Goal: Task Accomplishment & Management: Contribute content

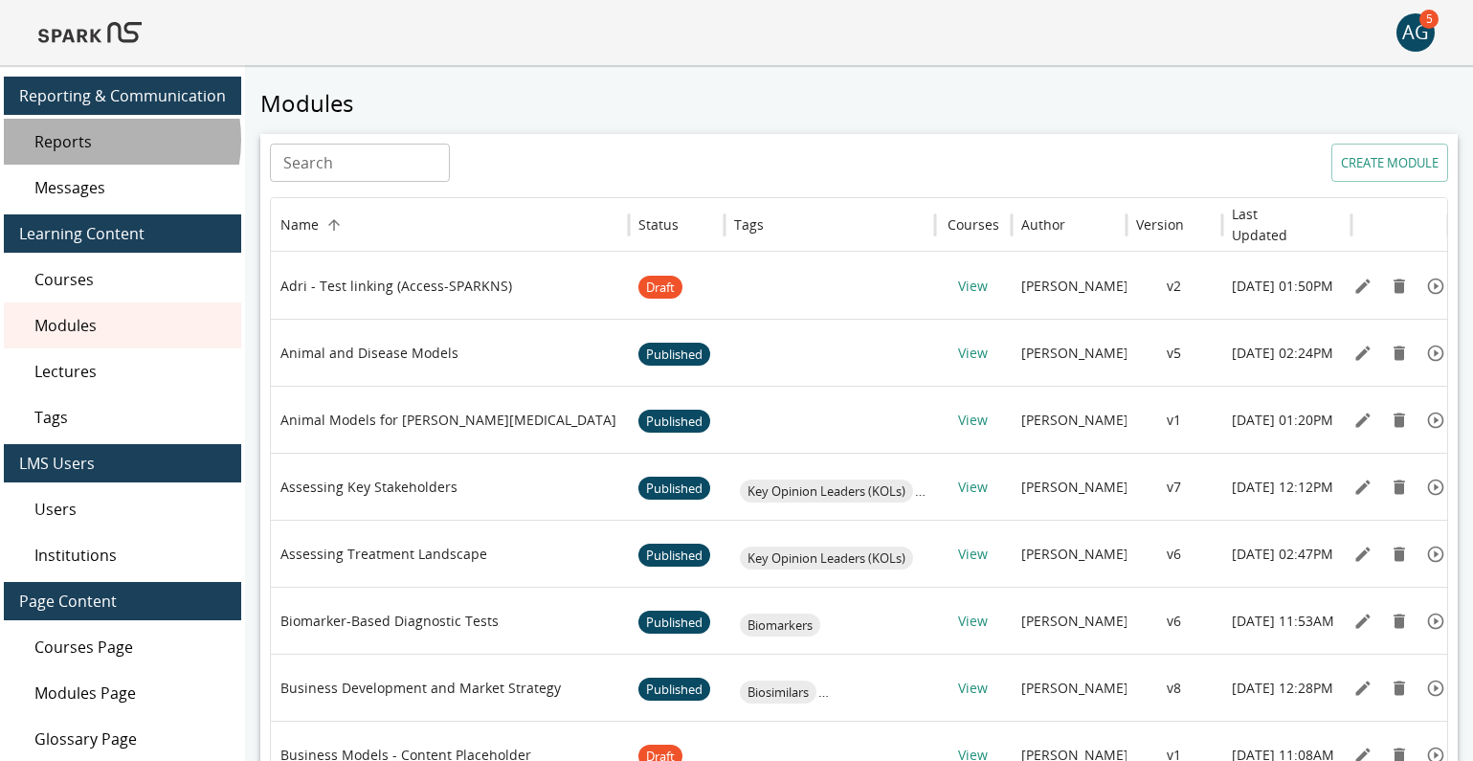
click at [88, 140] on span "Reports" at bounding box center [129, 141] width 191 height 23
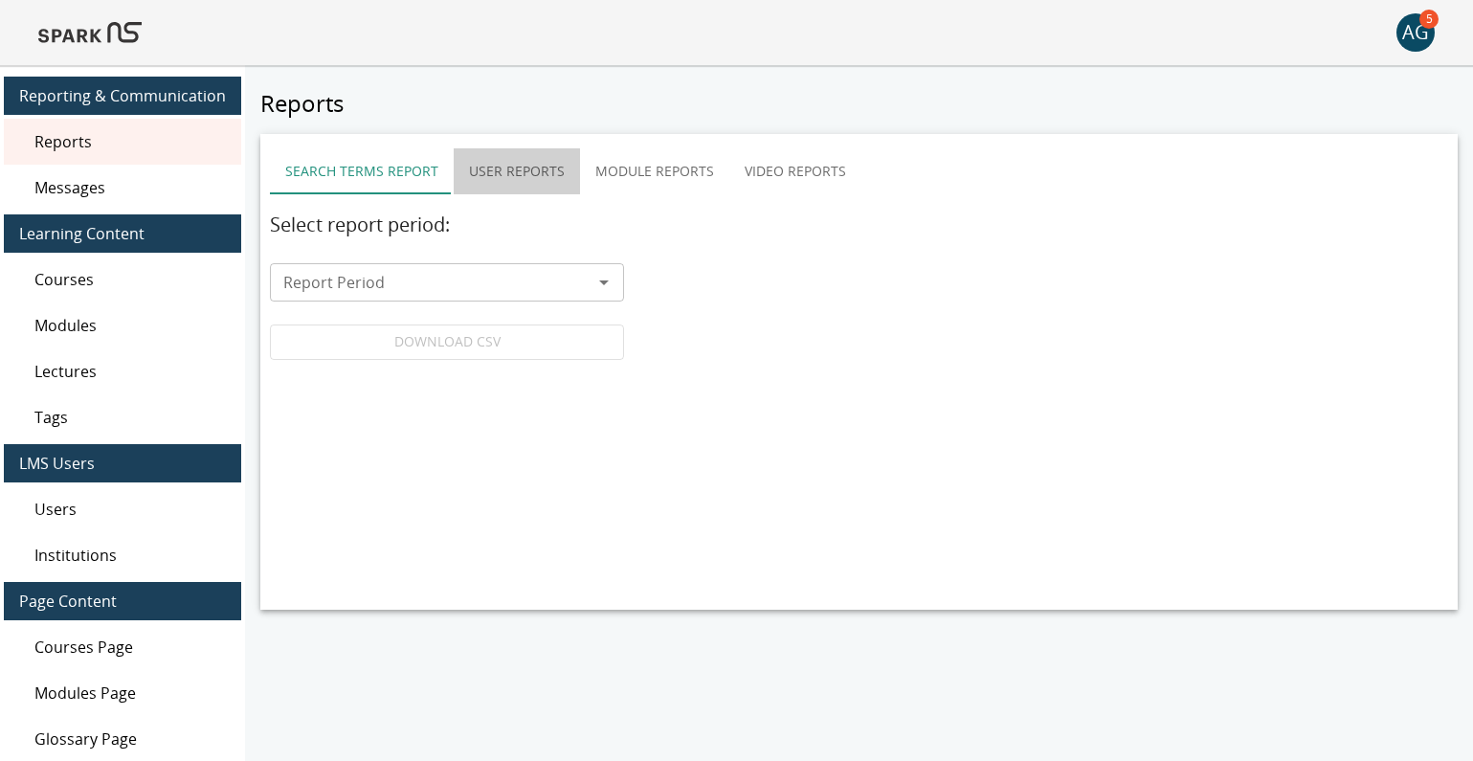
click at [489, 167] on button "User Reports" at bounding box center [517, 171] width 126 height 46
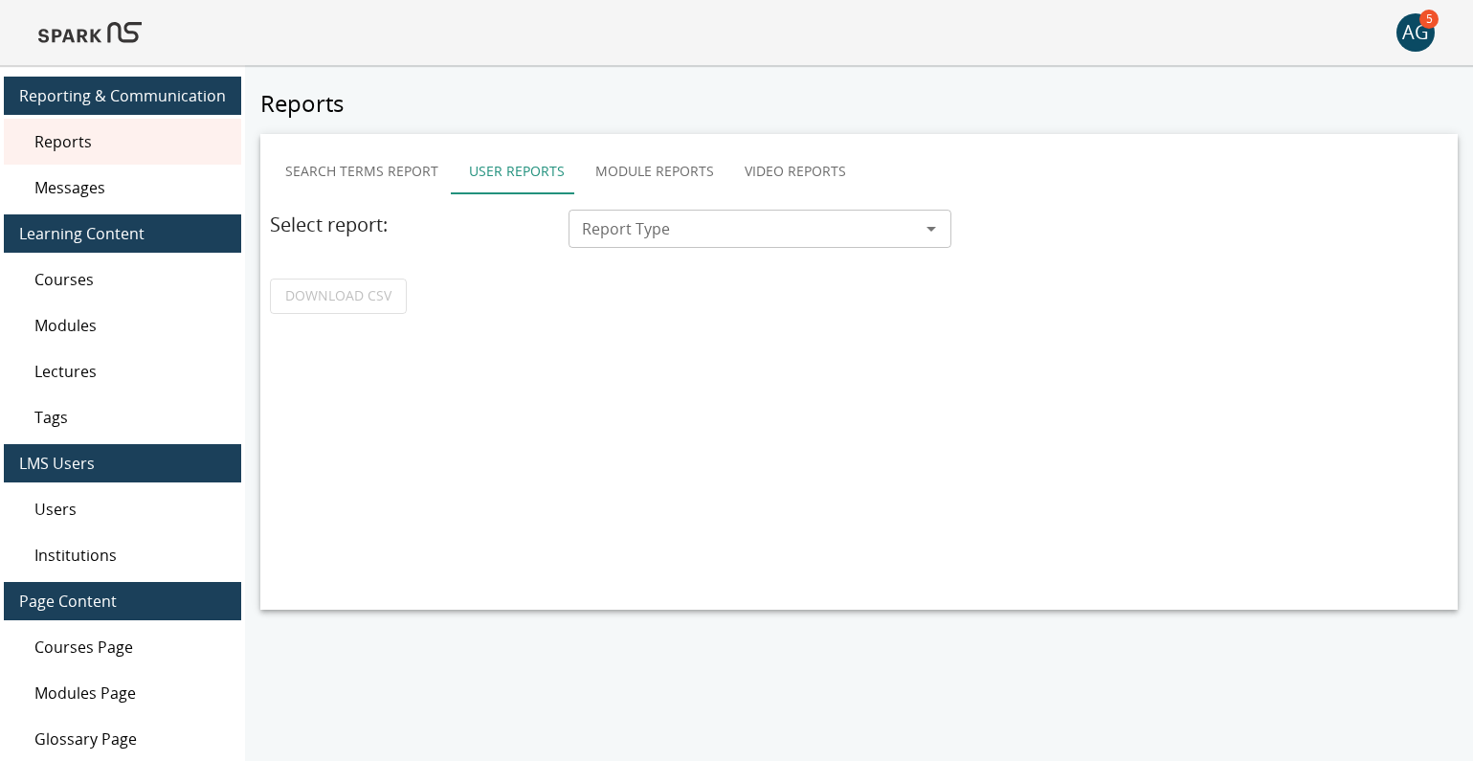
click at [706, 235] on input "Report Type" at bounding box center [744, 228] width 340 height 27
click at [656, 168] on button "Module Reports" at bounding box center [654, 171] width 149 height 46
click at [649, 244] on div "Report Type" at bounding box center [759, 229] width 383 height 38
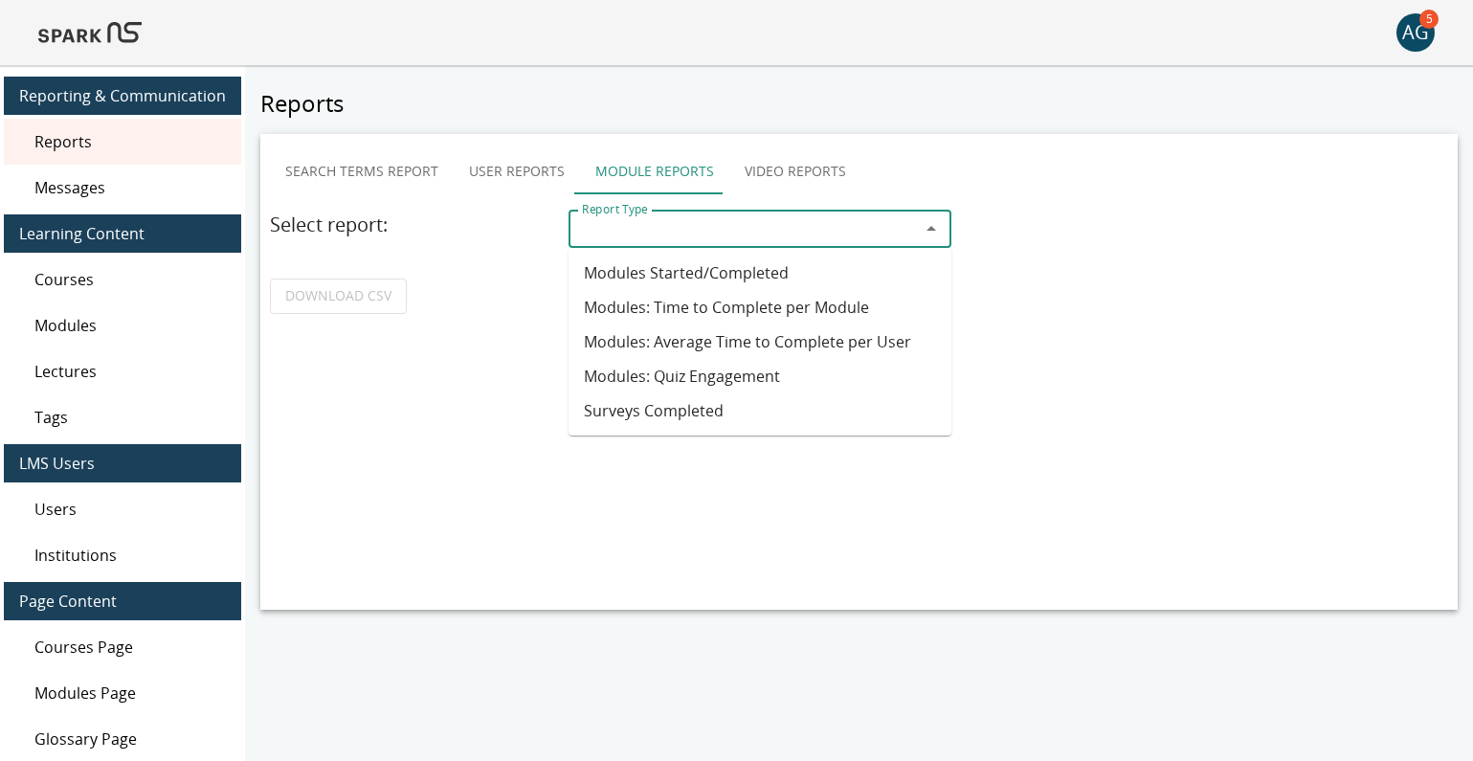
click at [670, 415] on li "Surveys Completed" at bounding box center [759, 410] width 383 height 34
type input "**********"
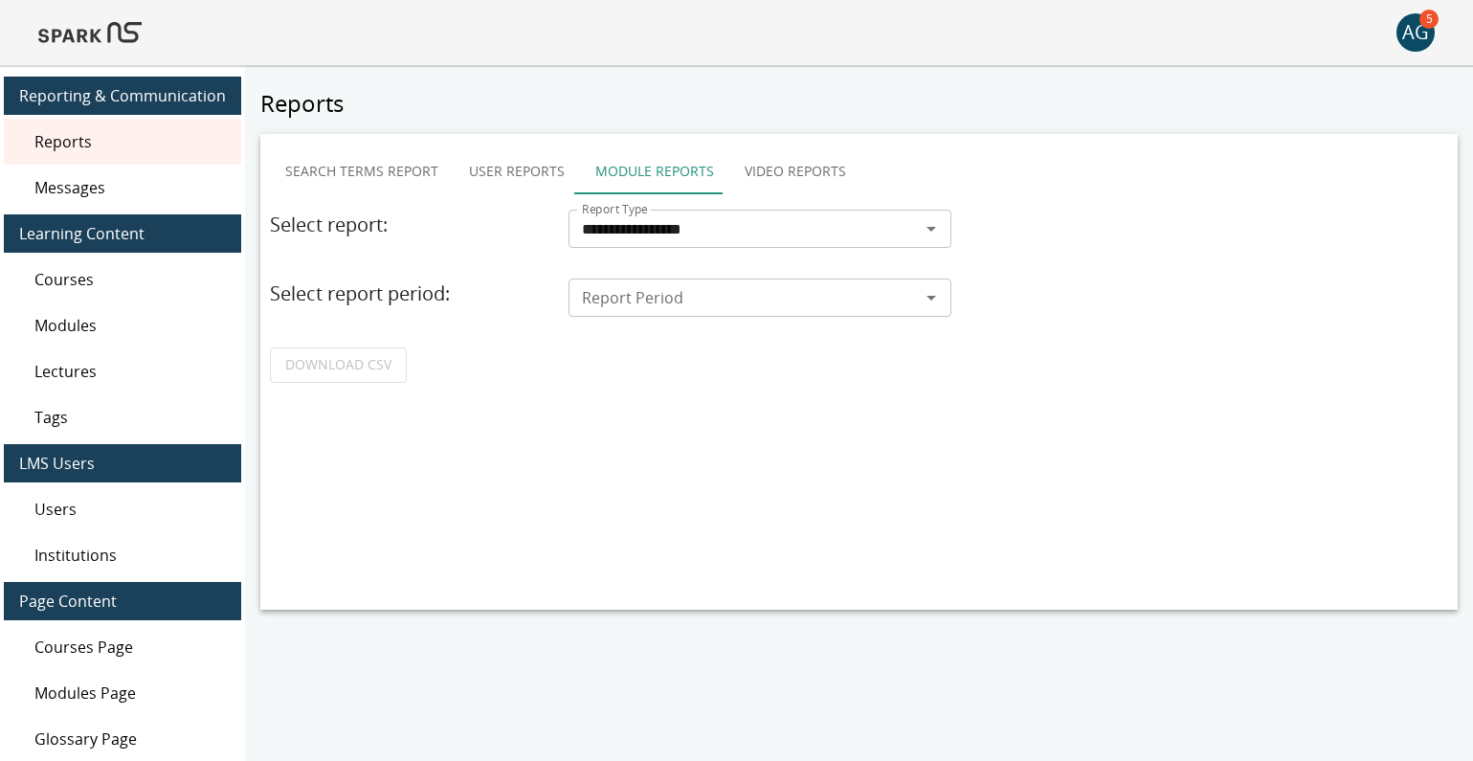
click at [629, 300] on input "Report Period" at bounding box center [744, 297] width 340 height 27
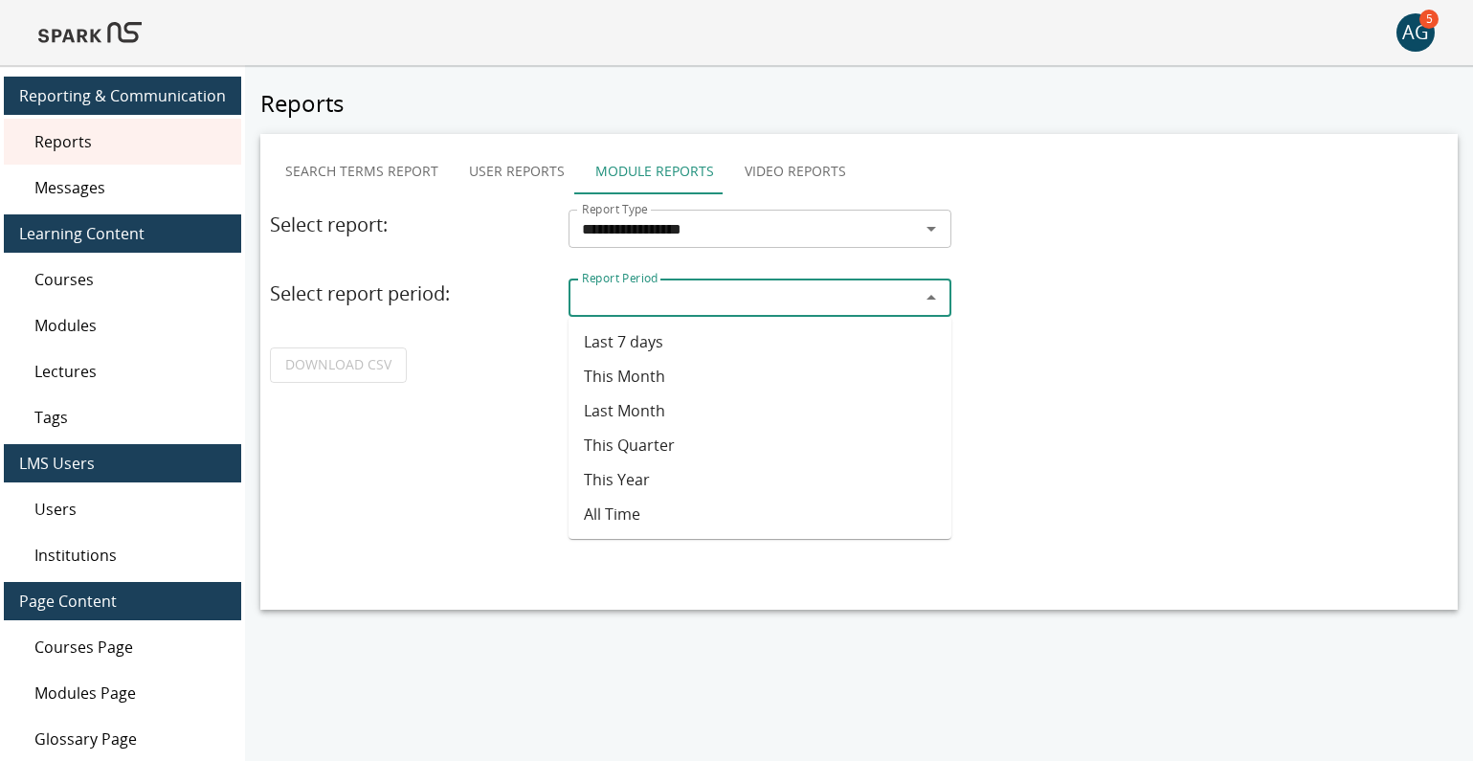
click at [633, 449] on li "This Quarter" at bounding box center [759, 445] width 383 height 34
type input "**********"
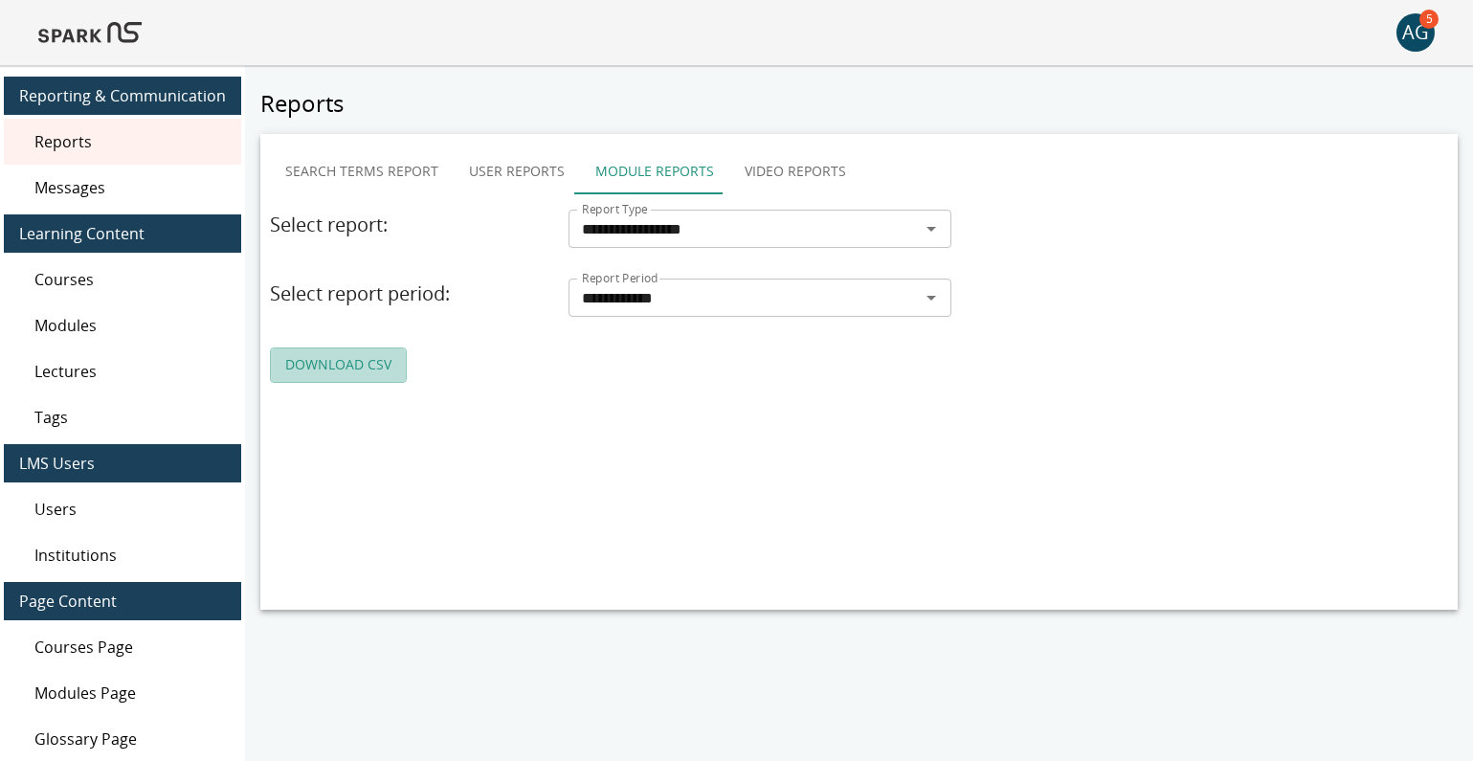
click at [337, 367] on link "DOWNLOAD CSV" at bounding box center [338, 364] width 137 height 35
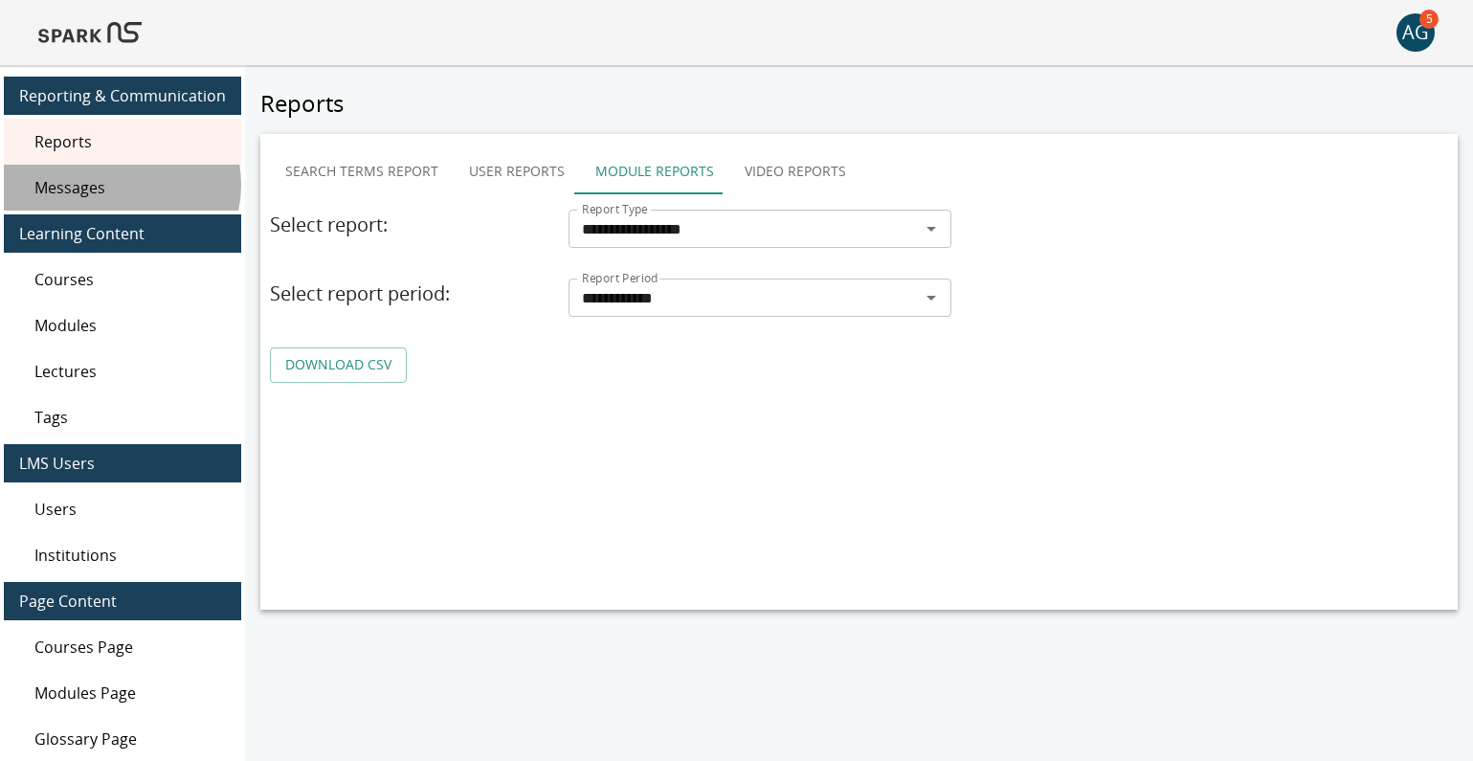
click at [117, 185] on span "Messages" at bounding box center [129, 187] width 191 height 23
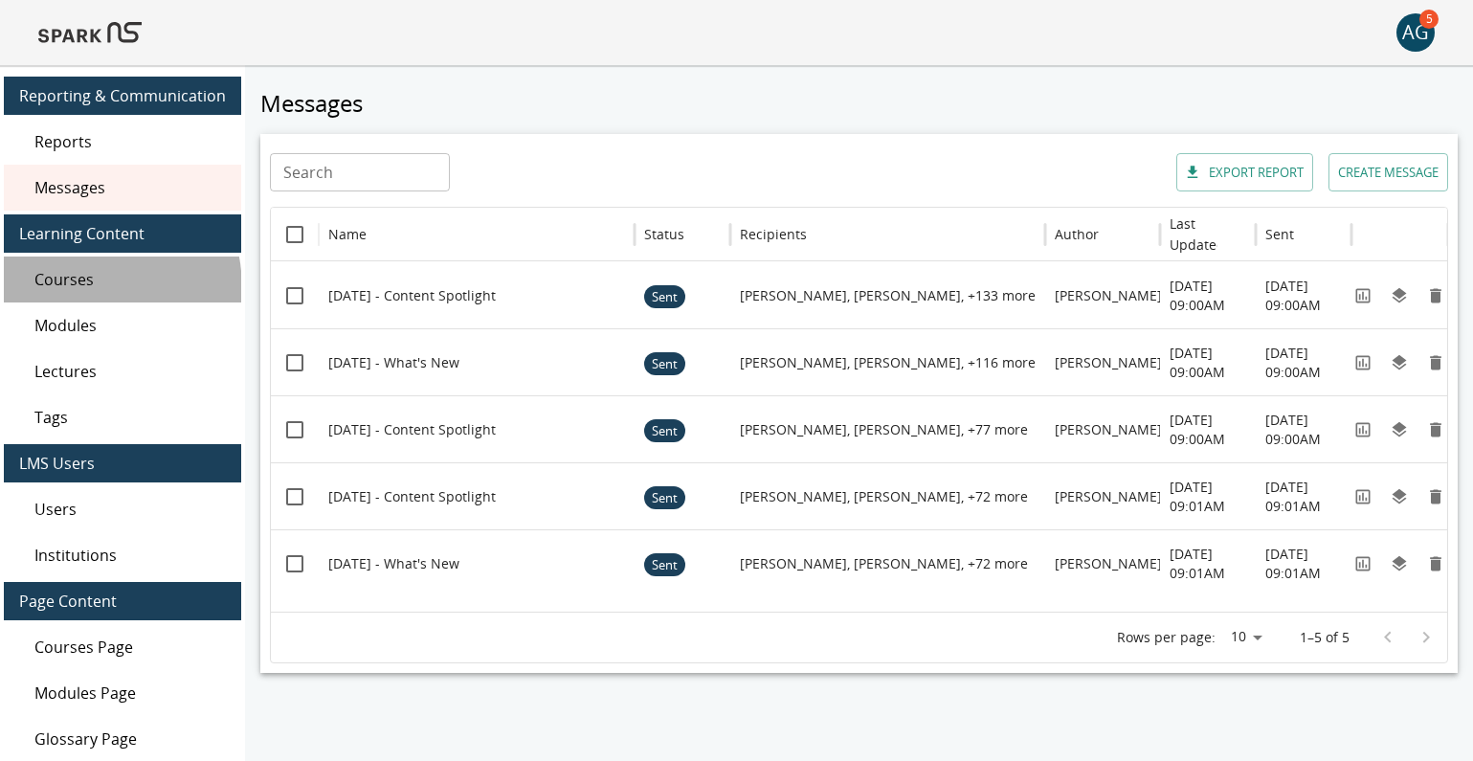
click at [64, 289] on span "Courses" at bounding box center [129, 279] width 191 height 23
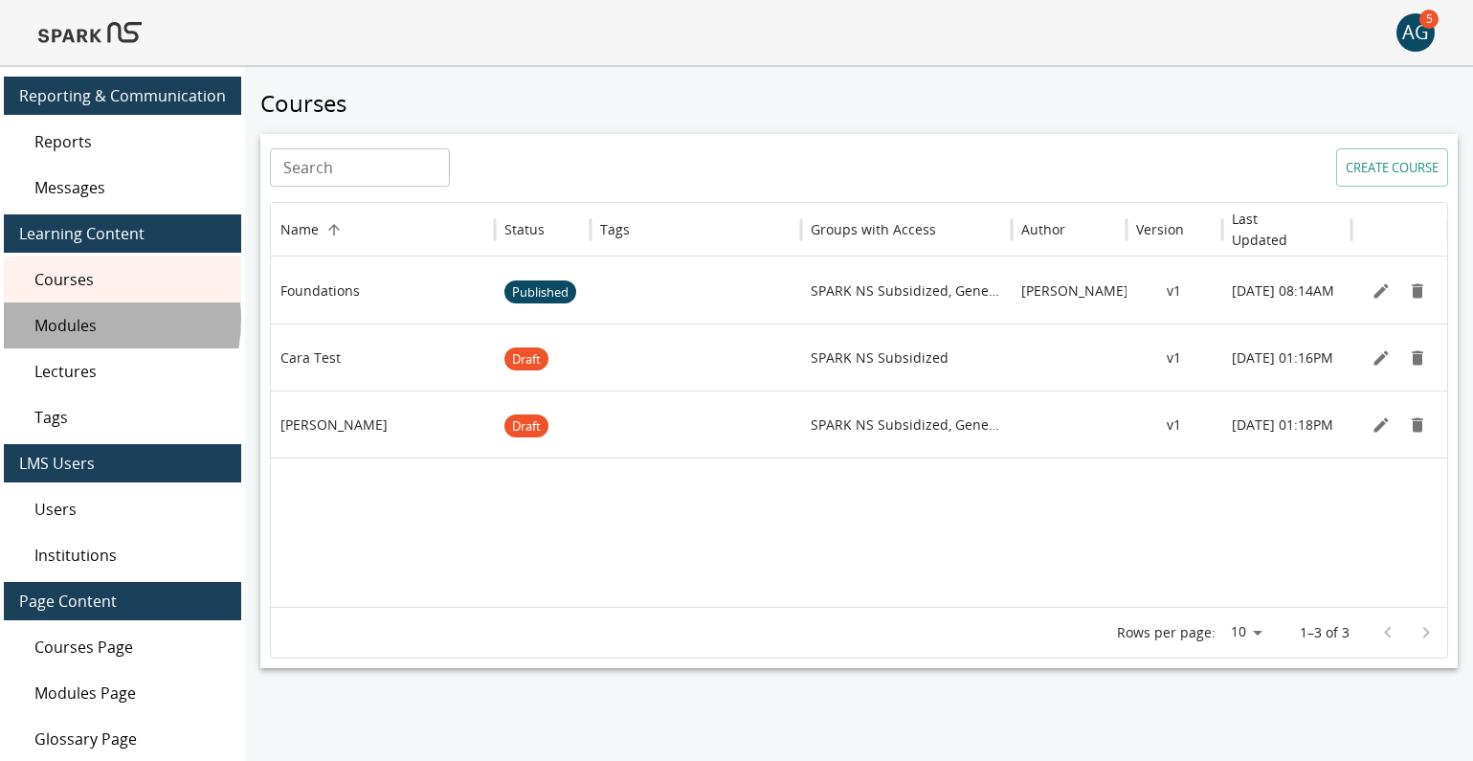
click at [77, 320] on span "Modules" at bounding box center [129, 325] width 191 height 23
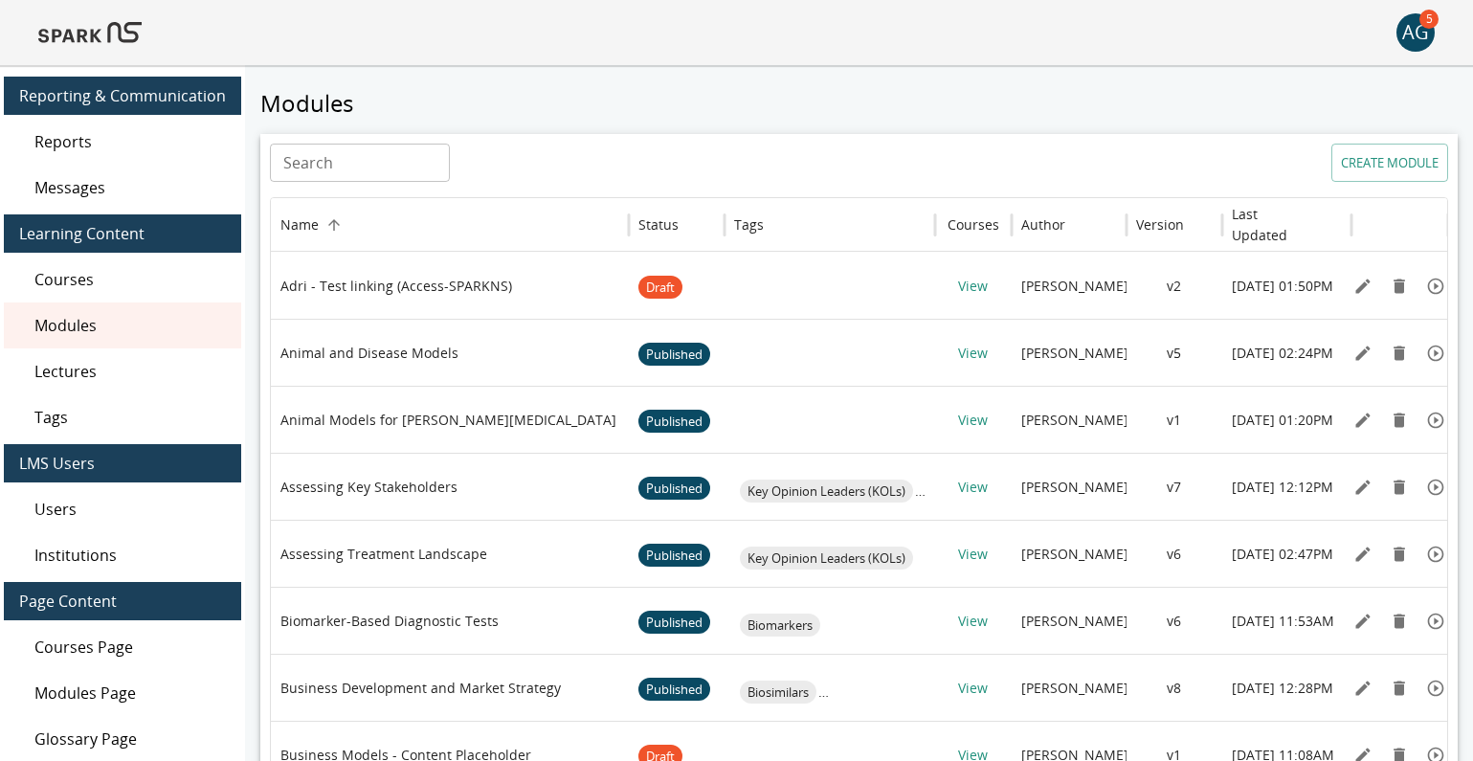
click at [76, 376] on span "Lectures" at bounding box center [129, 371] width 191 height 23
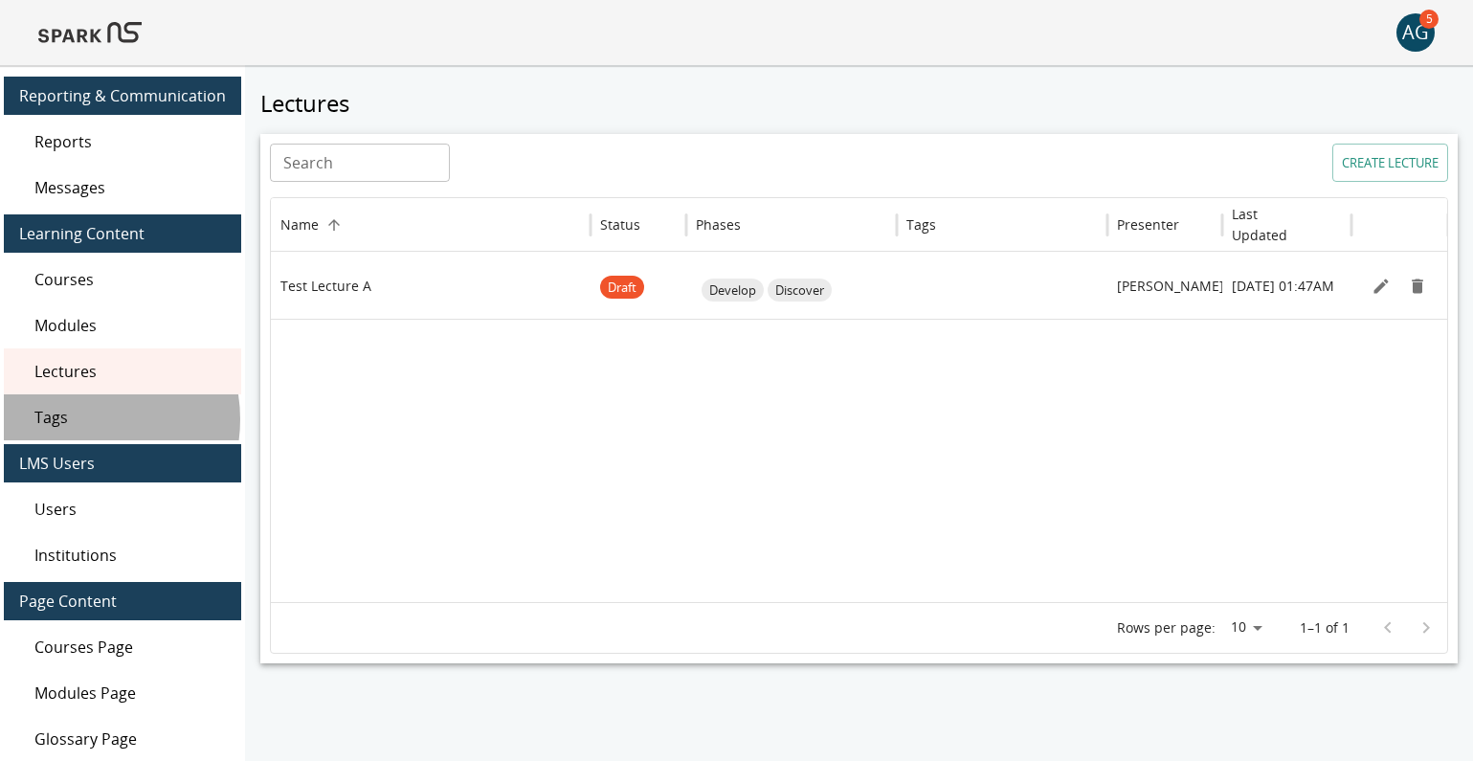
click at [80, 418] on span "Tags" at bounding box center [129, 417] width 191 height 23
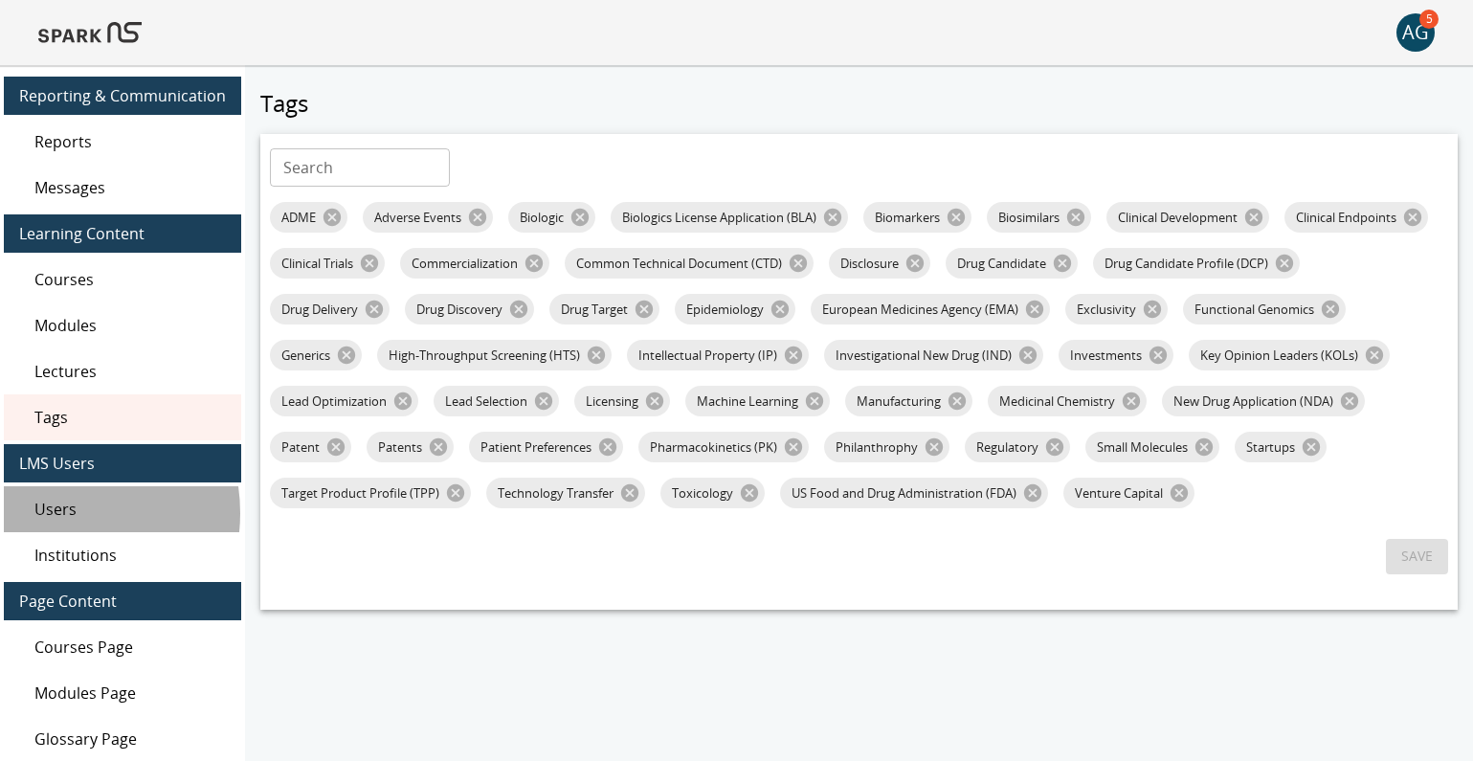
click at [52, 513] on span "Users" at bounding box center [129, 509] width 191 height 23
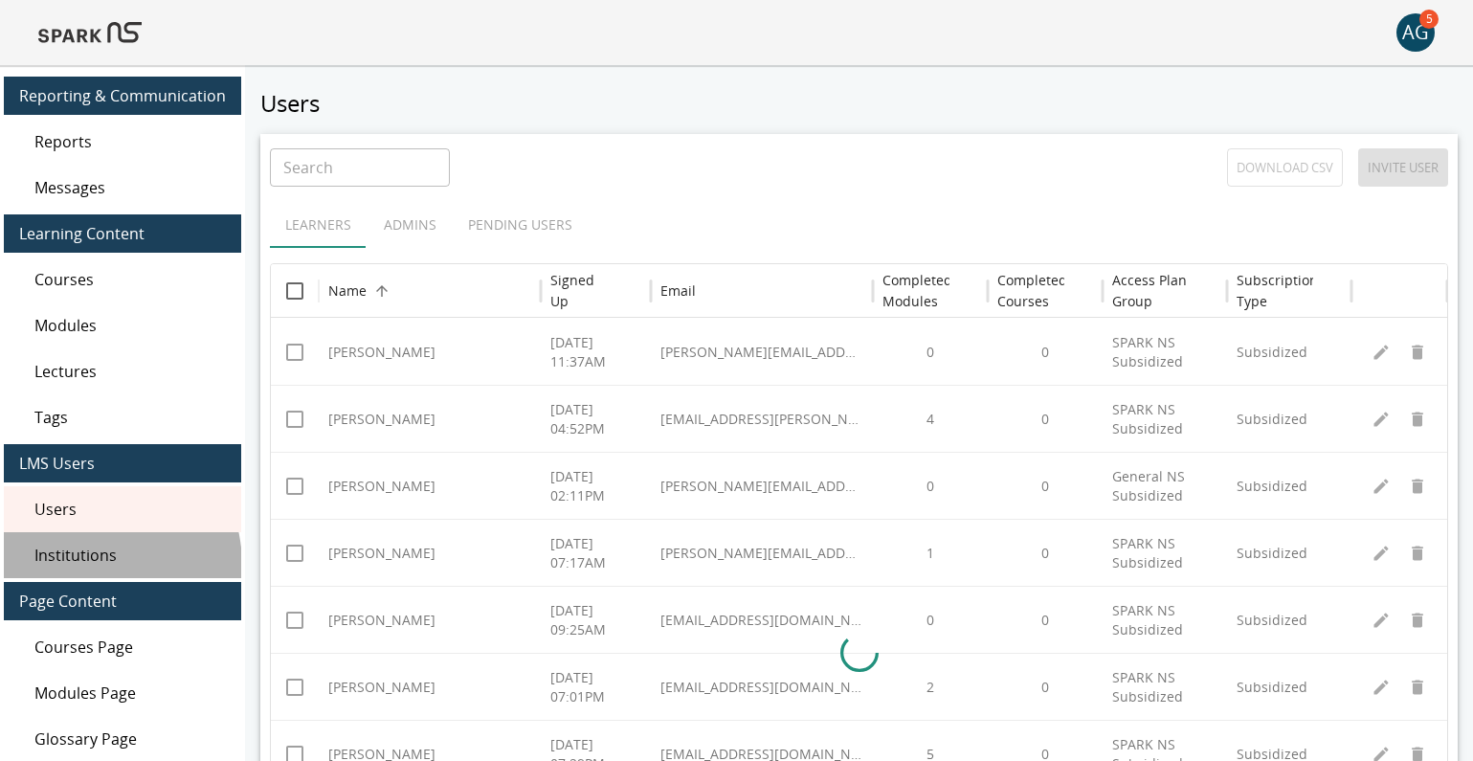
click at [90, 565] on span "Institutions" at bounding box center [129, 555] width 191 height 23
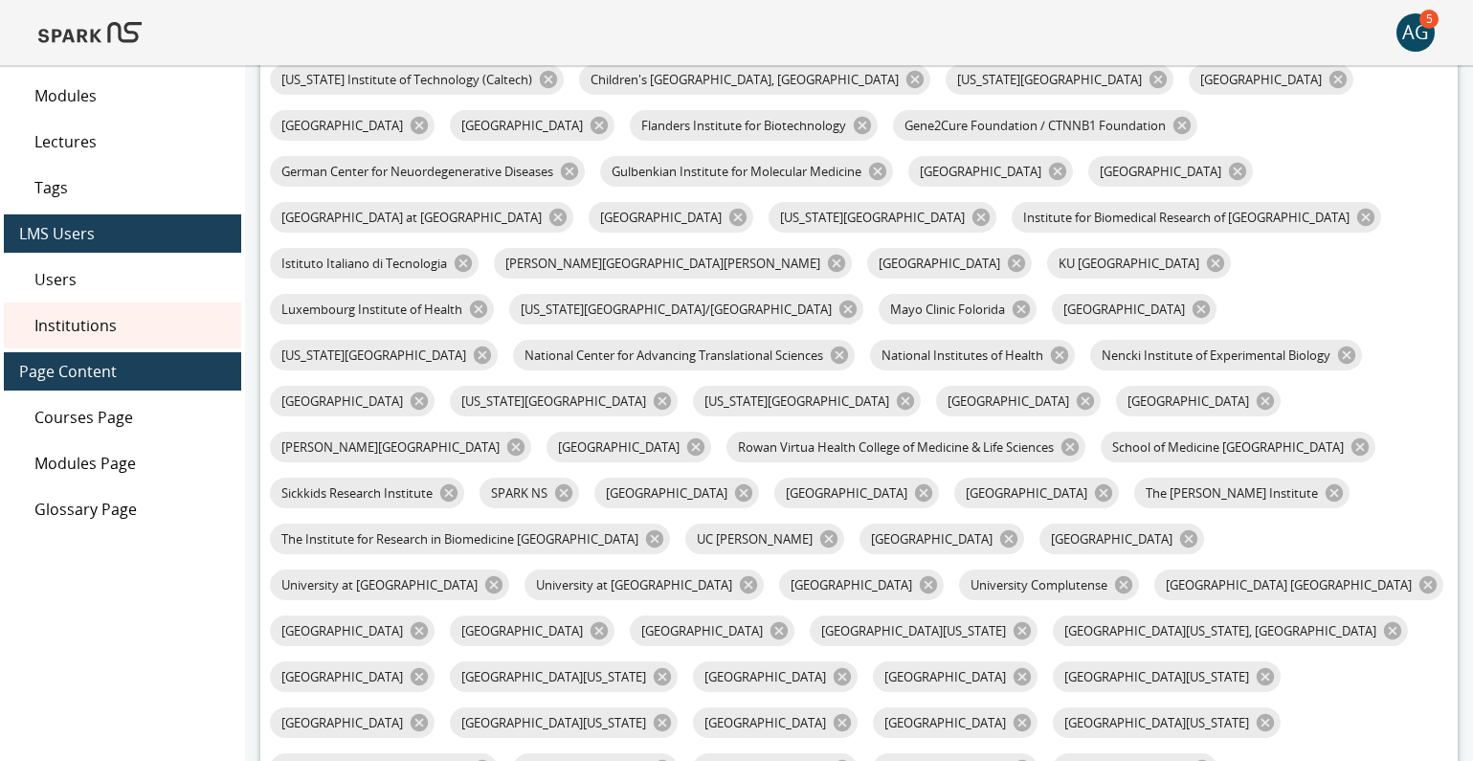
scroll to position [248, 0]
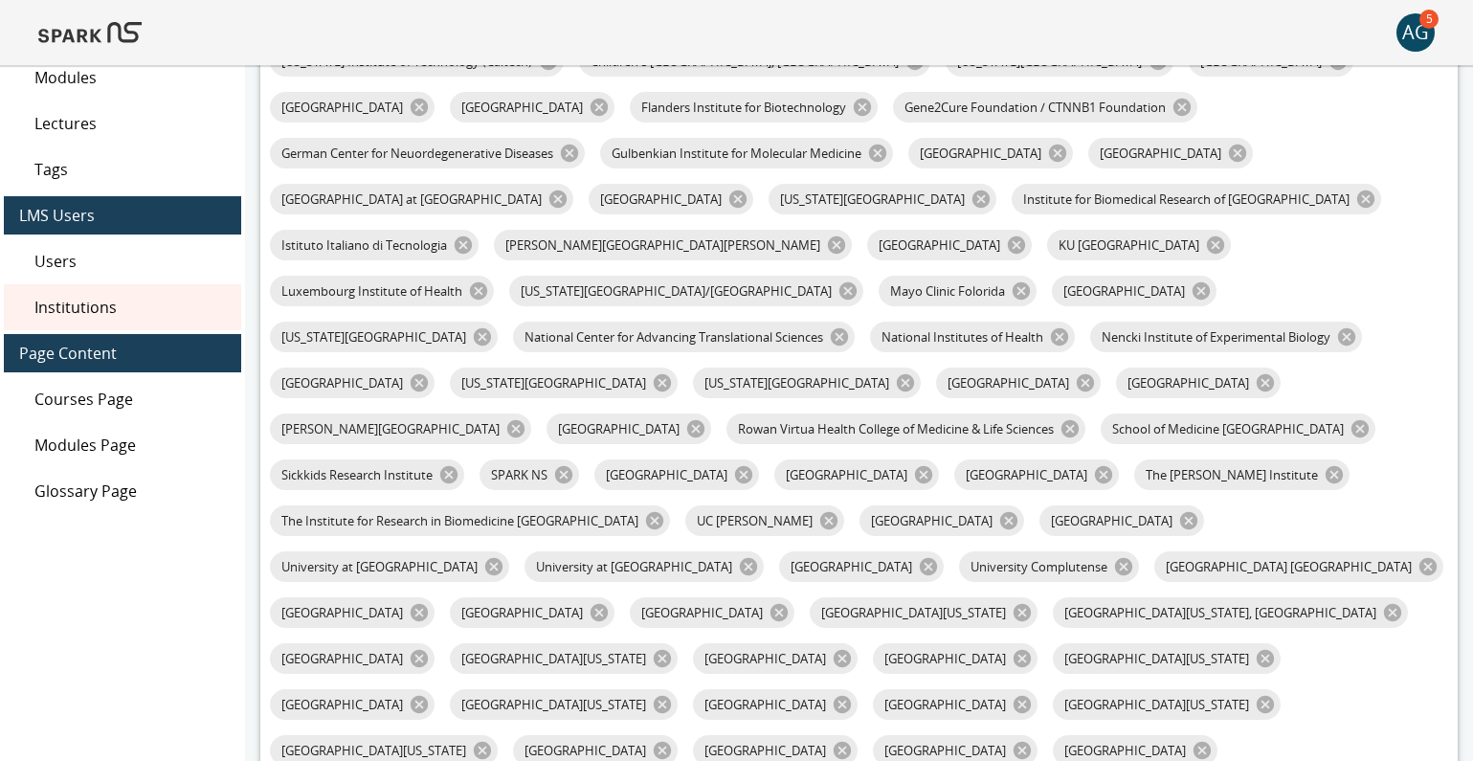
click at [92, 405] on span "Courses Page" at bounding box center [129, 399] width 191 height 23
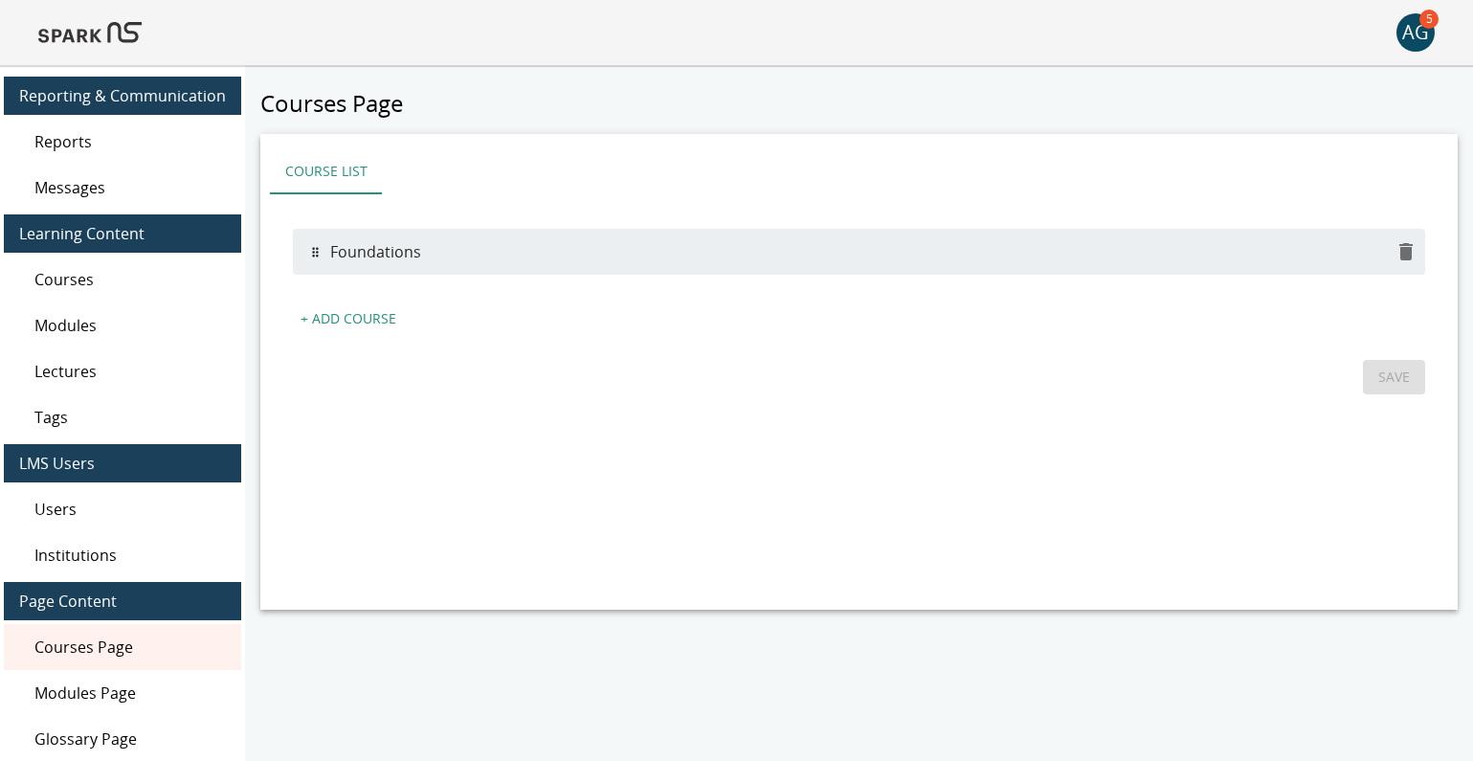
scroll to position [88, 0]
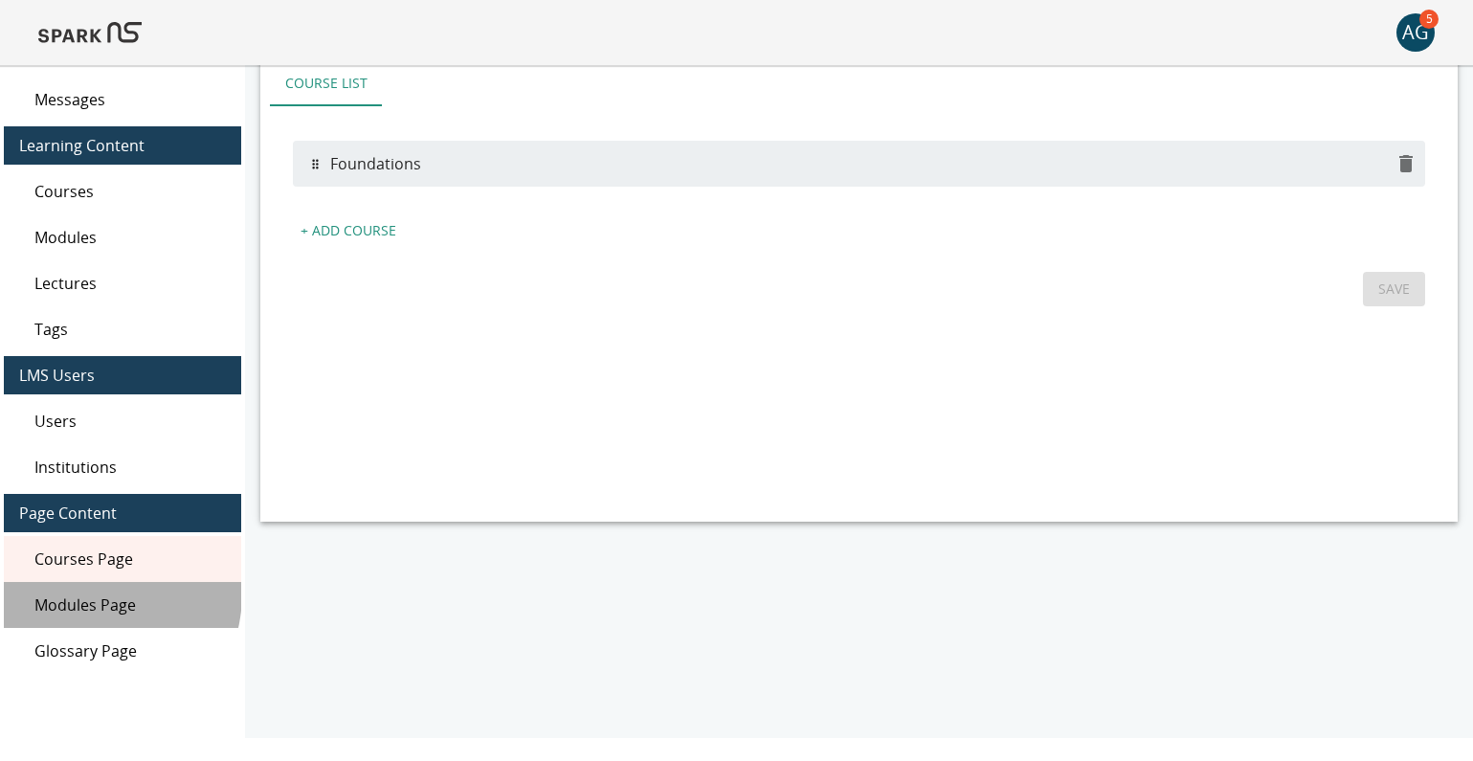
click at [88, 593] on span "Modules Page" at bounding box center [129, 604] width 191 height 23
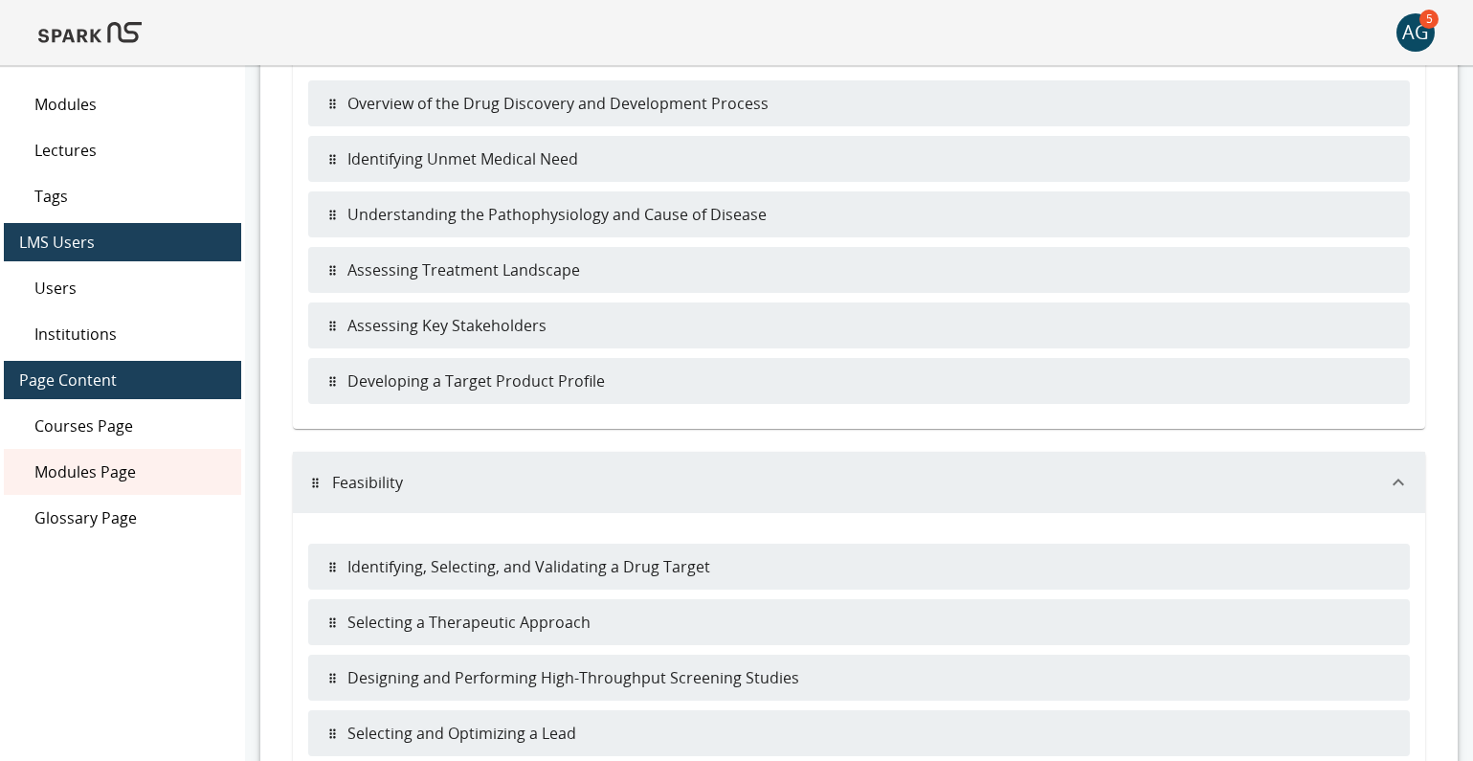
scroll to position [248, 0]
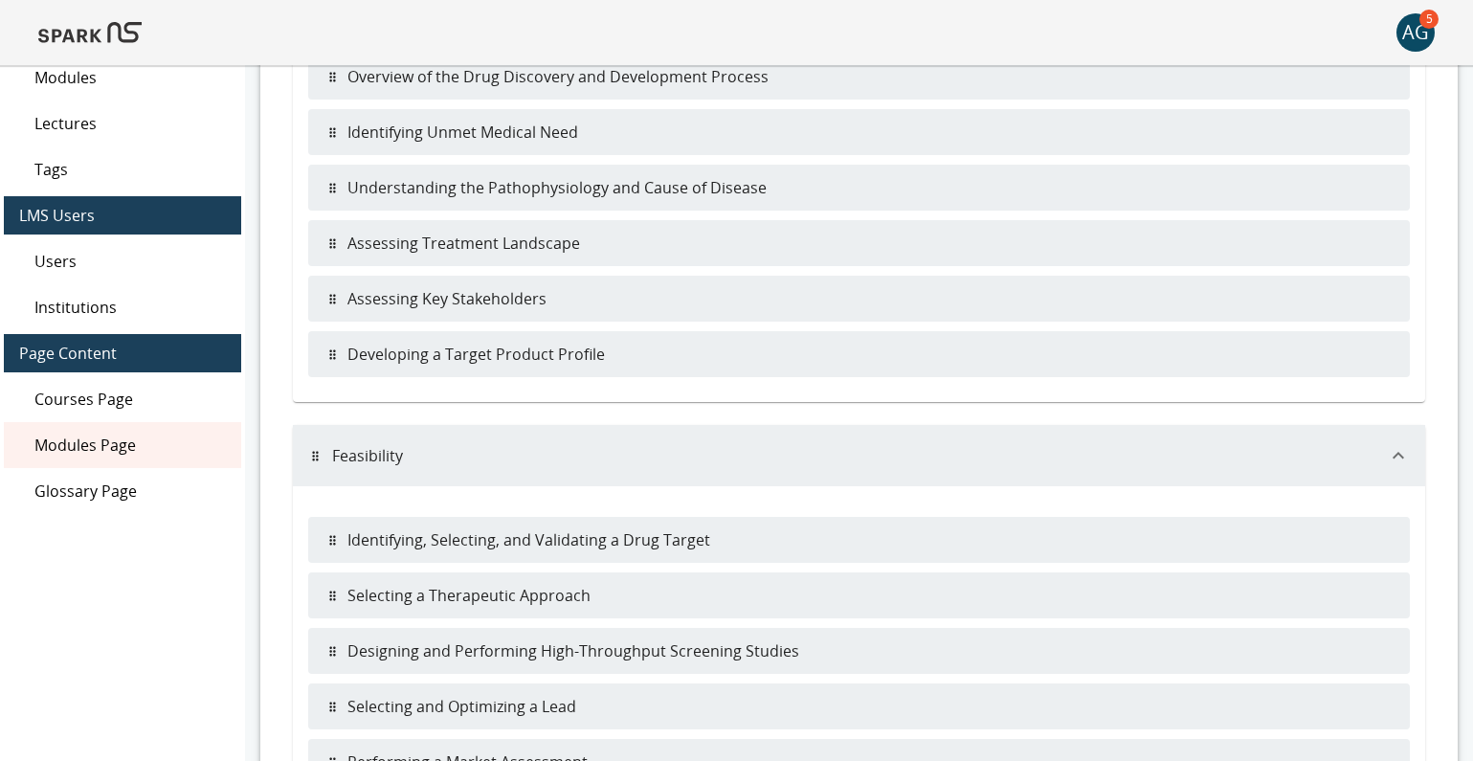
click at [104, 501] on span "Glossary Page" at bounding box center [129, 490] width 191 height 23
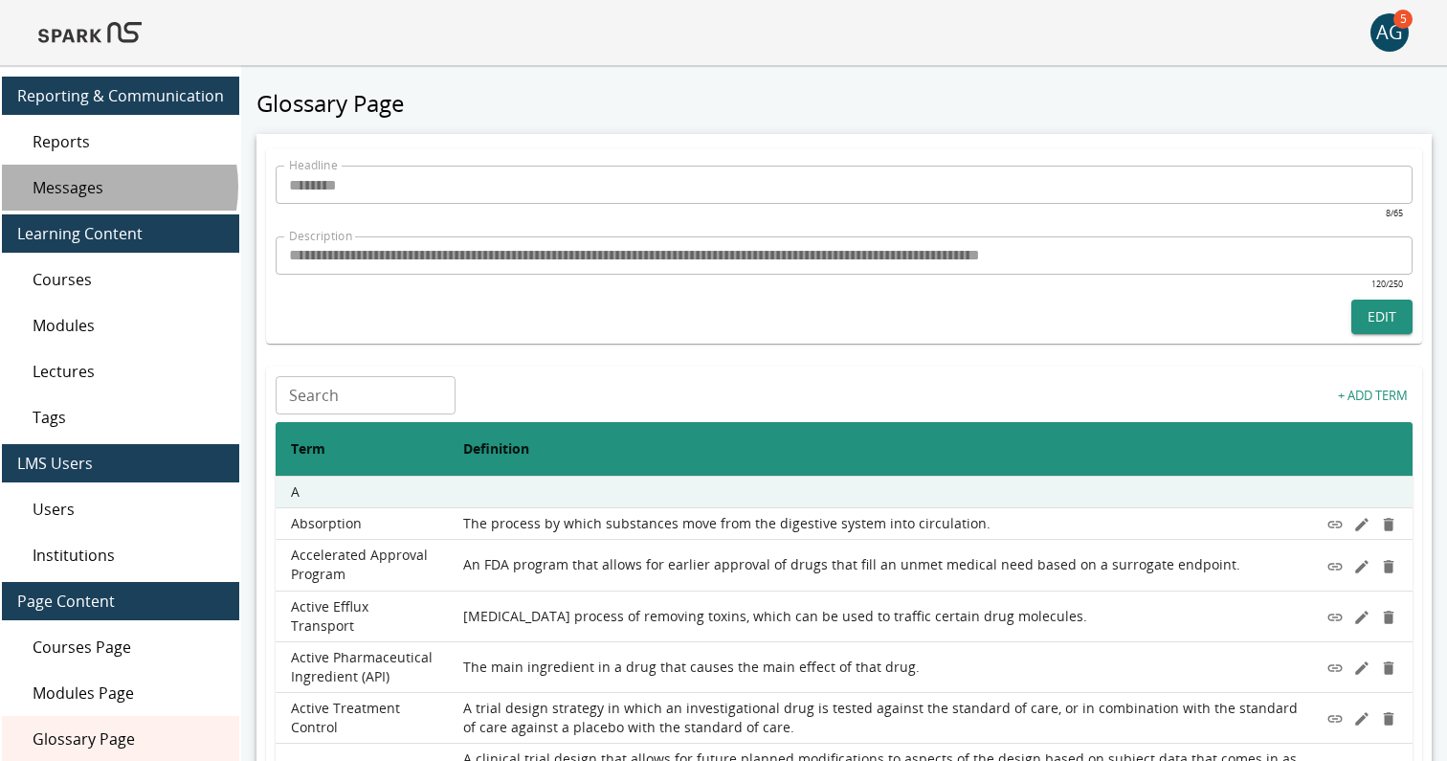
click at [96, 187] on span "Messages" at bounding box center [128, 187] width 191 height 23
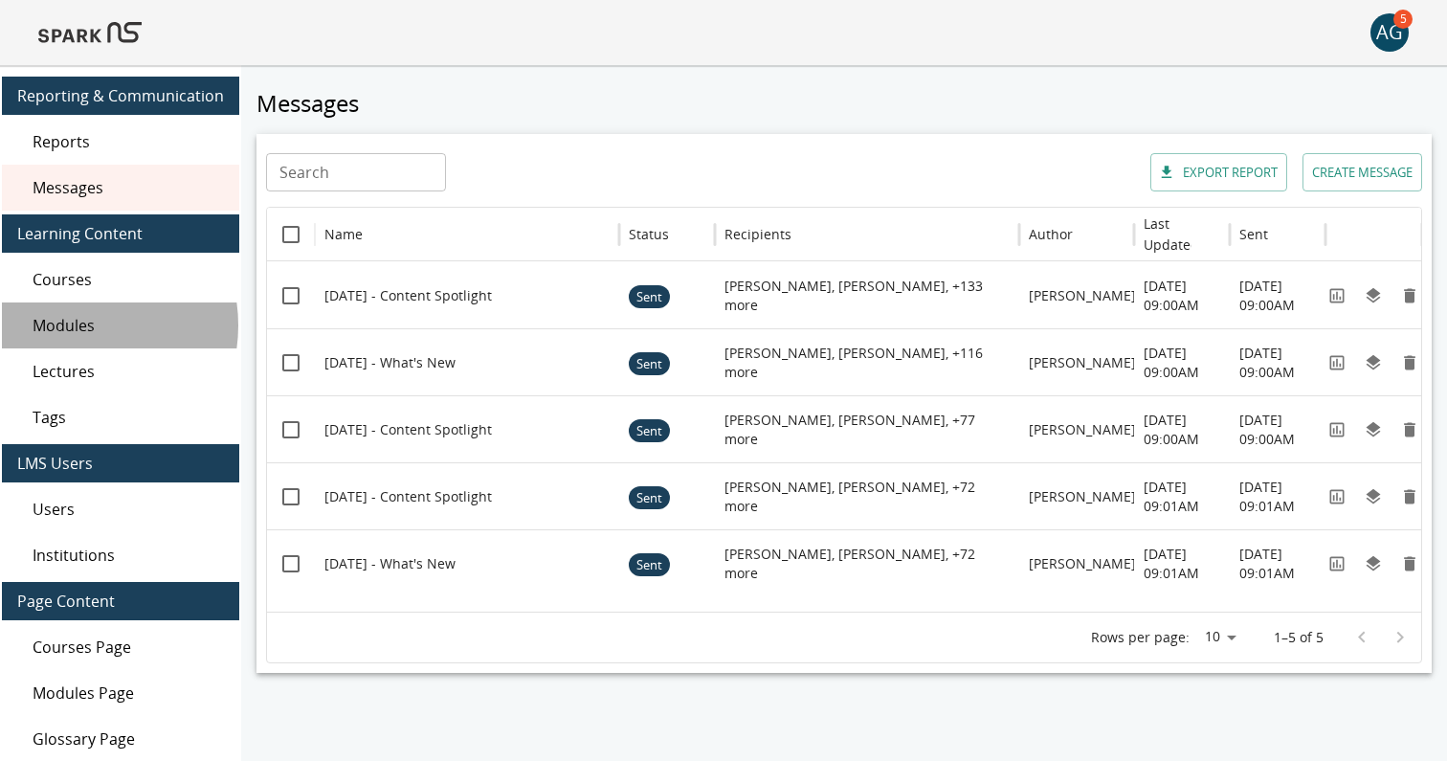
click at [74, 325] on span "Modules" at bounding box center [128, 325] width 191 height 23
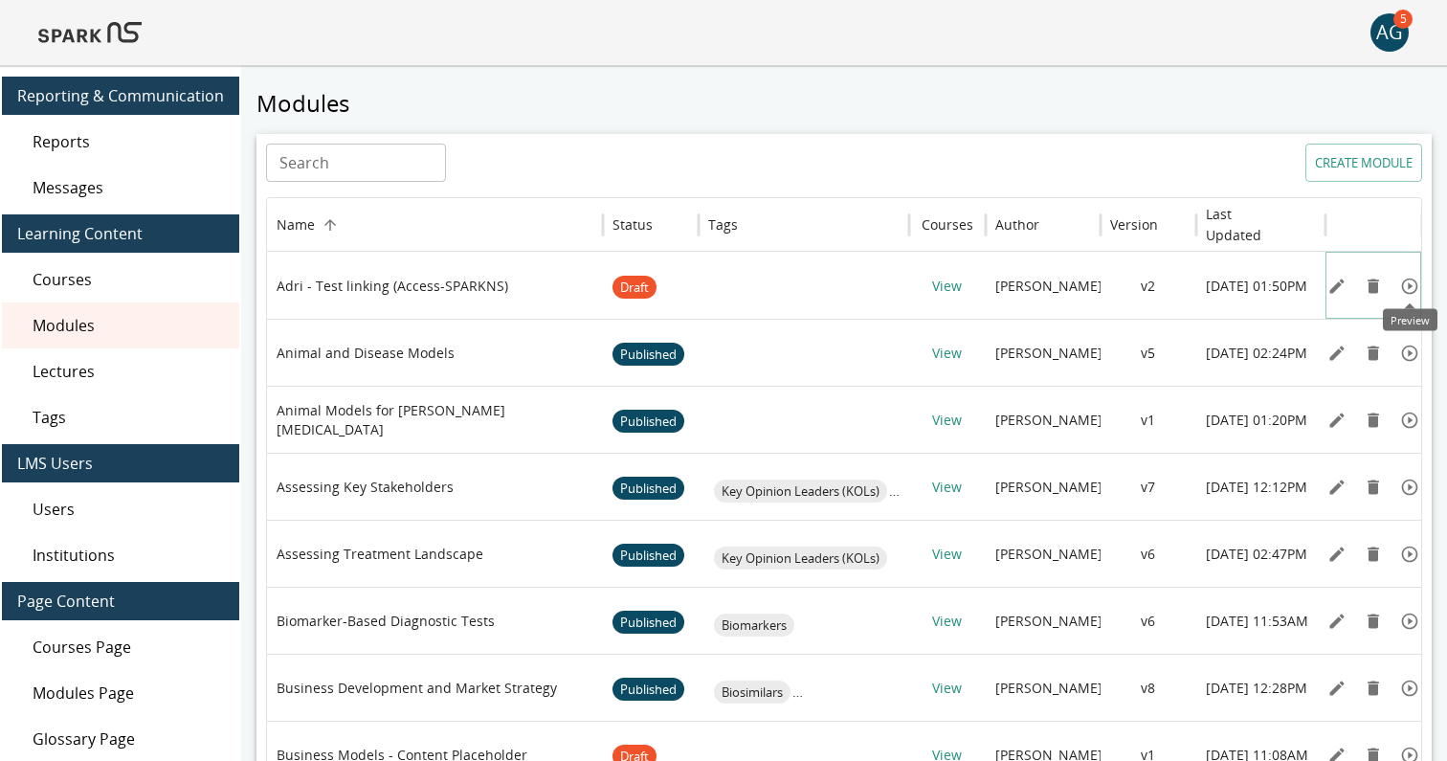
click at [1411, 285] on icon "Preview" at bounding box center [1410, 286] width 16 height 16
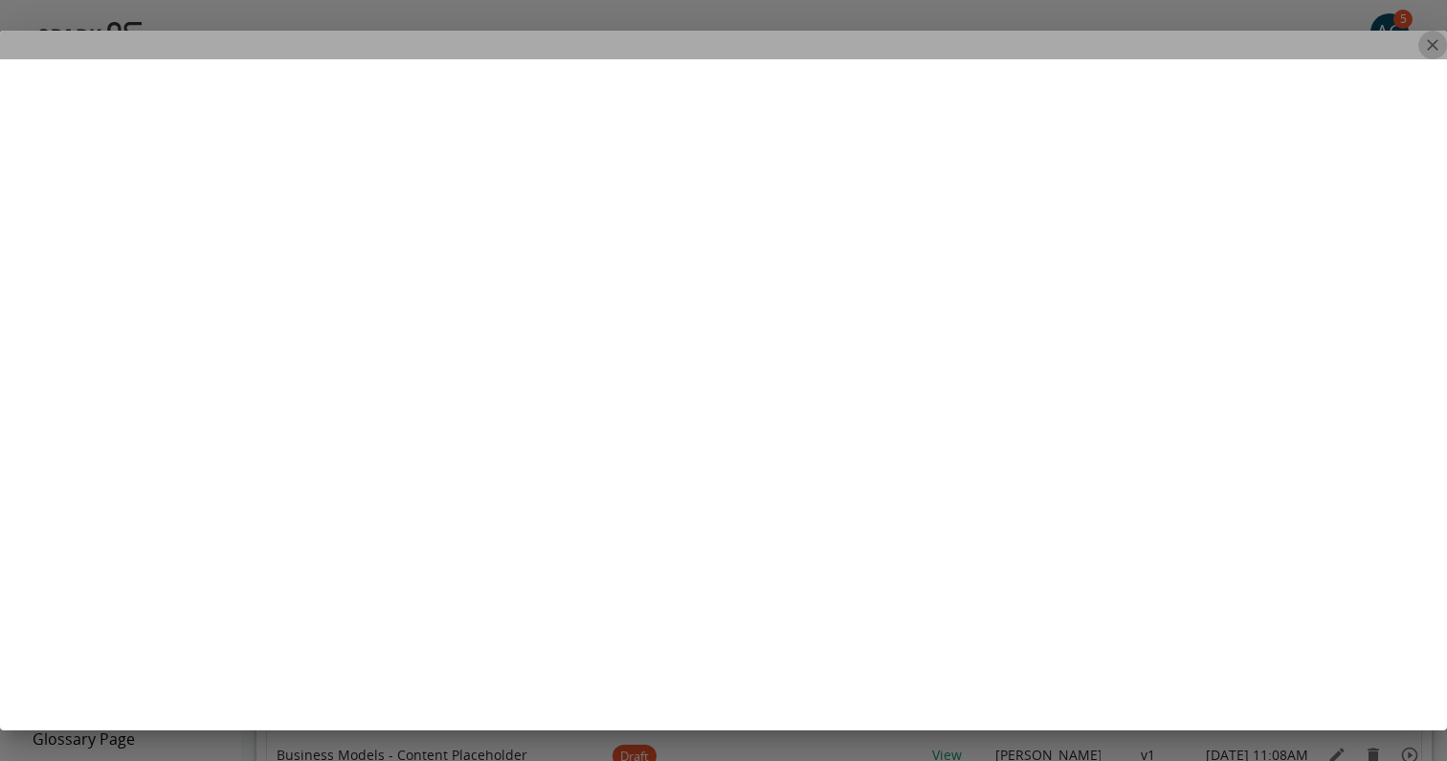
click at [1433, 44] on icon "close" at bounding box center [1432, 44] width 11 height 11
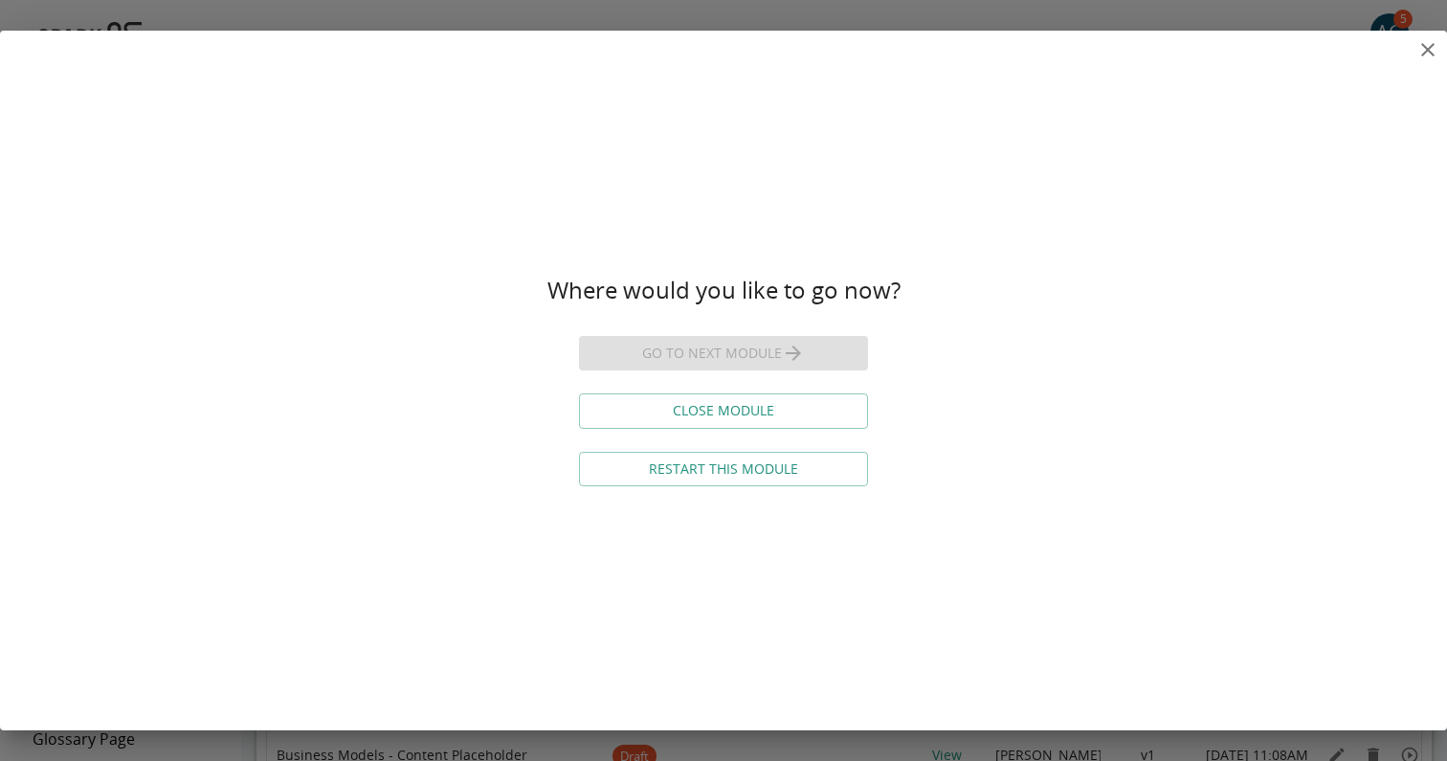
click at [816, 406] on button "CLOSE MODULE" at bounding box center [723, 410] width 289 height 35
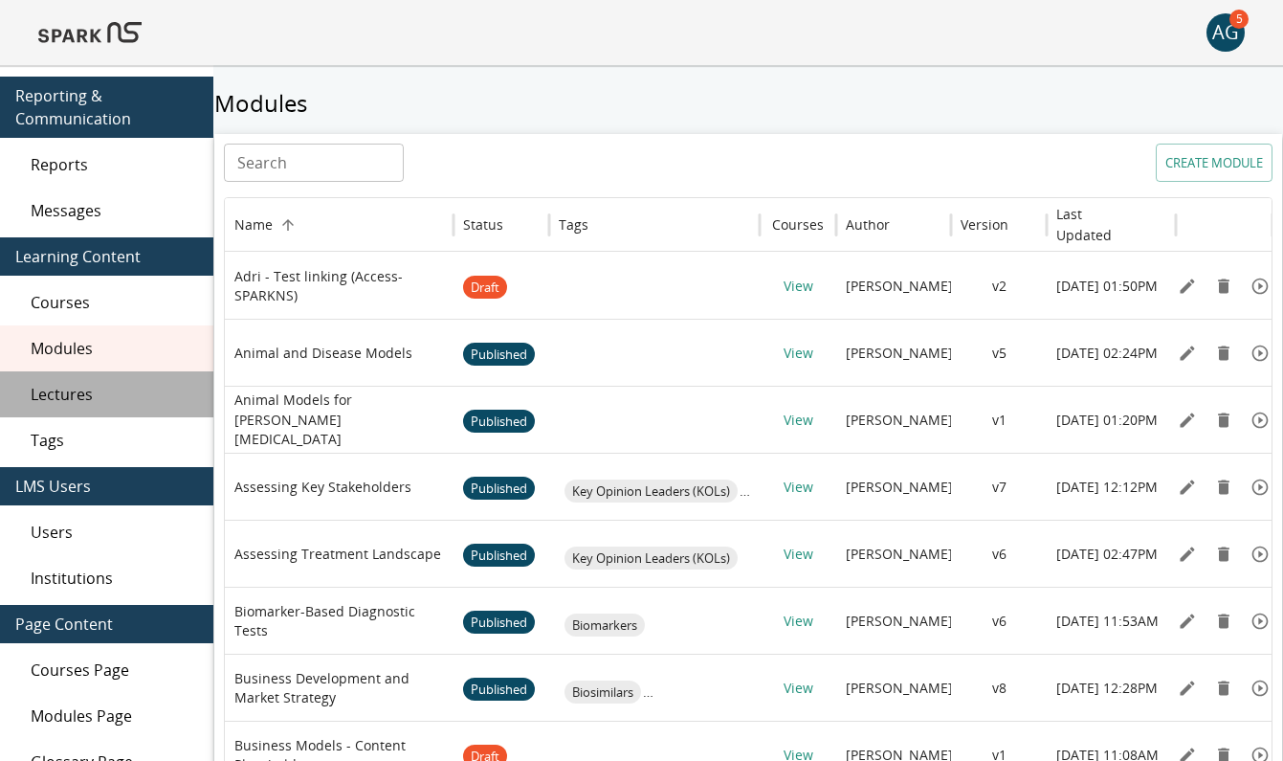
click at [65, 402] on span "Lectures" at bounding box center [114, 394] width 167 height 23
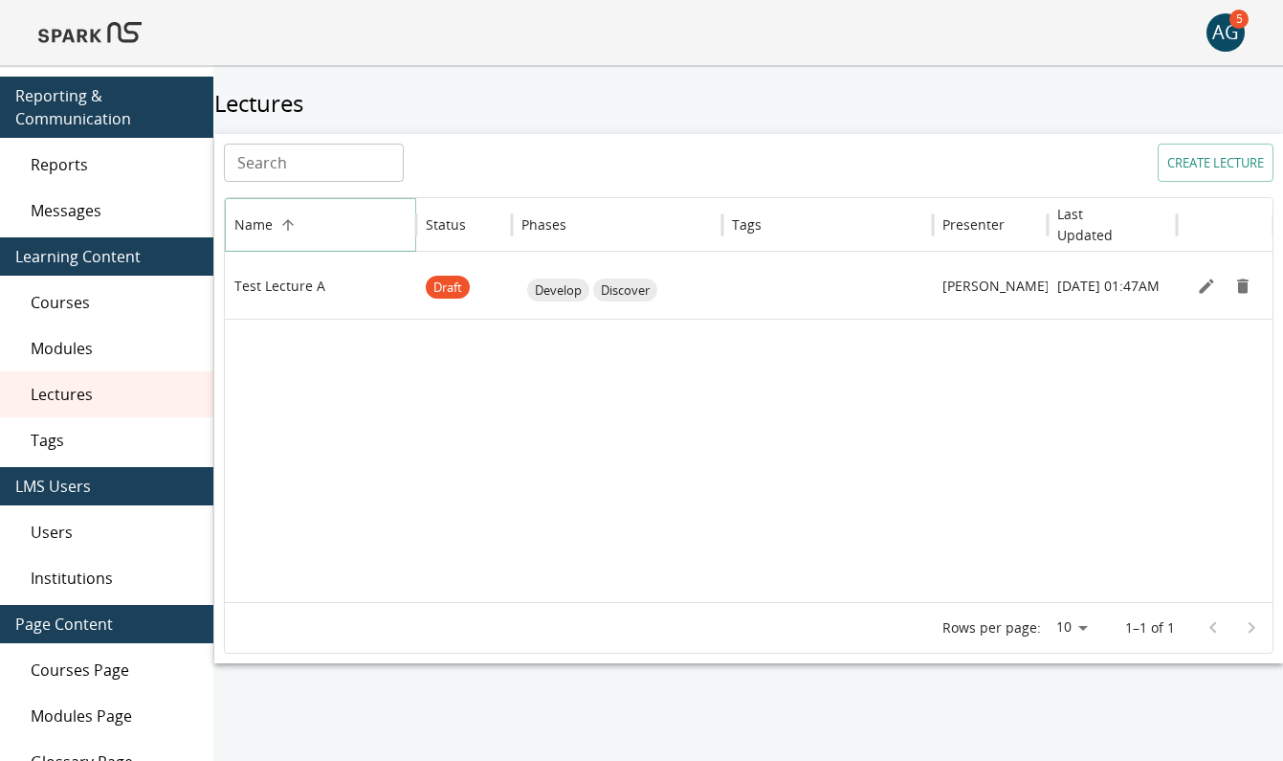
click at [283, 222] on icon "Sort" at bounding box center [287, 224] width 11 height 11
click at [283, 222] on icon "Sort" at bounding box center [287, 224] width 17 height 17
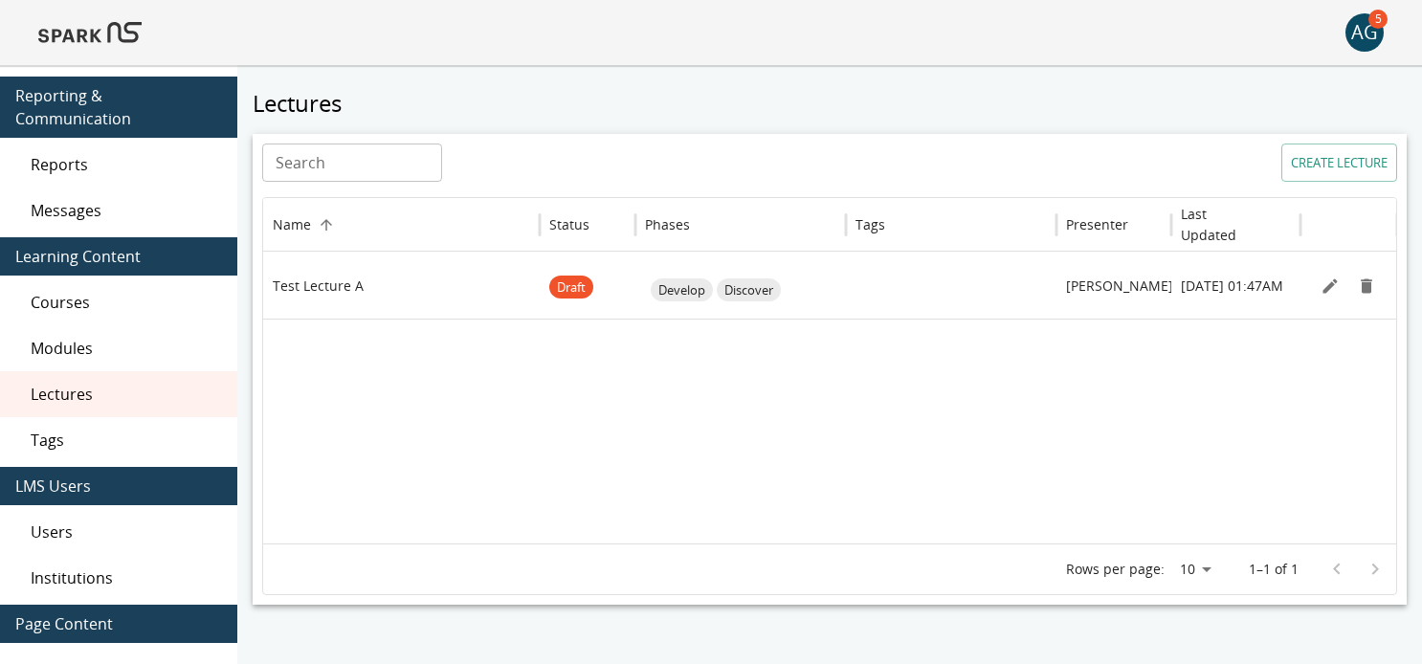
click at [1327, 167] on button "CREATE LECTURE" at bounding box center [1339, 163] width 116 height 38
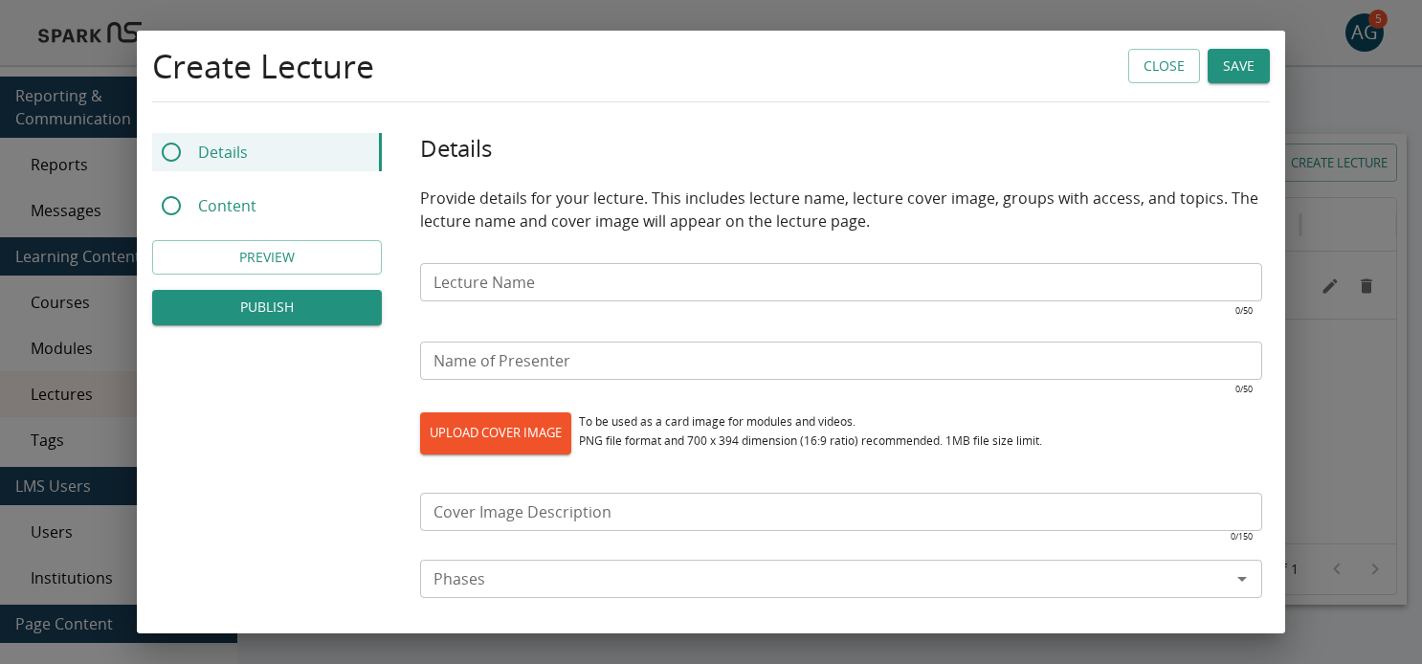
click at [502, 281] on input "Lecture Name" at bounding box center [841, 282] width 842 height 38
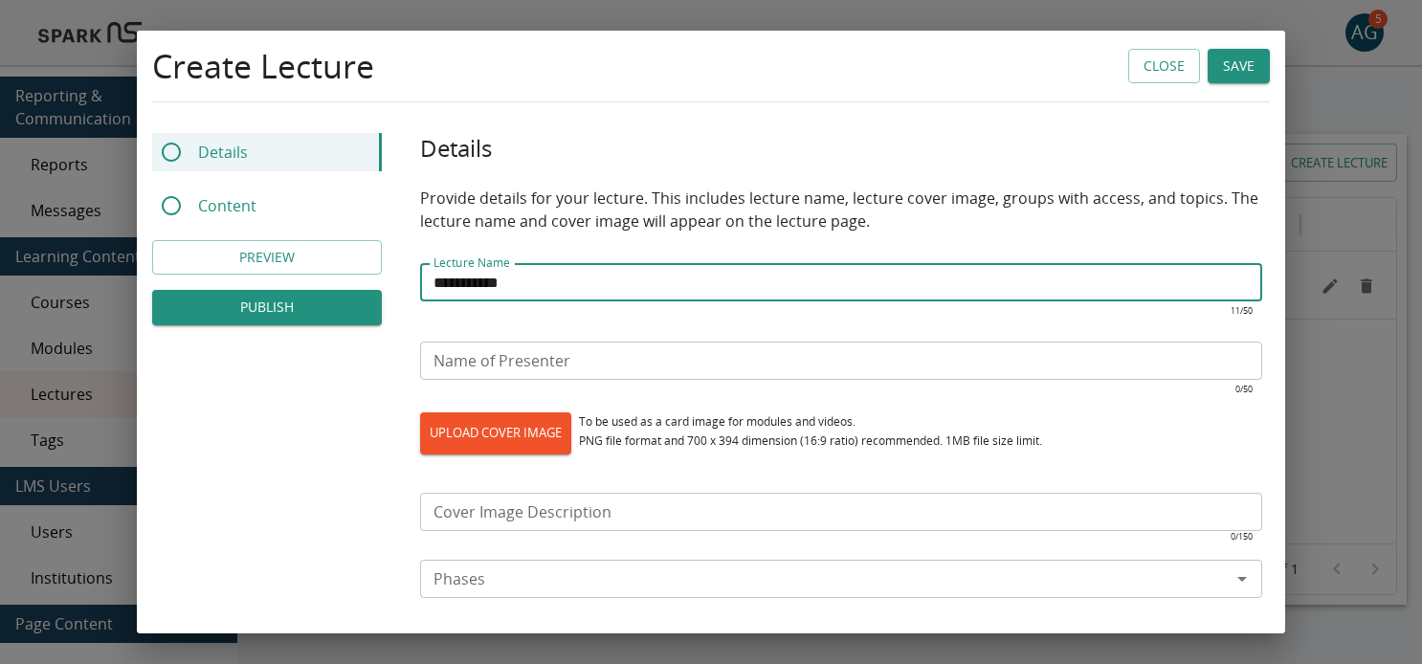
type input "**********"
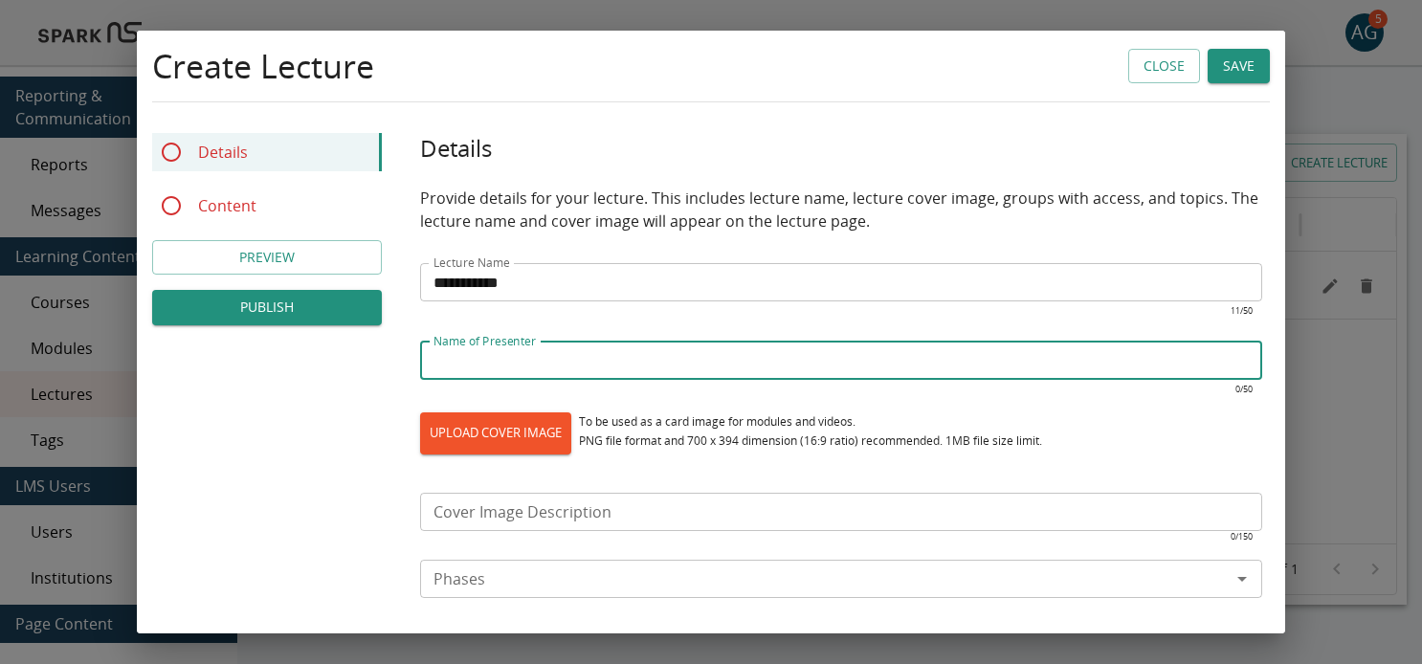
click at [522, 361] on input "Name of Presenter" at bounding box center [841, 361] width 842 height 38
type input "*******"
click at [488, 518] on input "Cover Image Description" at bounding box center [841, 512] width 842 height 38
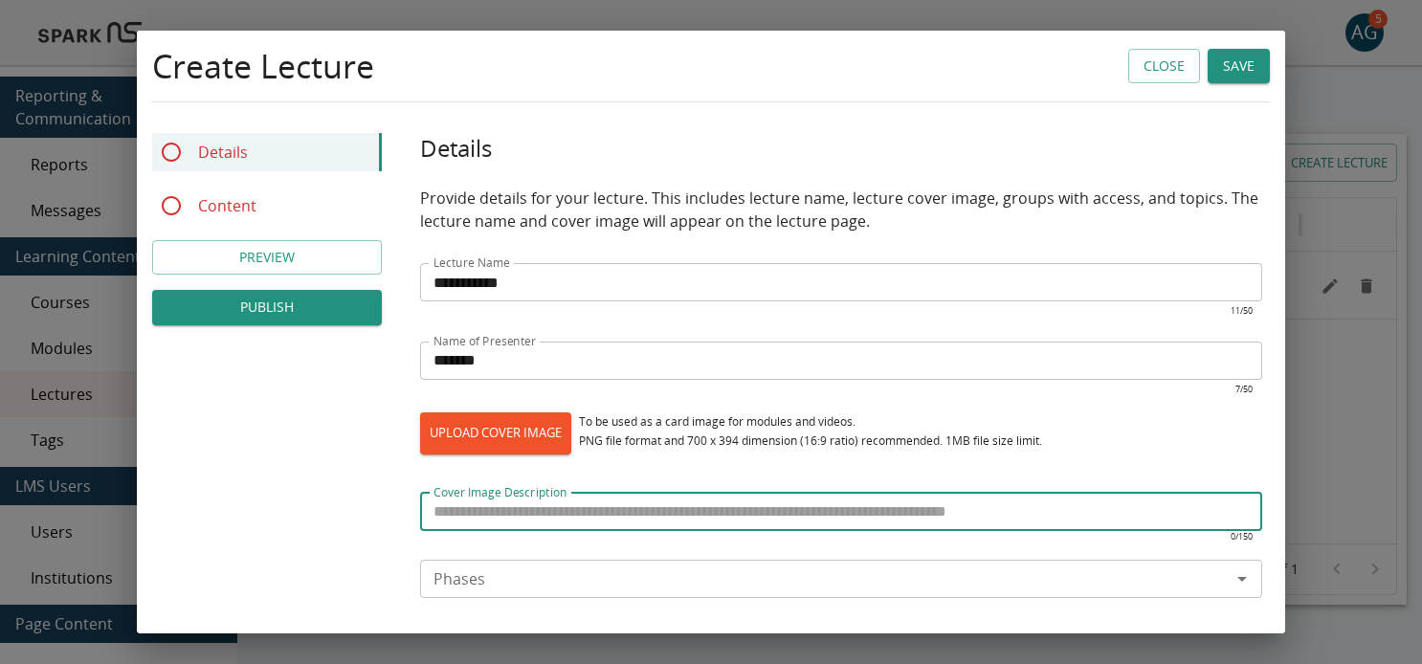
click at [285, 397] on div "**********" at bounding box center [711, 603] width 1148 height 940
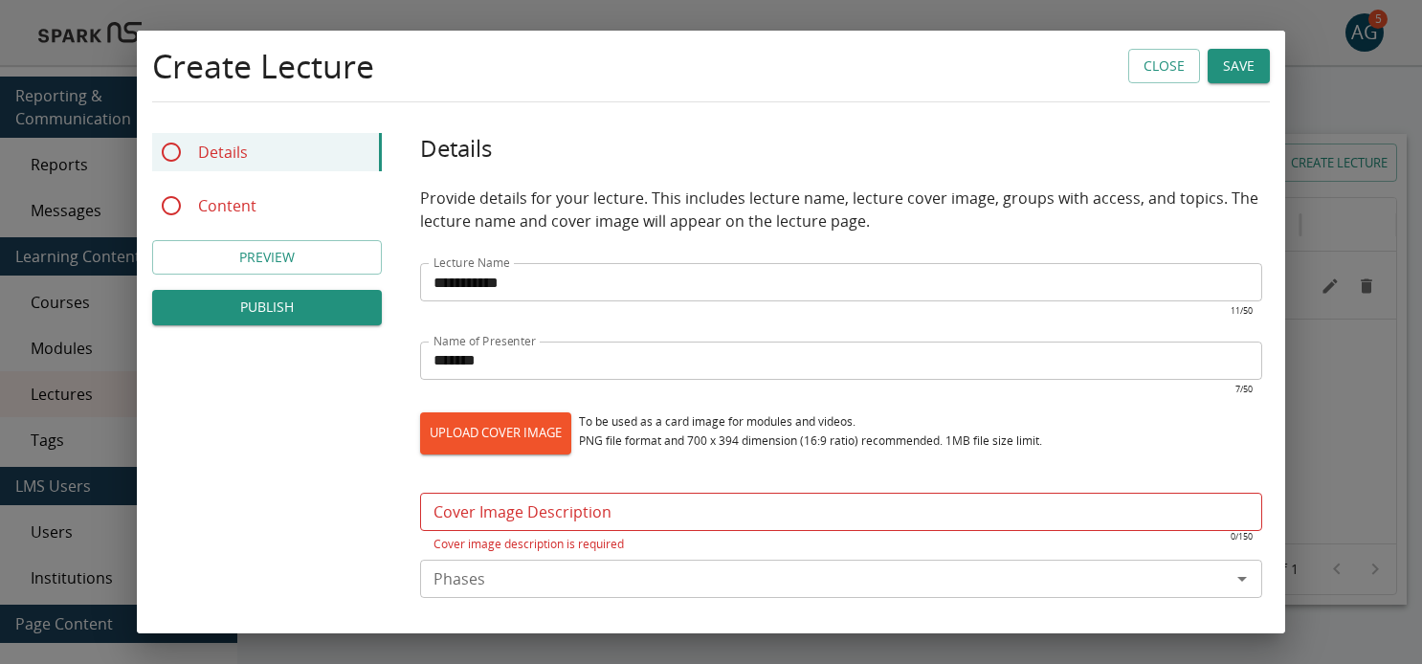
click at [195, 148] on div "Details" at bounding box center [267, 152] width 230 height 38
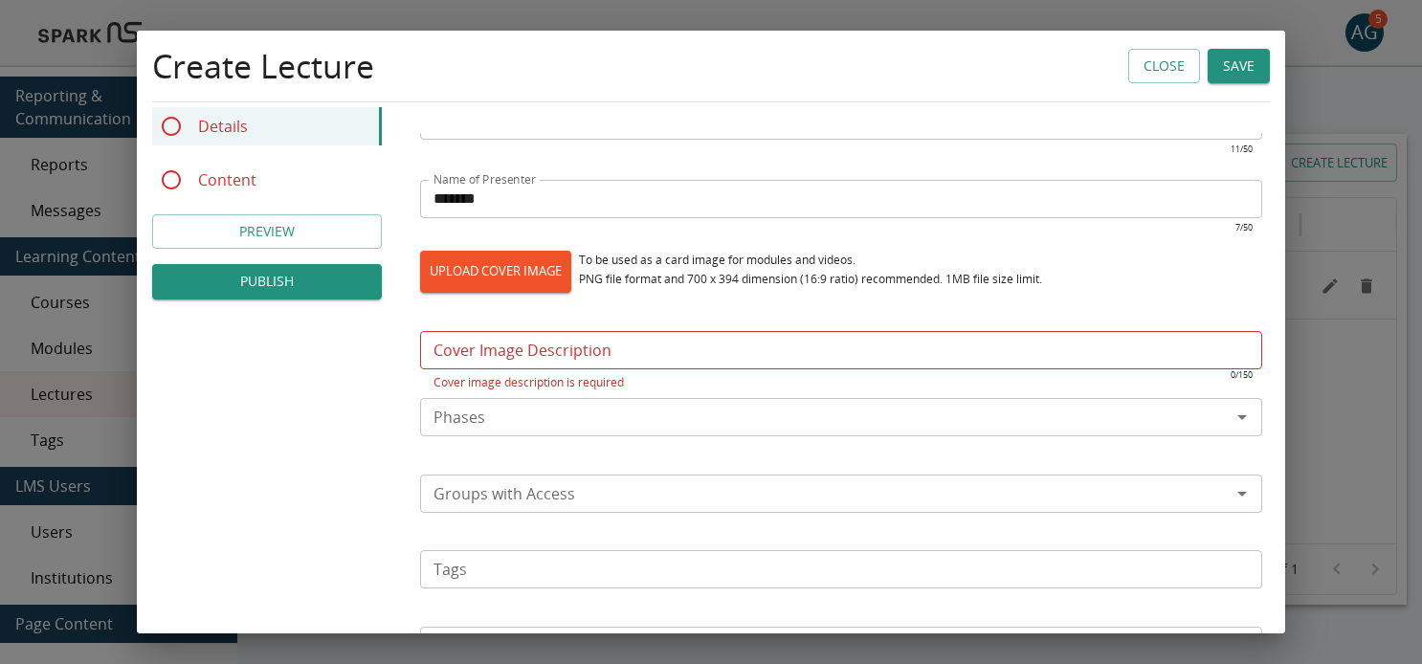
scroll to position [272, 0]
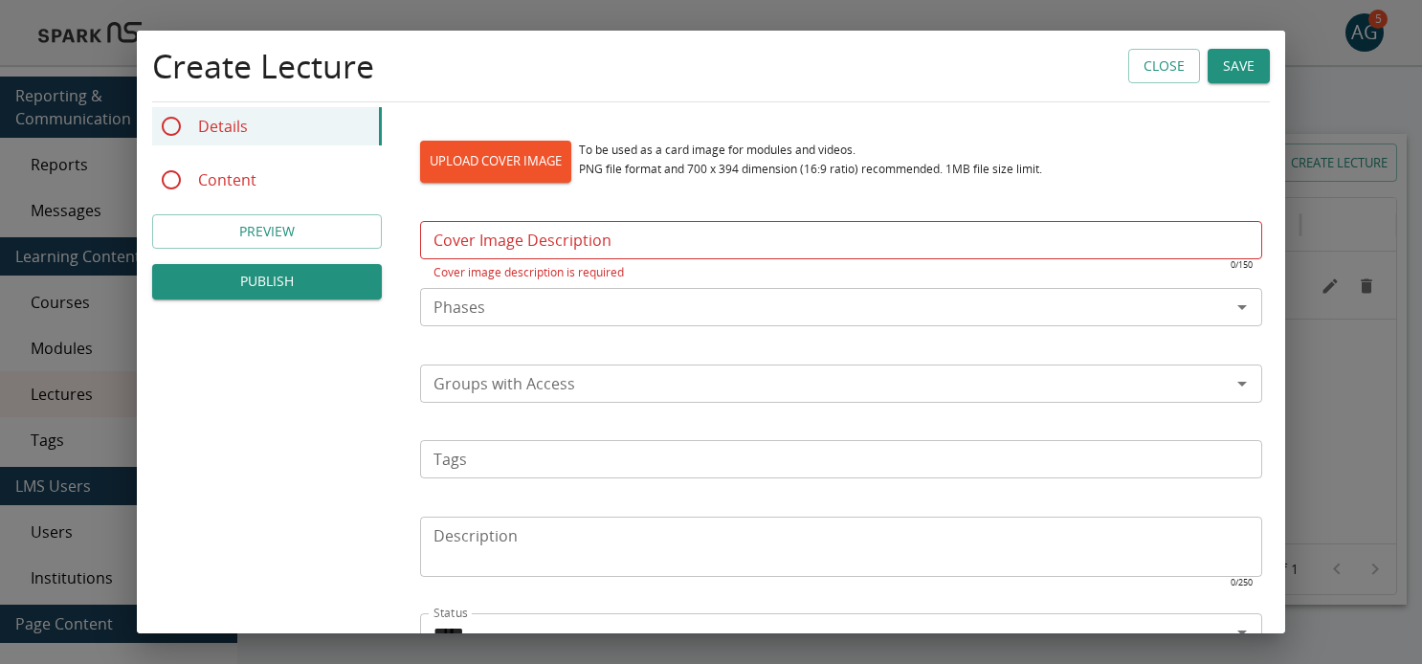
click at [482, 300] on input "Phases" at bounding box center [825, 307] width 799 height 27
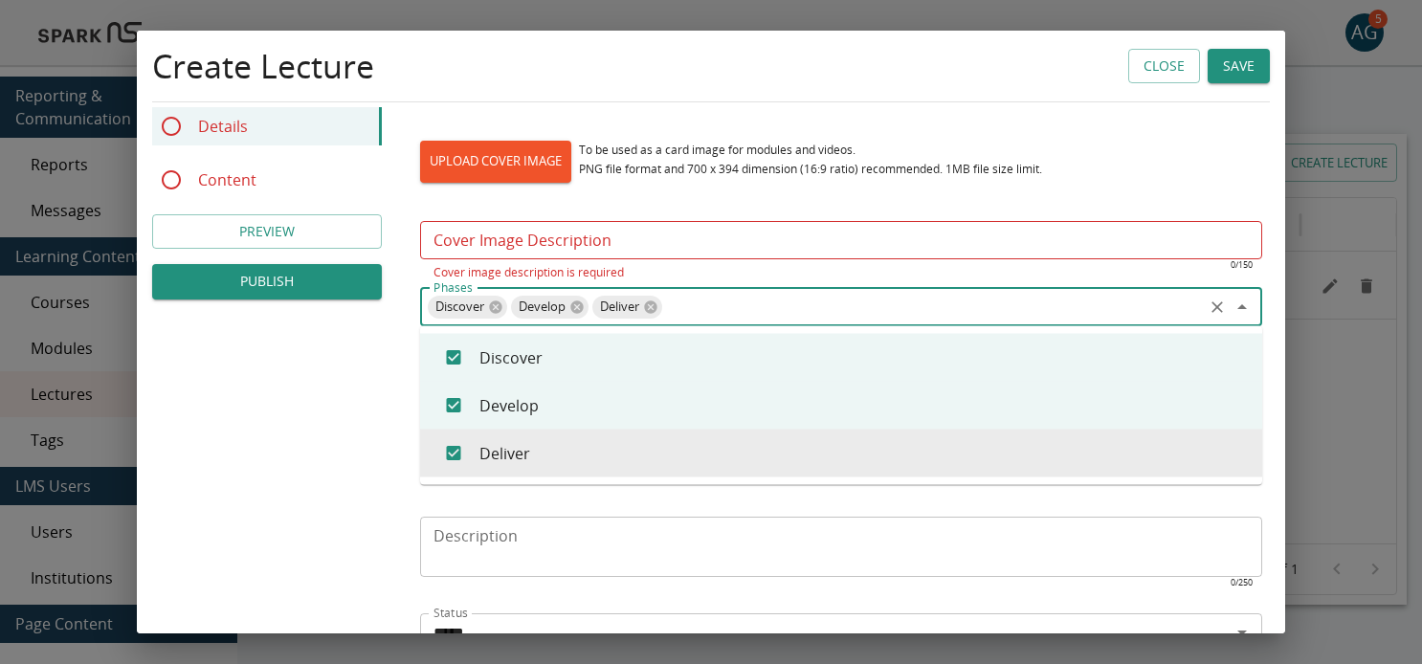
click at [326, 446] on div "**********" at bounding box center [711, 331] width 1148 height 940
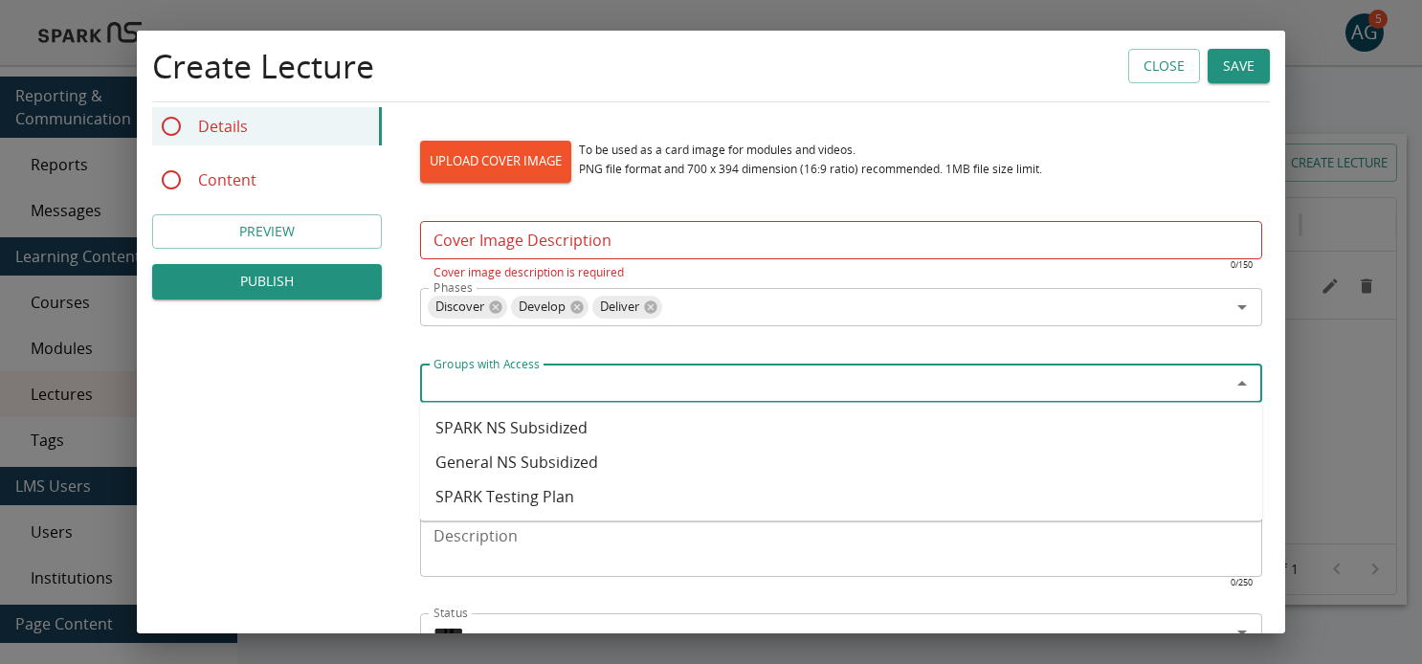
click at [505, 376] on input "Groups with Access" at bounding box center [825, 383] width 799 height 27
click at [552, 493] on li "SPARK Testing Plan" at bounding box center [841, 496] width 842 height 34
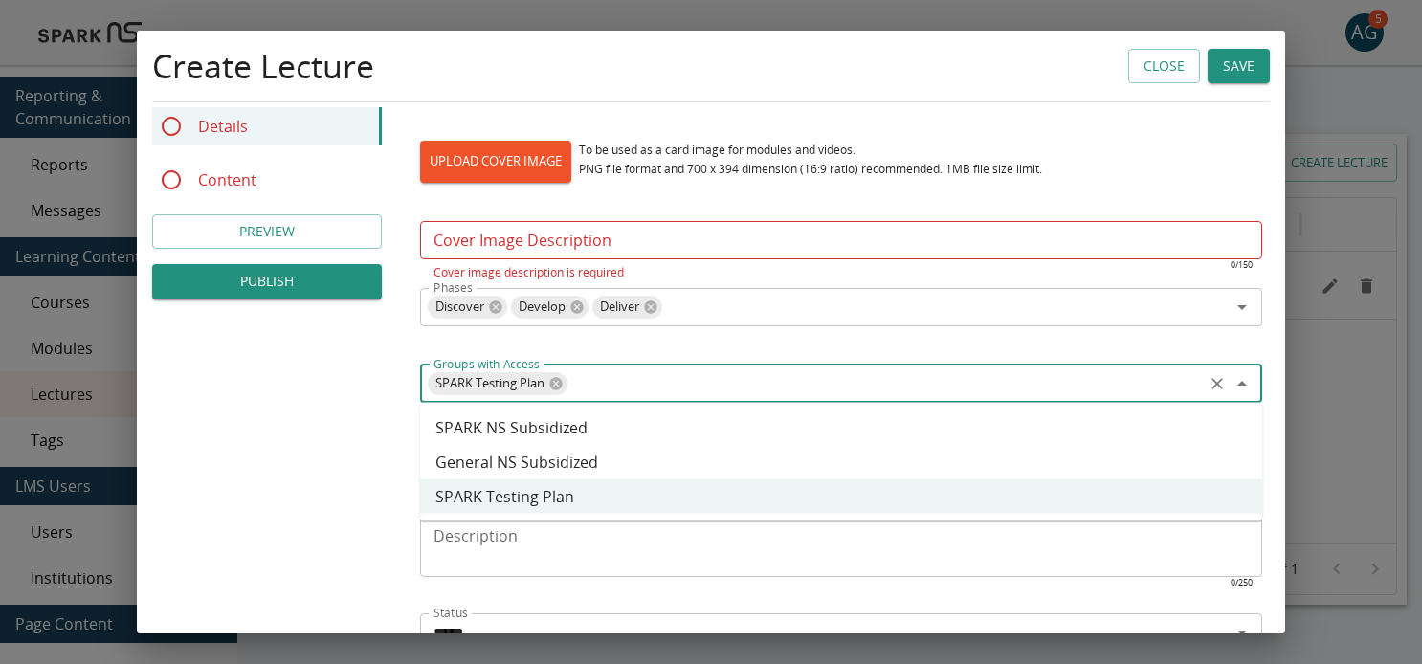
click at [284, 441] on div "**********" at bounding box center [711, 331] width 1148 height 940
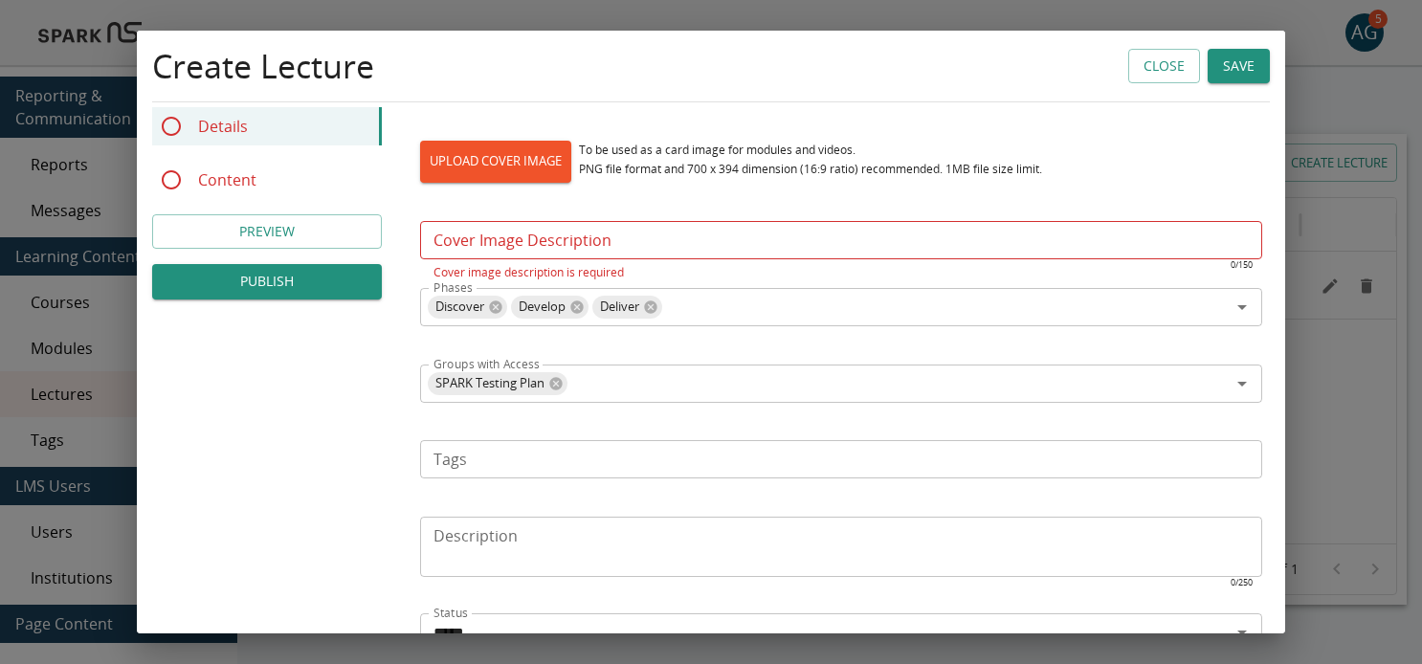
click at [456, 458] on input "Tags" at bounding box center [840, 459] width 828 height 27
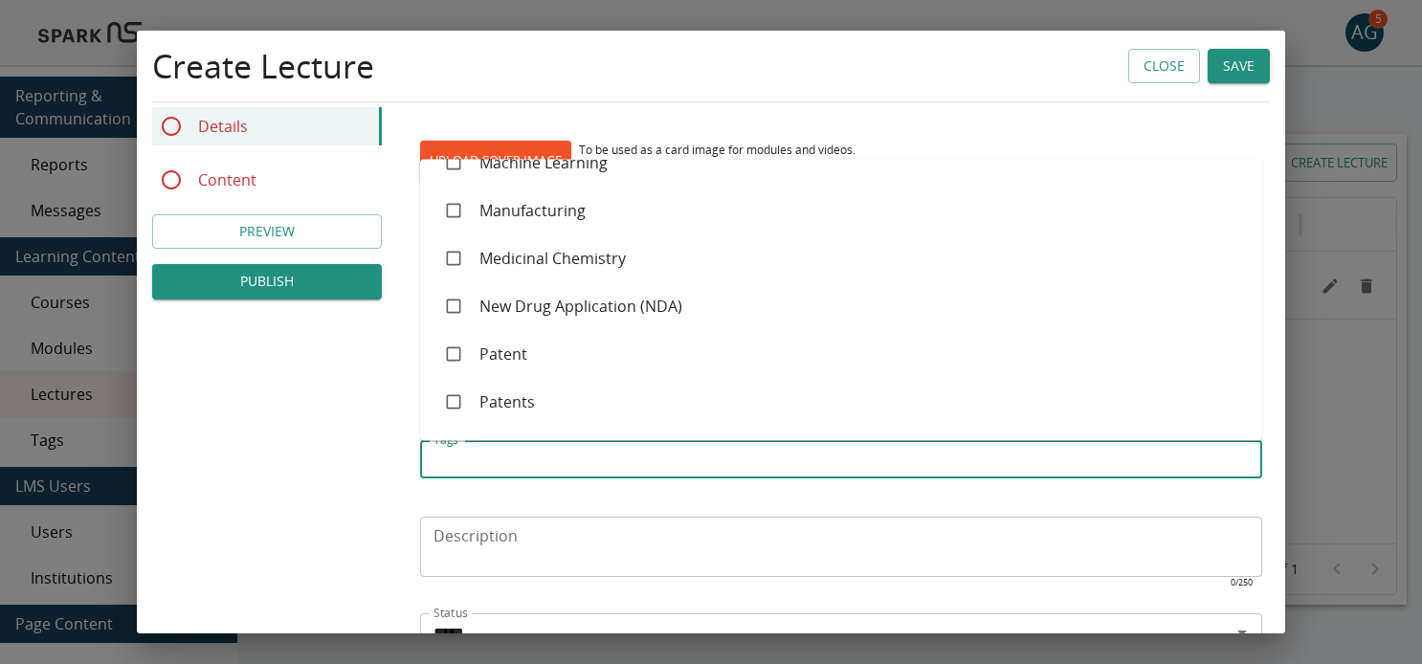
scroll to position [1983, 0]
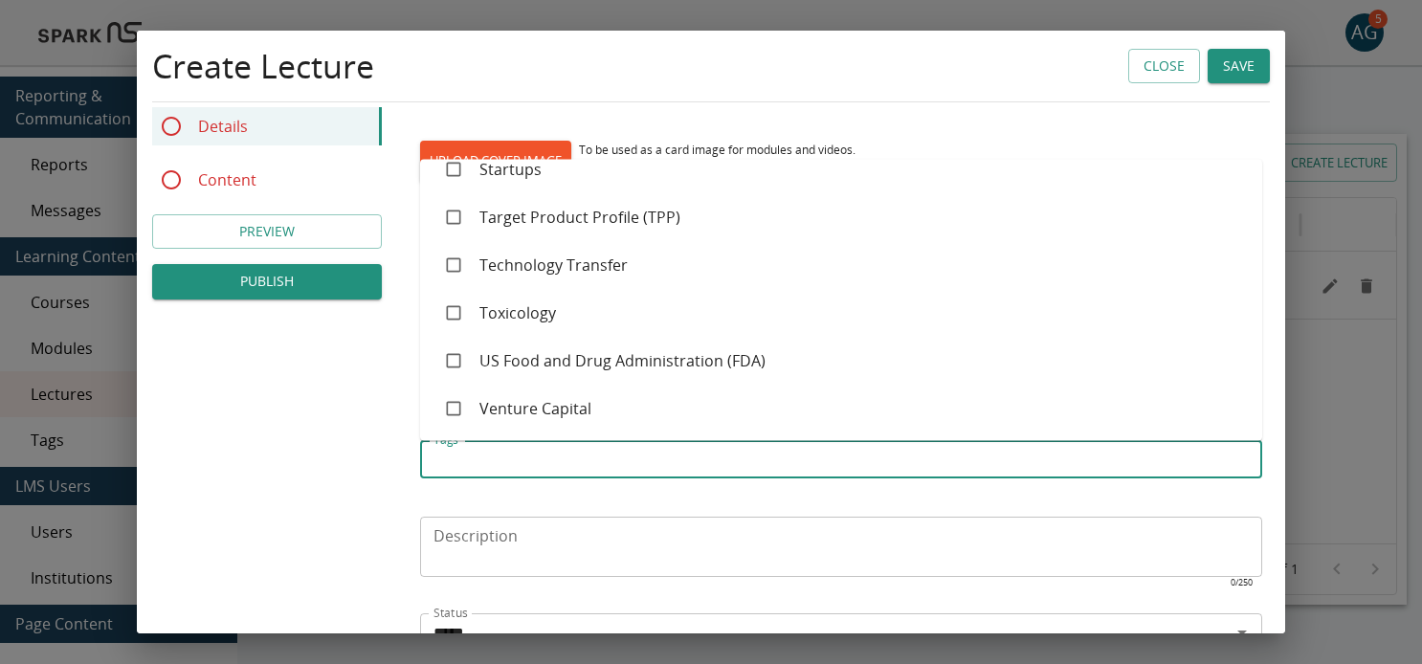
click at [245, 440] on div "**********" at bounding box center [711, 331] width 1148 height 940
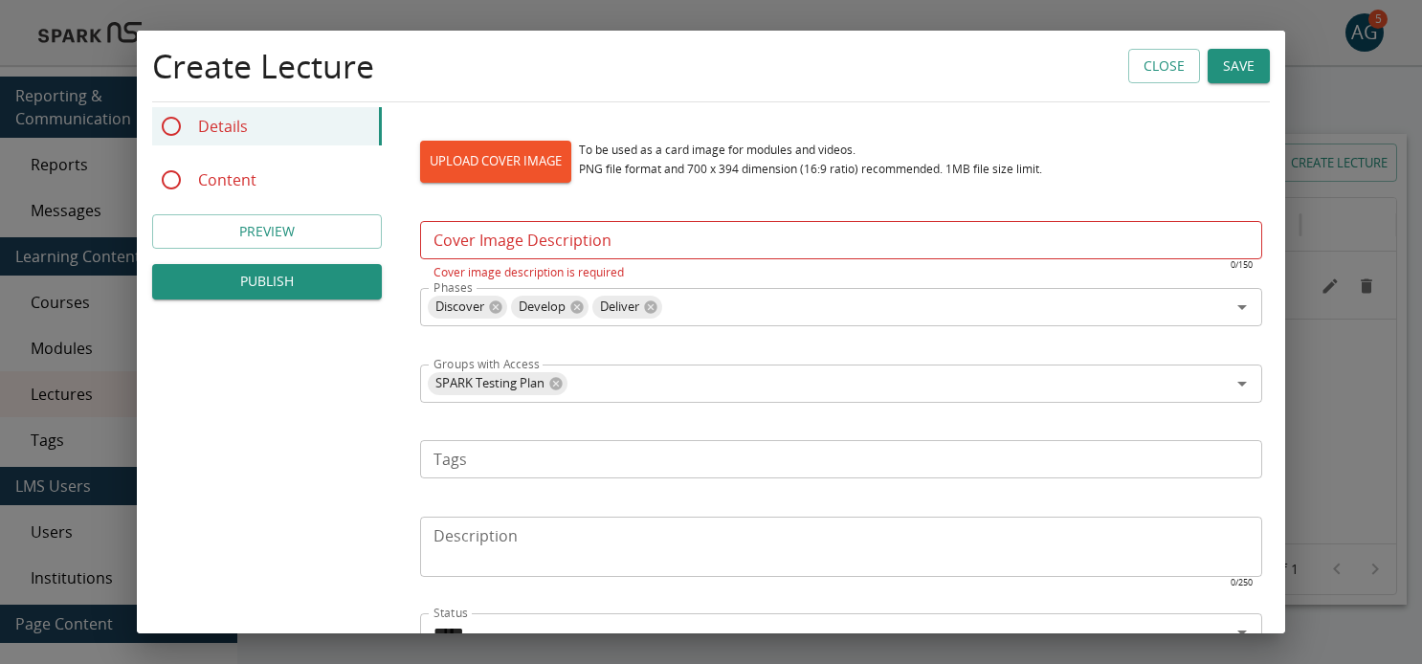
click at [461, 464] on input "Tags" at bounding box center [840, 459] width 828 height 27
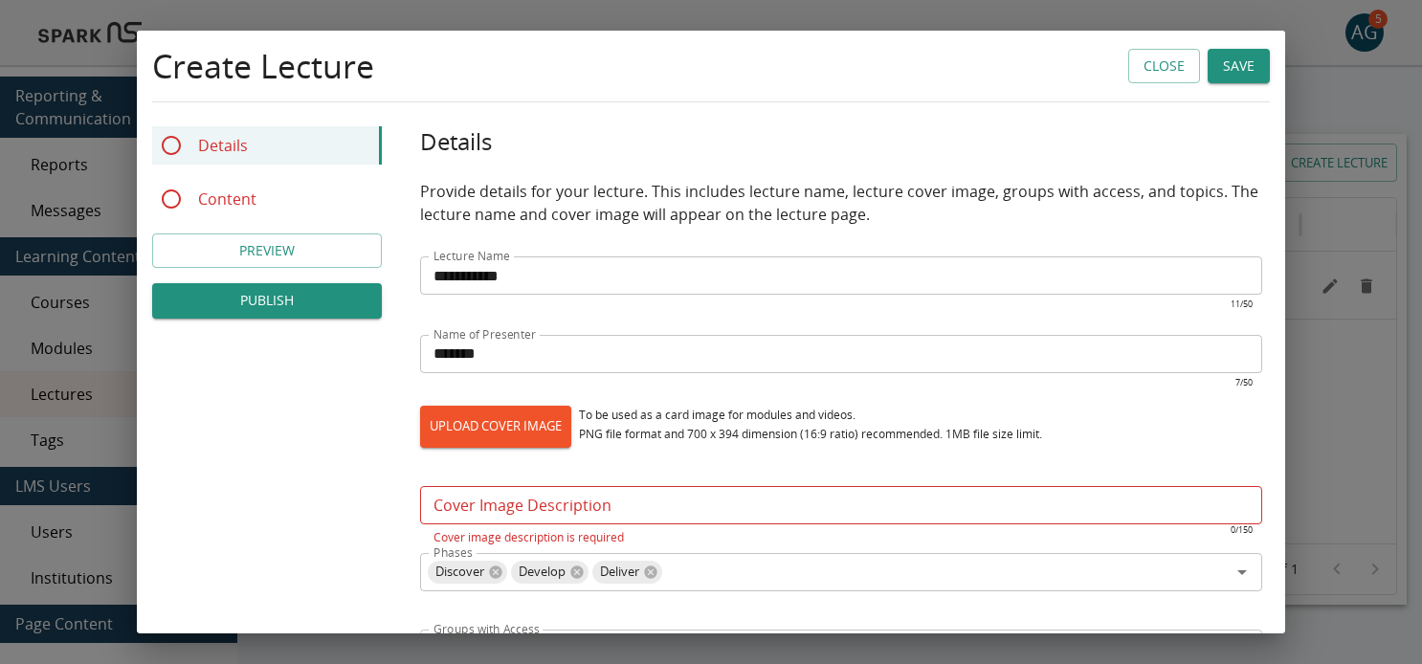
scroll to position [0, 0]
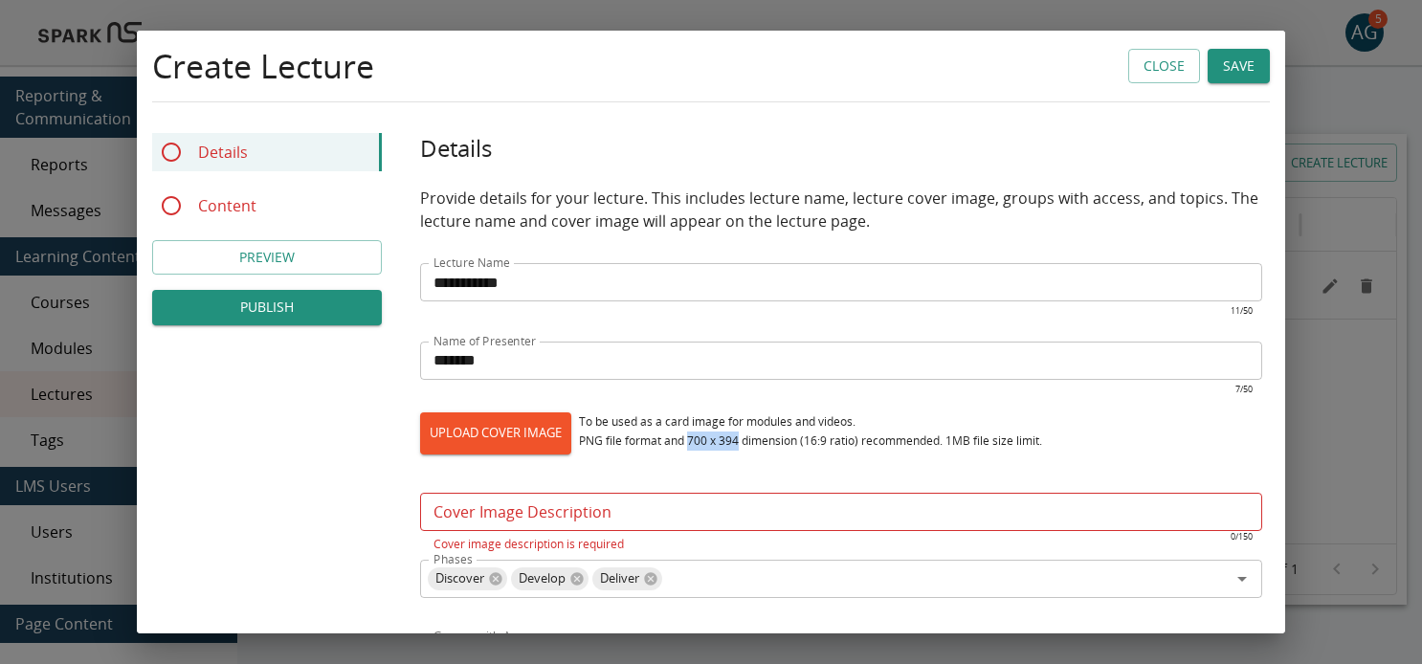
drag, startPoint x: 692, startPoint y: 438, endPoint x: 741, endPoint y: 440, distance: 48.8
click at [741, 440] on div "To be used as a card image for modules and videos. PNG file format and 700 x 39…" at bounding box center [810, 431] width 463 height 38
copy div "700 x 394"
click at [552, 430] on label "UPLOAD COVER IMAGE" at bounding box center [495, 433] width 151 height 42
click at [421, 454] on input "UPLOAD COVER IMAGE" at bounding box center [420, 454] width 1 height 1
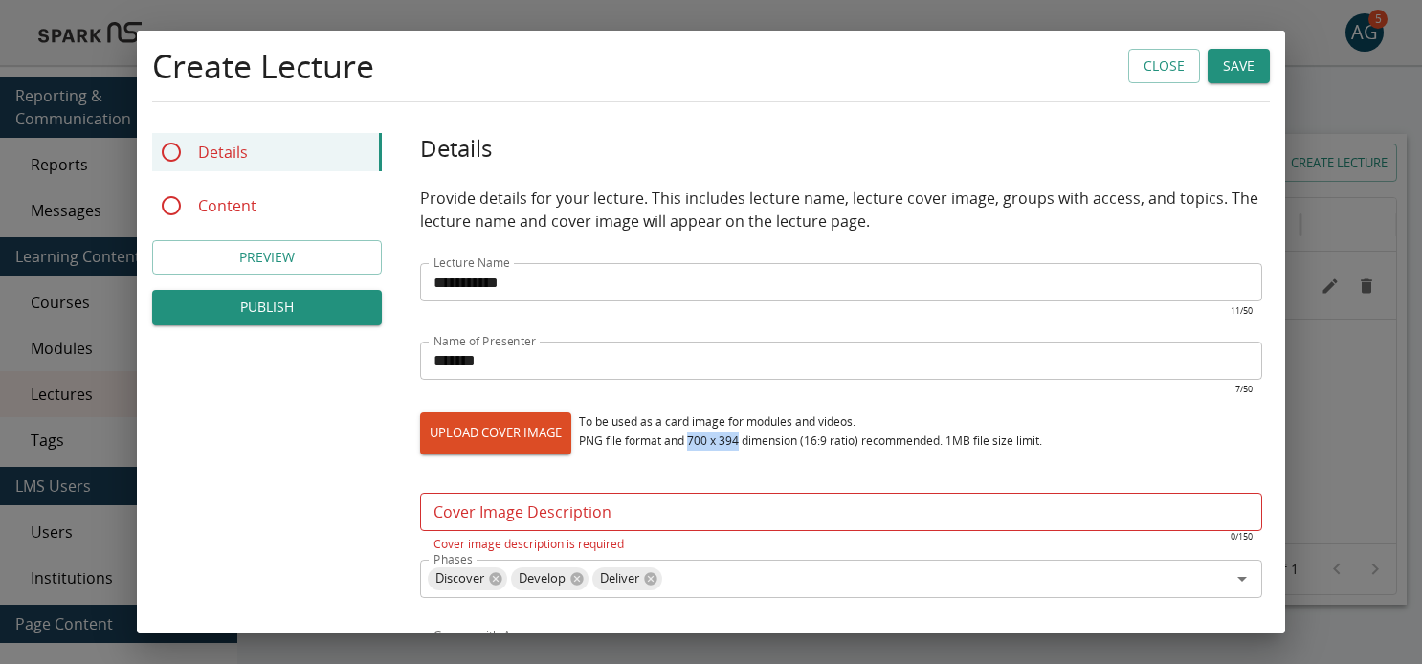
click at [492, 427] on label "UPLOAD COVER IMAGE" at bounding box center [495, 433] width 151 height 42
click at [421, 454] on input "UPLOAD COVER IMAGE" at bounding box center [420, 454] width 1 height 1
type input "**********"
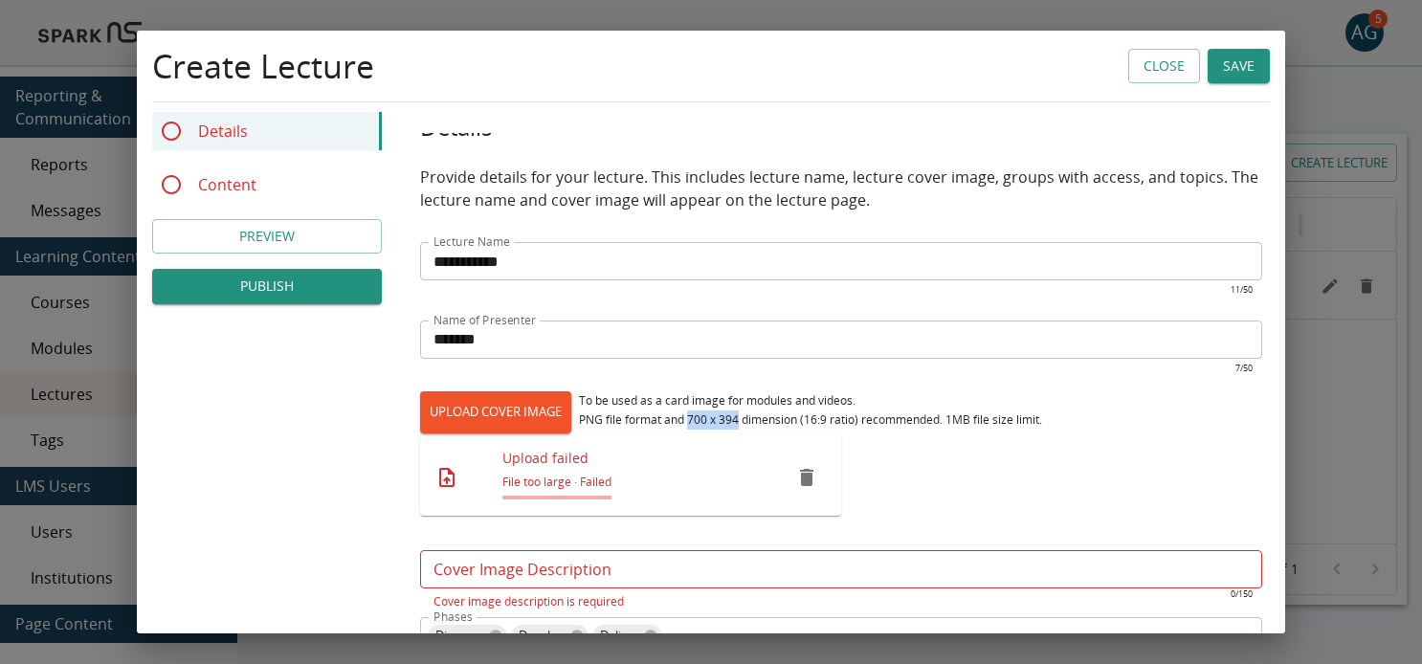
scroll to position [22, 0]
click at [532, 575] on input "Cover Image Description" at bounding box center [841, 568] width 842 height 38
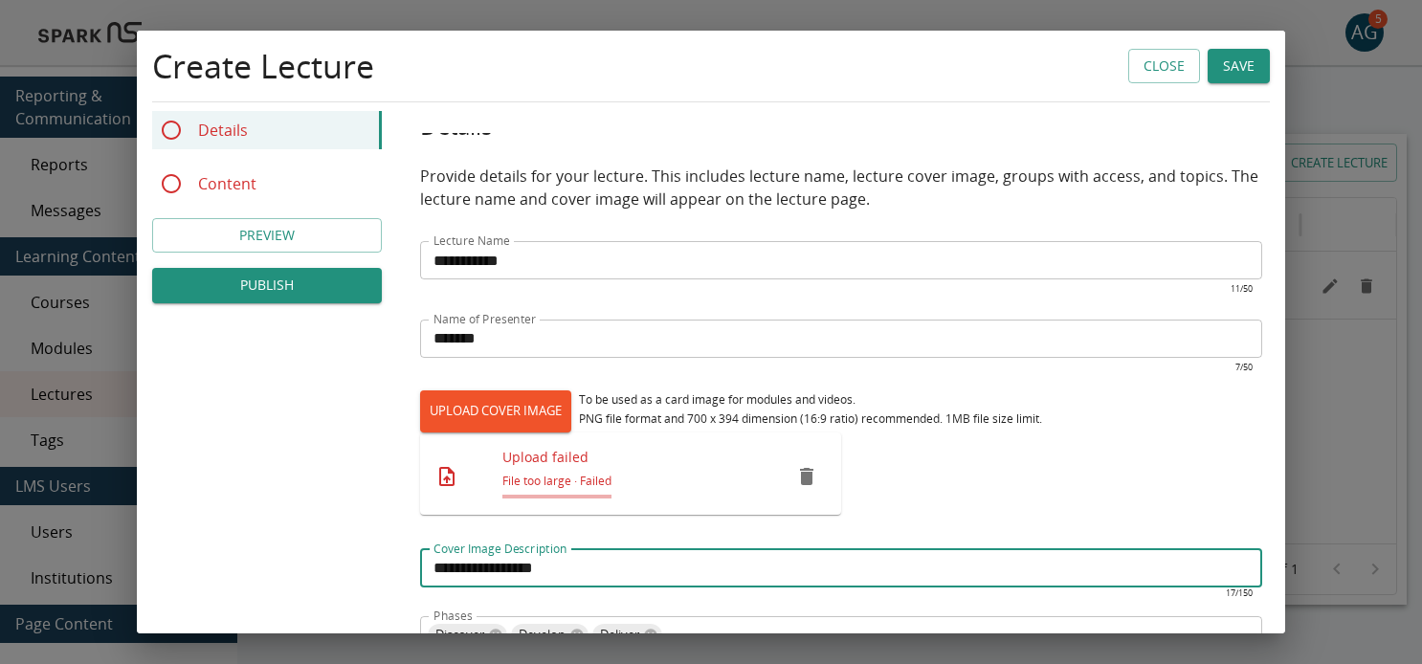
type input "**********"
click at [1041, 446] on div "UPLOAD COVER IMAGE To be used as a card image for modules and videos. PNG file …" at bounding box center [841, 462] width 842 height 144
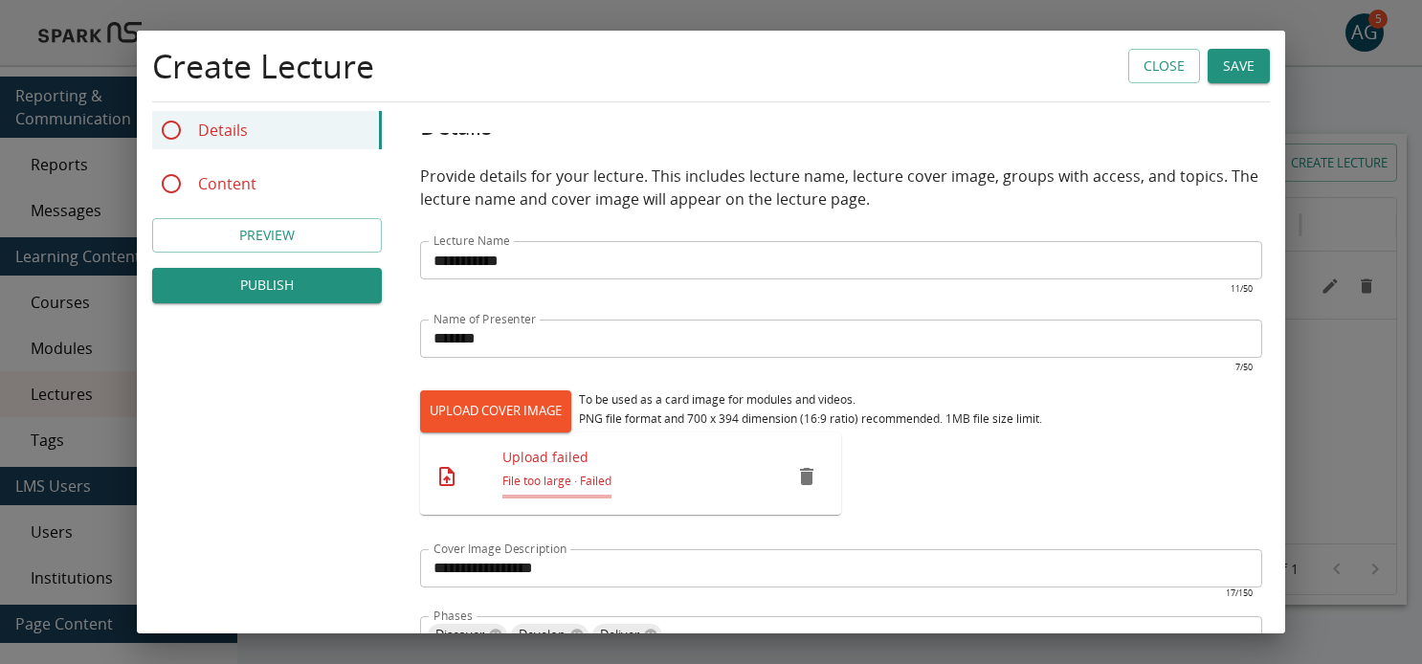
click at [806, 471] on icon "remove" at bounding box center [806, 476] width 23 height 23
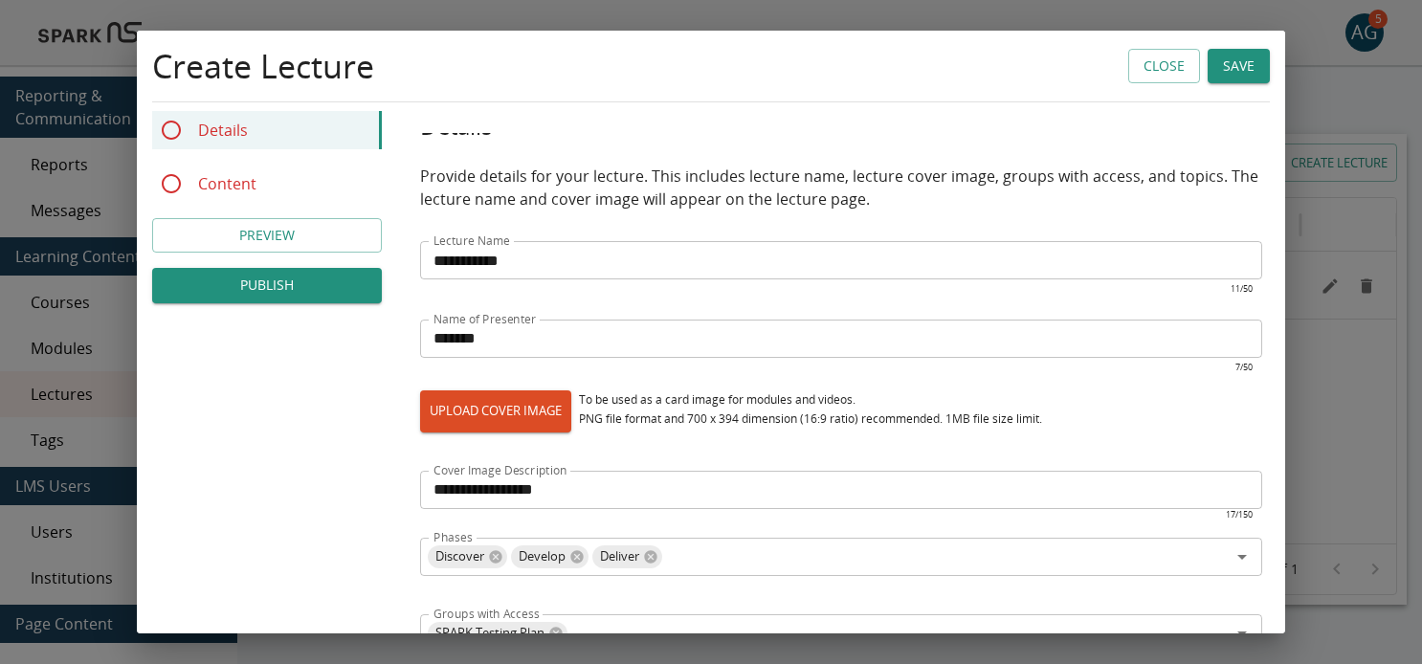
click at [528, 404] on label "UPLOAD COVER IMAGE" at bounding box center [495, 411] width 151 height 42
click at [421, 432] on input "UPLOAD COVER IMAGE" at bounding box center [420, 432] width 1 height 1
type input "**********"
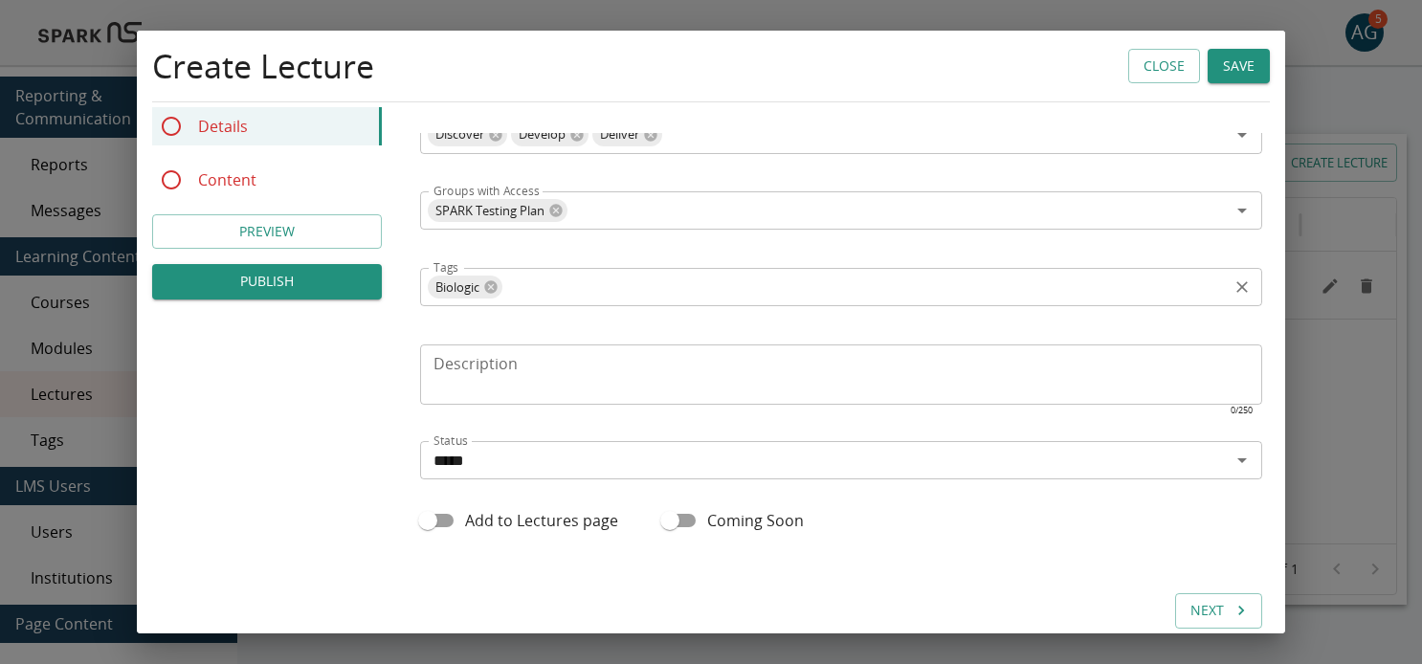
scroll to position [555, 0]
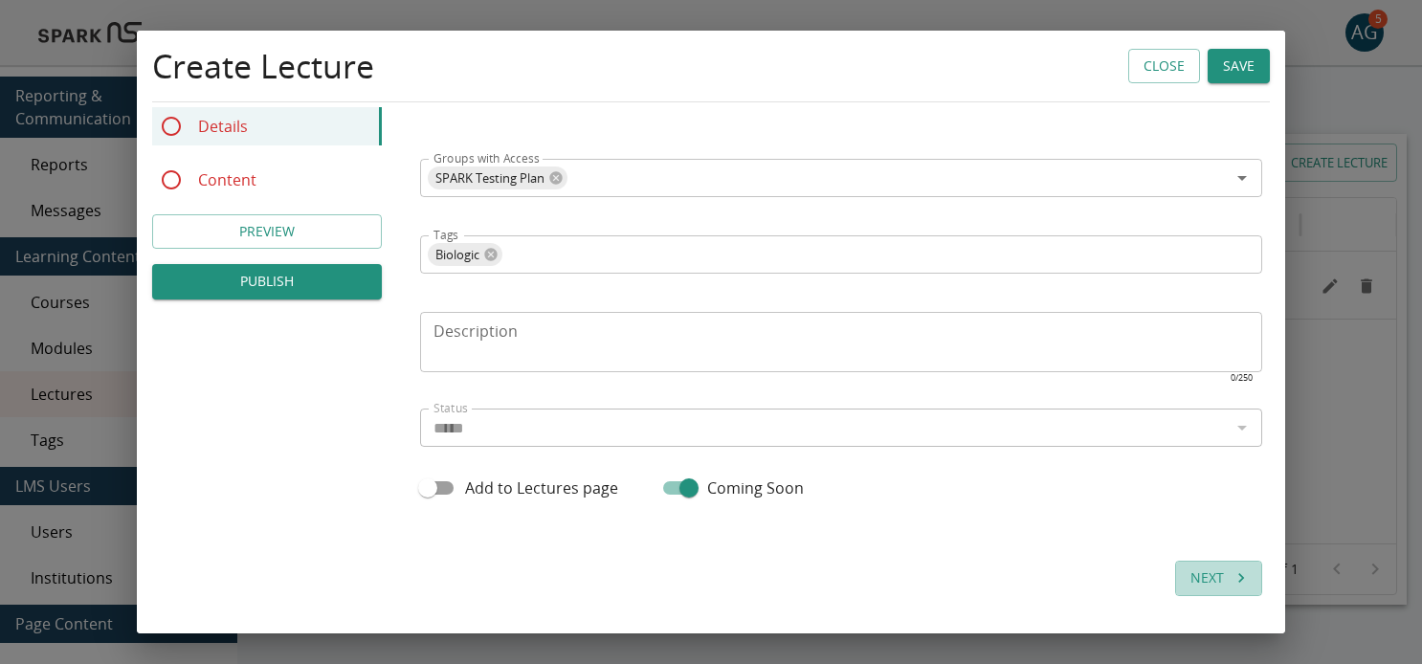
click at [1220, 578] on button "Next" at bounding box center [1218, 578] width 87 height 35
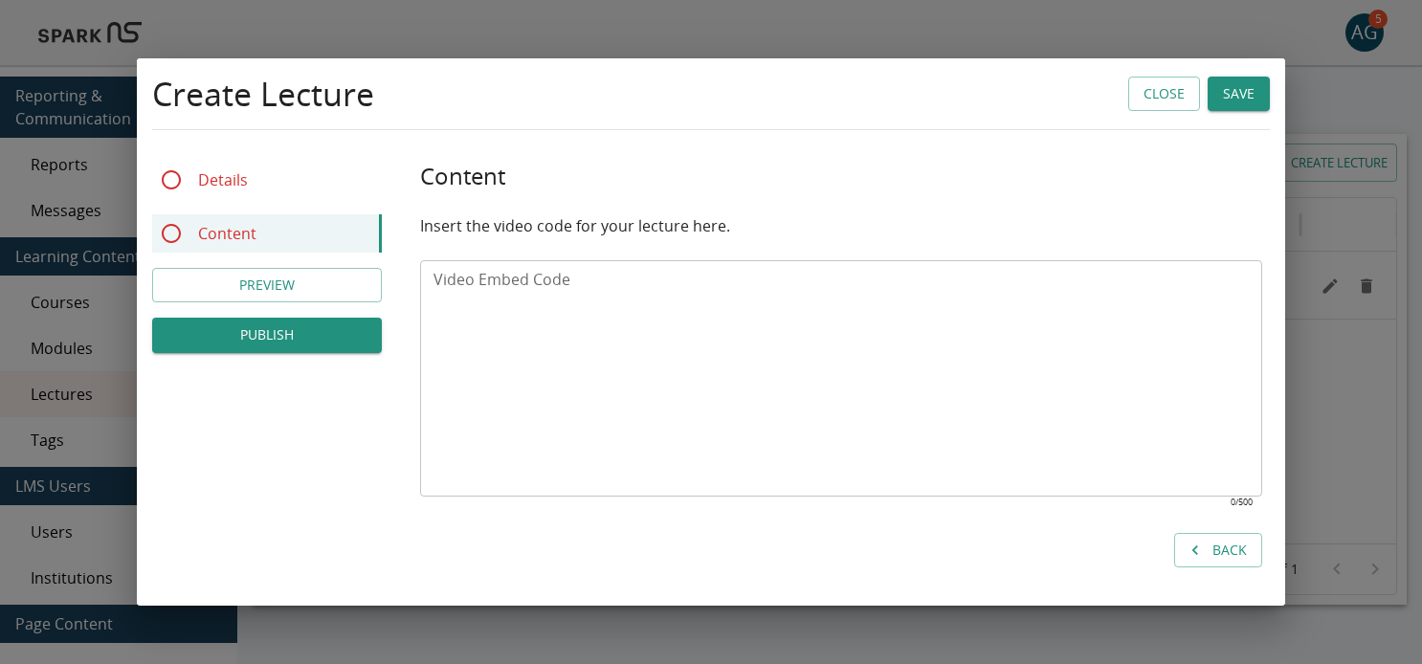
click at [247, 194] on div "Details" at bounding box center [267, 180] width 230 height 38
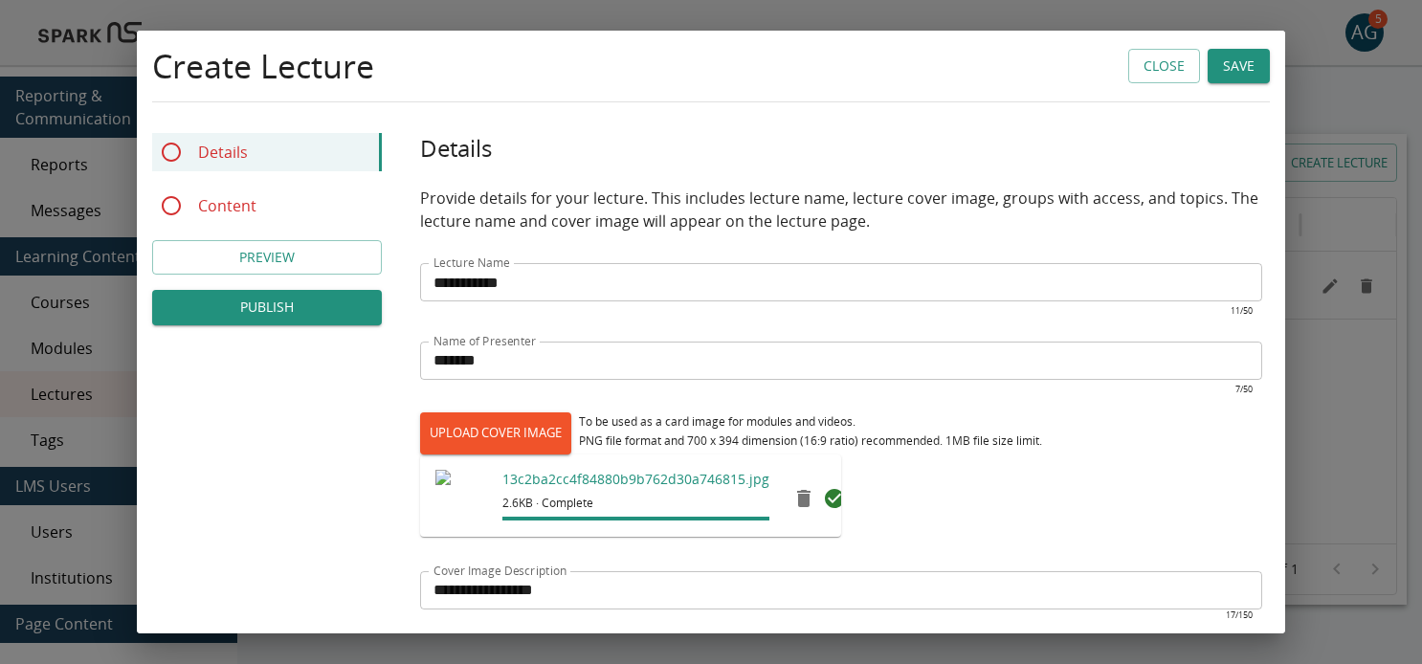
click at [1107, 438] on div "UPLOAD COVER IMAGE To be used as a card image for modules and videos. PNG file …" at bounding box center [841, 433] width 842 height 42
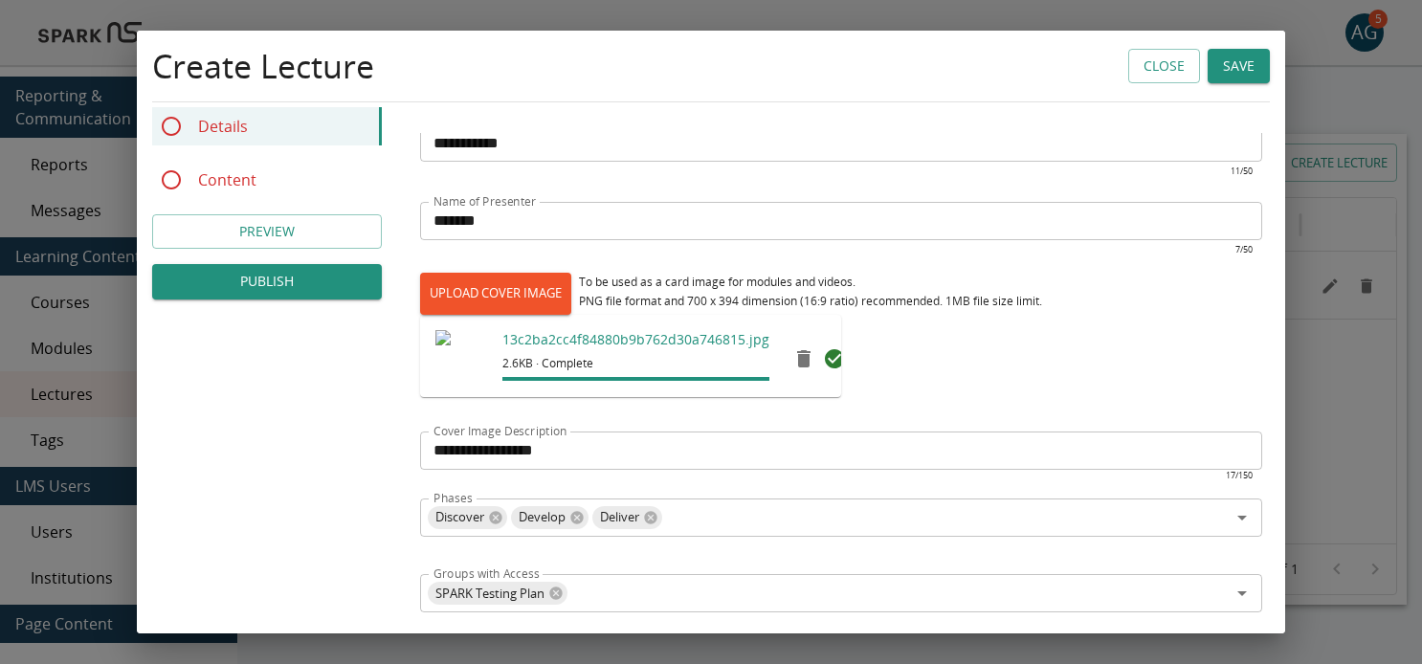
scroll to position [555, 0]
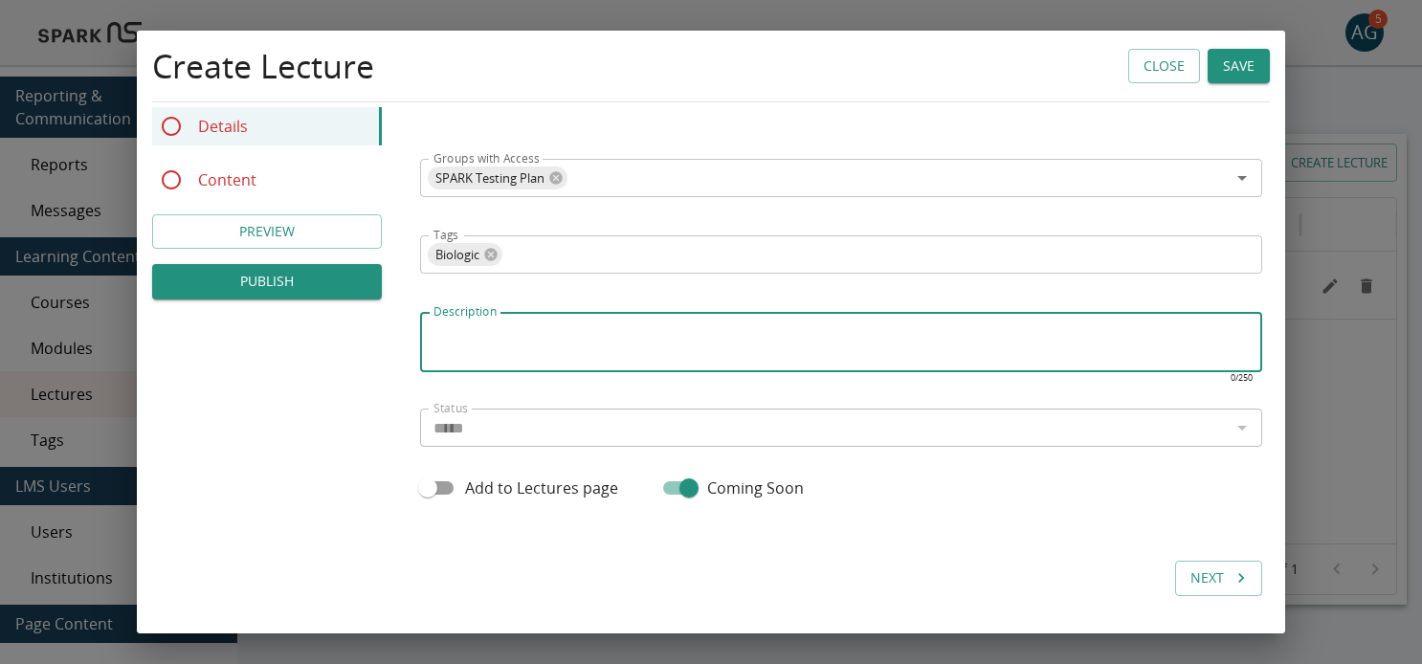
click at [504, 338] on textarea "Description" at bounding box center [840, 343] width 815 height 44
type textarea "*"
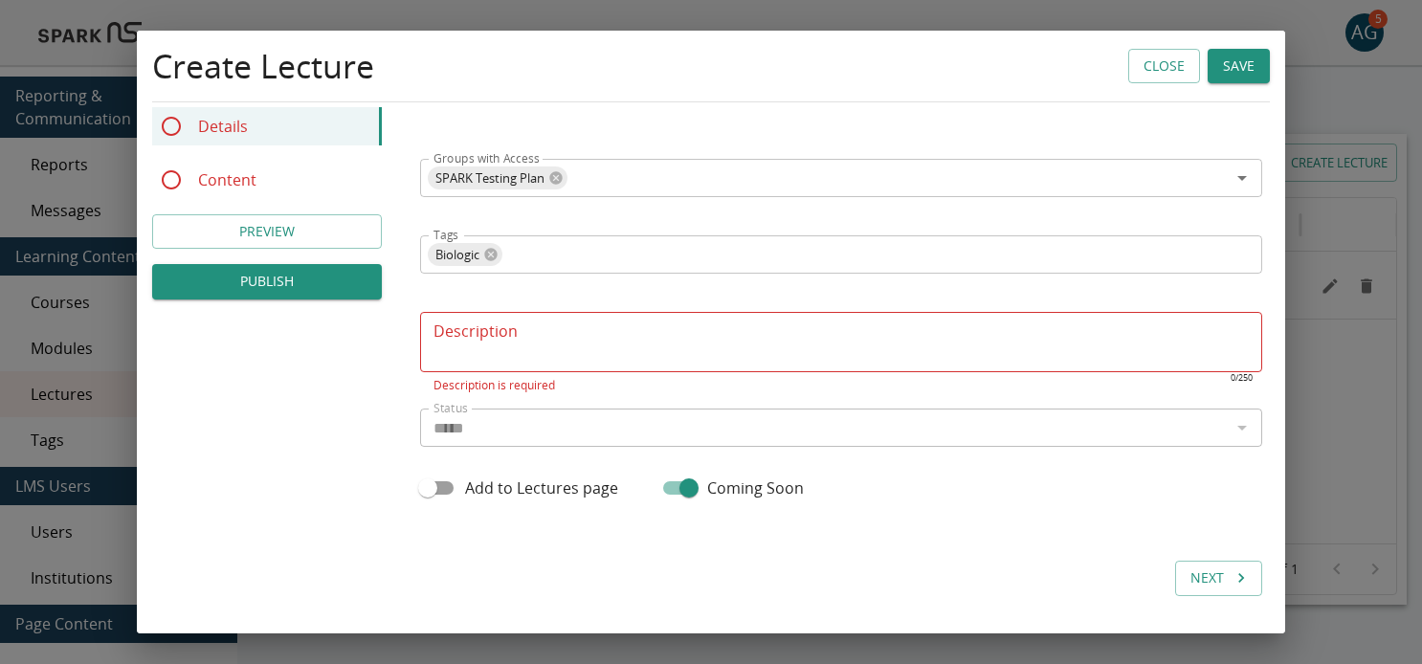
click at [632, 576] on div "**********" at bounding box center [841, 87] width 842 height 1018
click at [1169, 75] on button "Close" at bounding box center [1164, 66] width 72 height 35
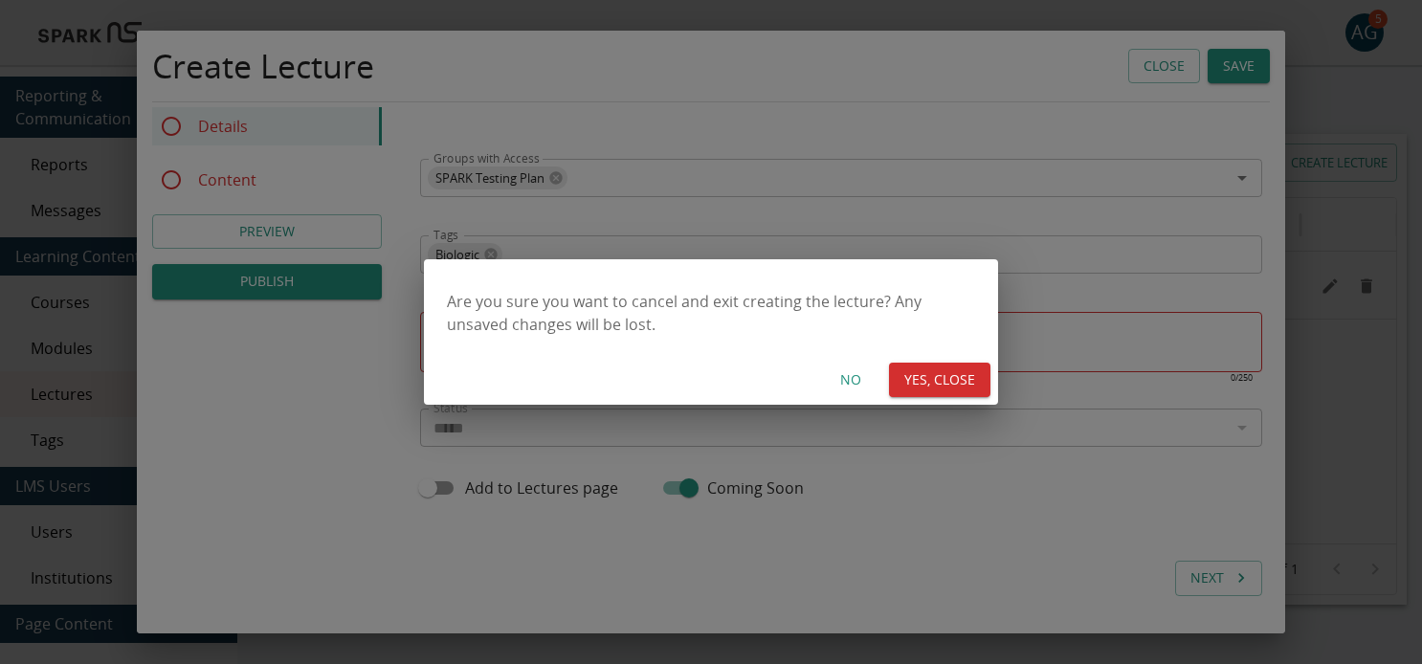
click at [926, 386] on button "YES, CLOSE" at bounding box center [939, 380] width 101 height 35
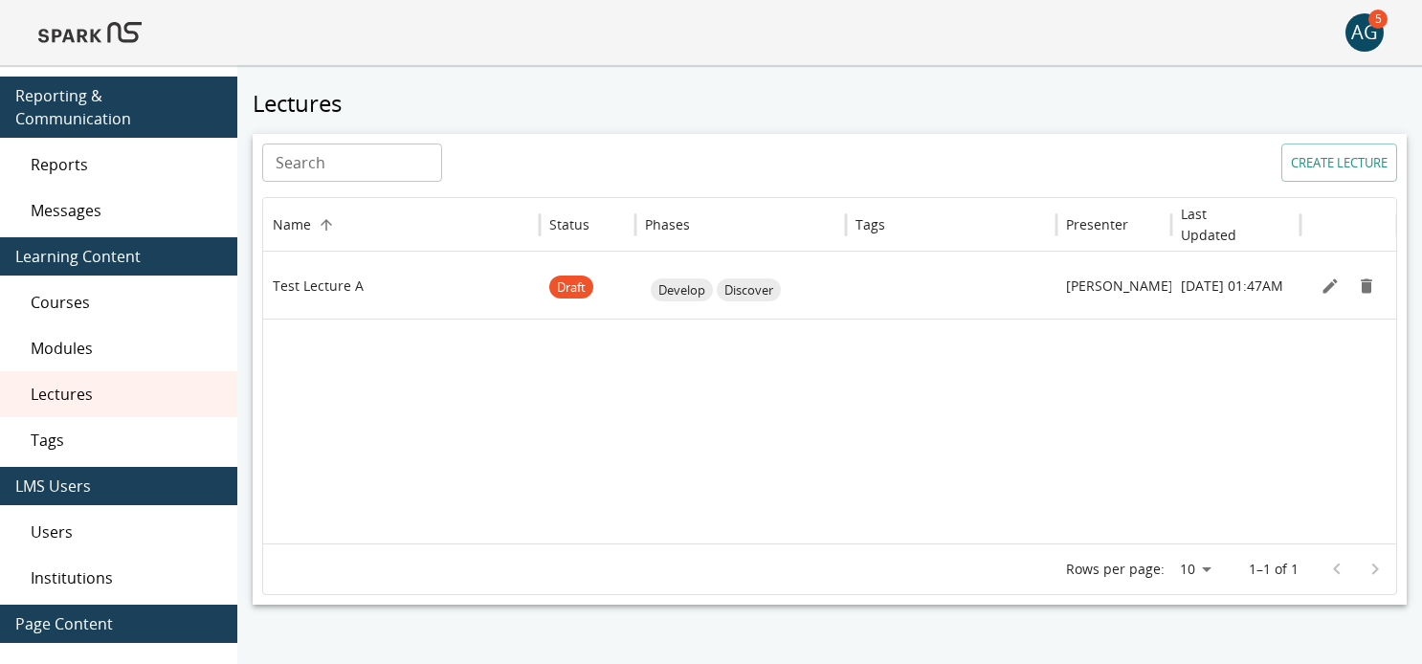
click at [1337, 161] on button "CREATE LECTURE" at bounding box center [1339, 163] width 116 height 38
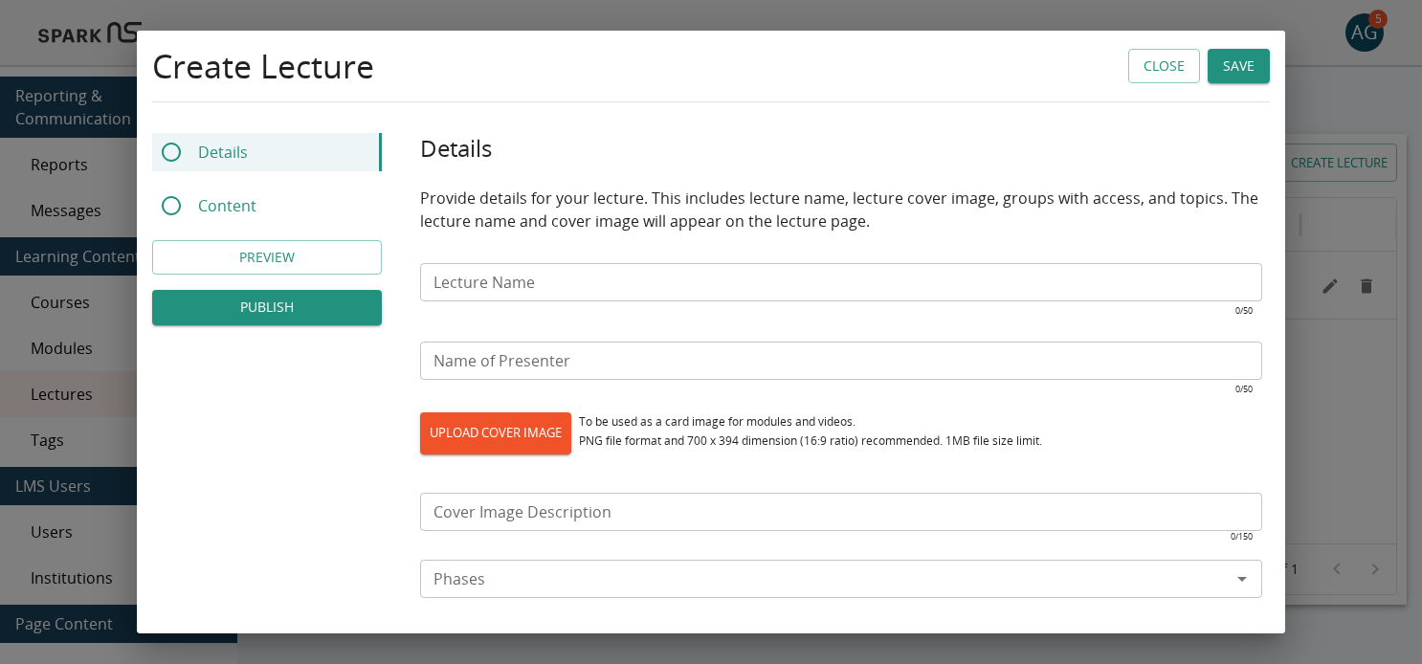
click at [525, 292] on input "Lecture Name" at bounding box center [841, 282] width 842 height 38
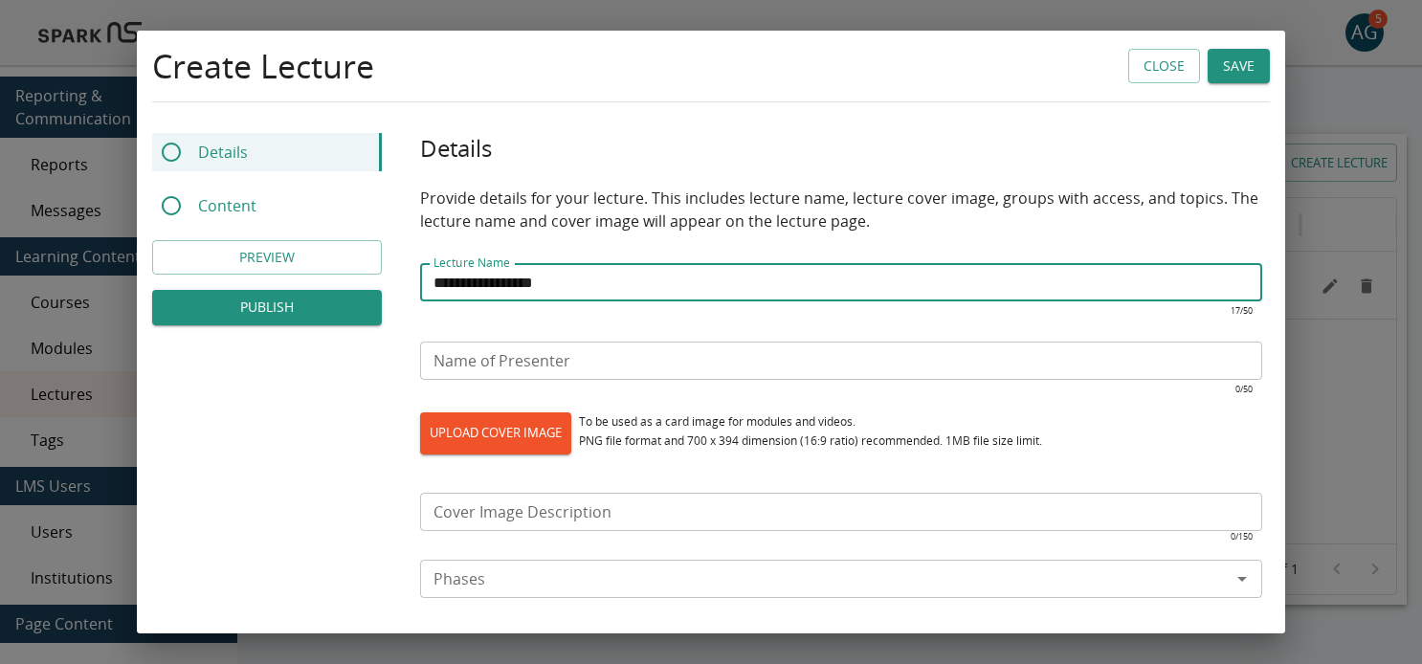
type input "**********"
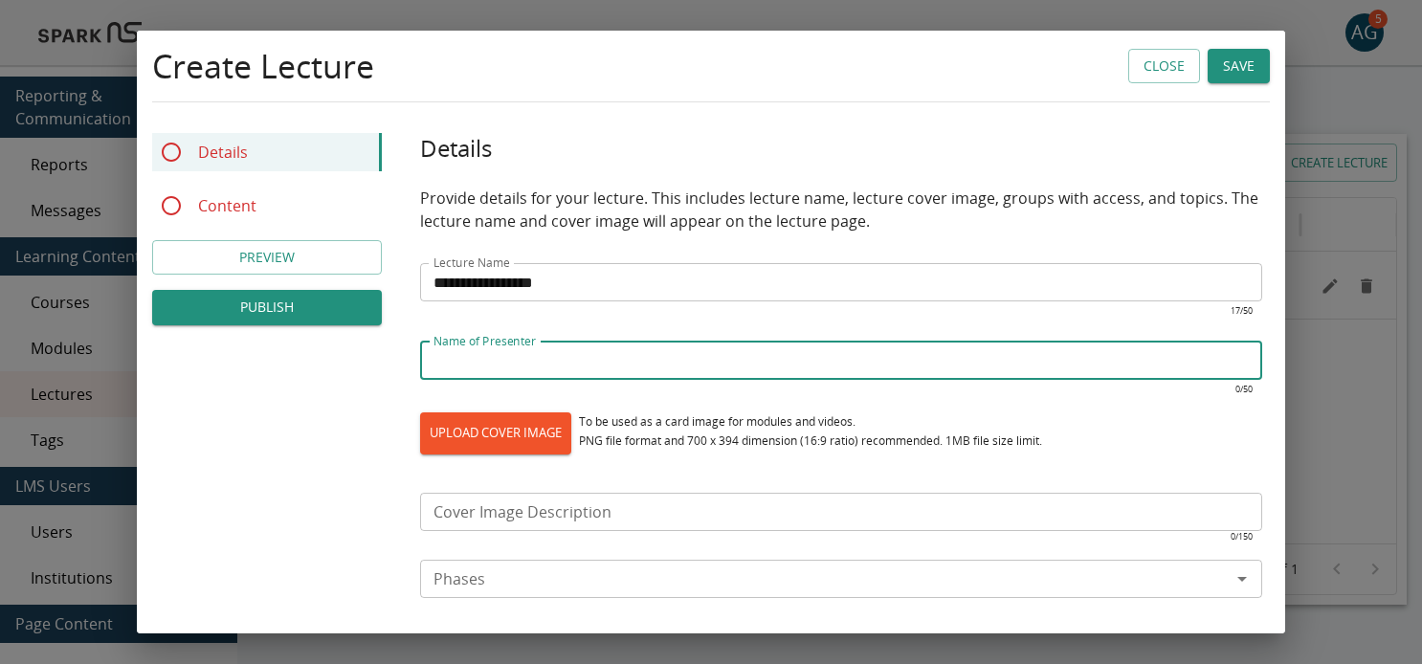
click at [508, 369] on input "Name of Presenter" at bounding box center [841, 361] width 842 height 38
type input "*******"
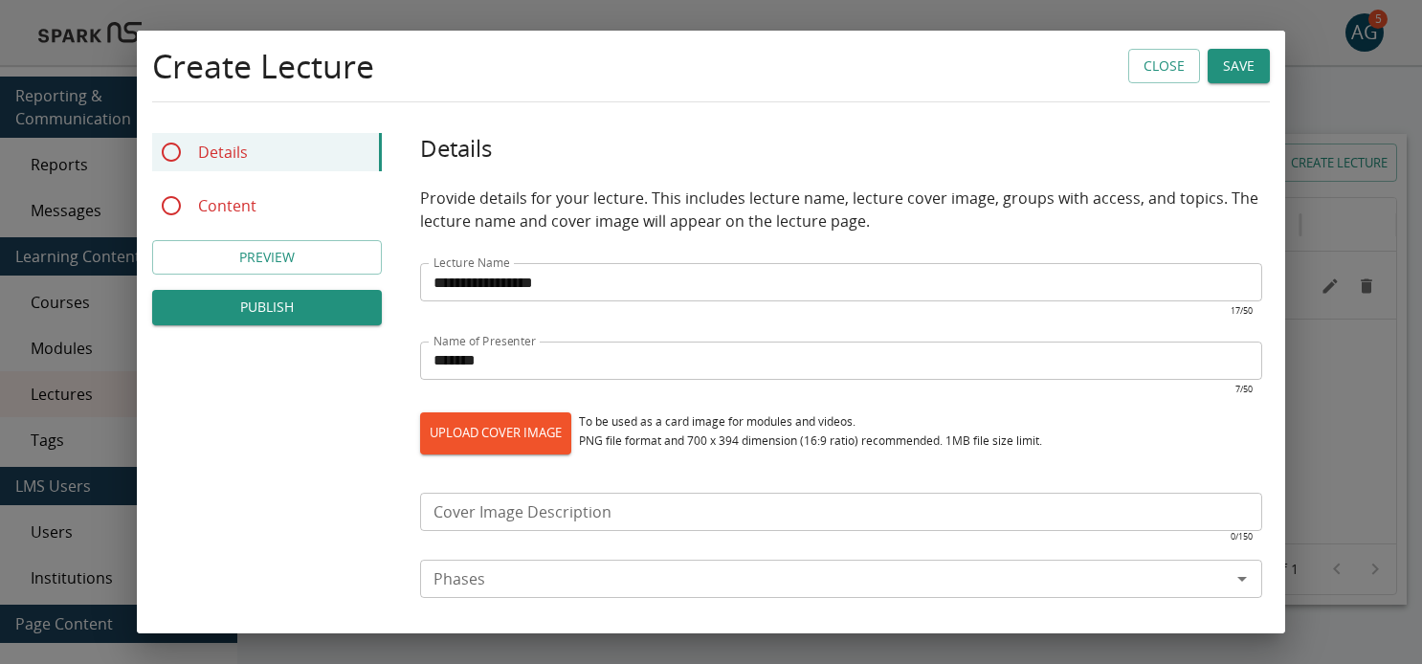
click at [370, 429] on div "**********" at bounding box center [711, 603] width 1148 height 940
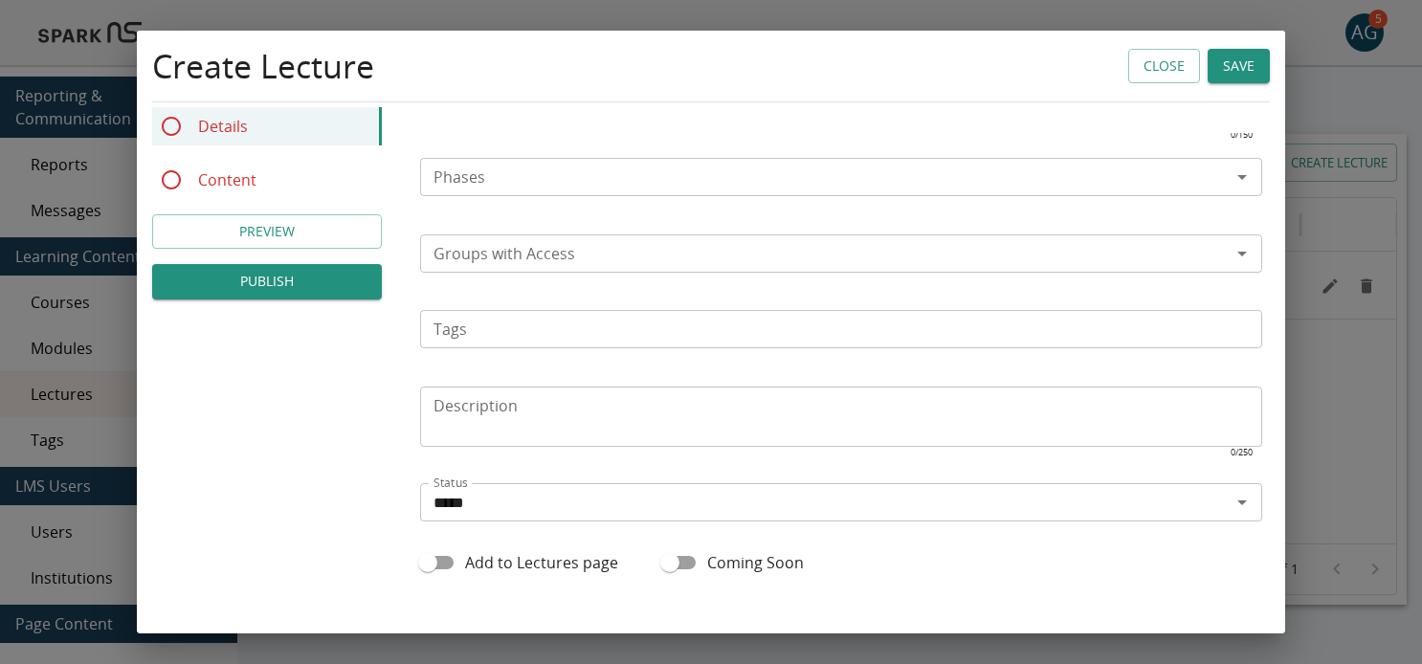
scroll to position [478, 0]
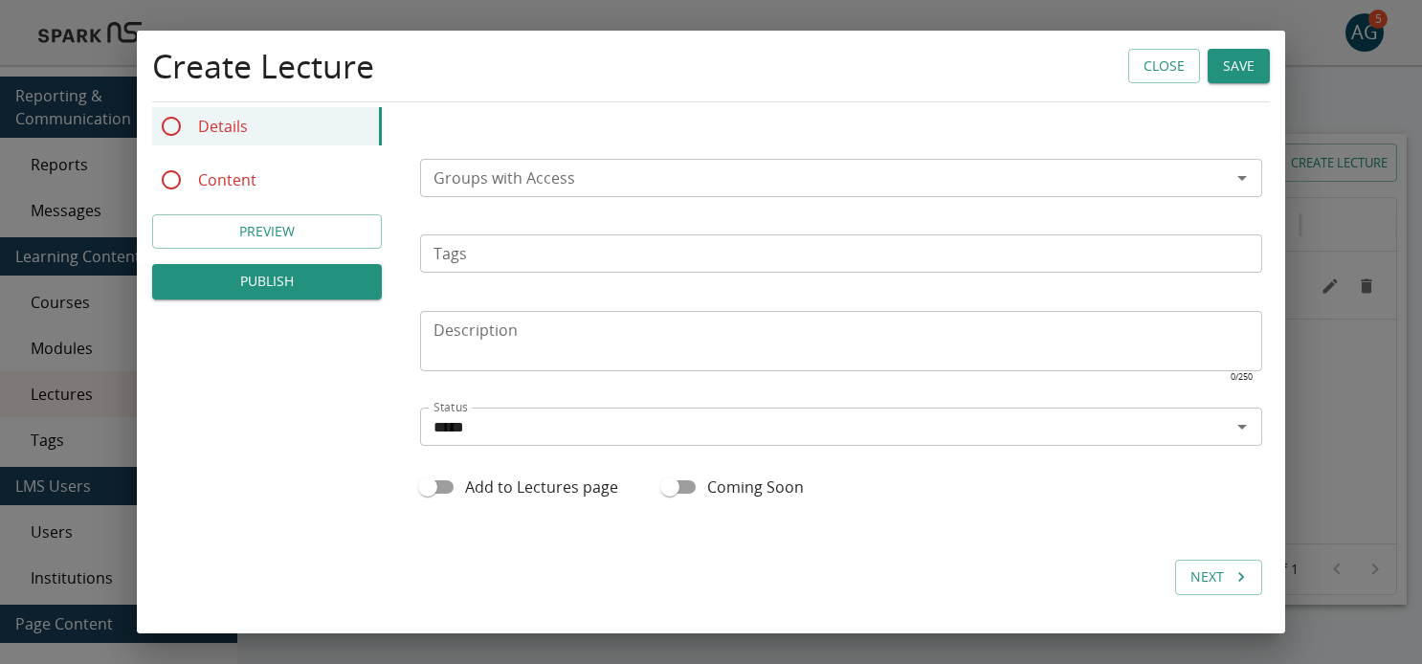
click at [1066, 545] on div "**********" at bounding box center [841, 126] width 842 height 940
click at [1213, 583] on button "Next" at bounding box center [1218, 577] width 87 height 35
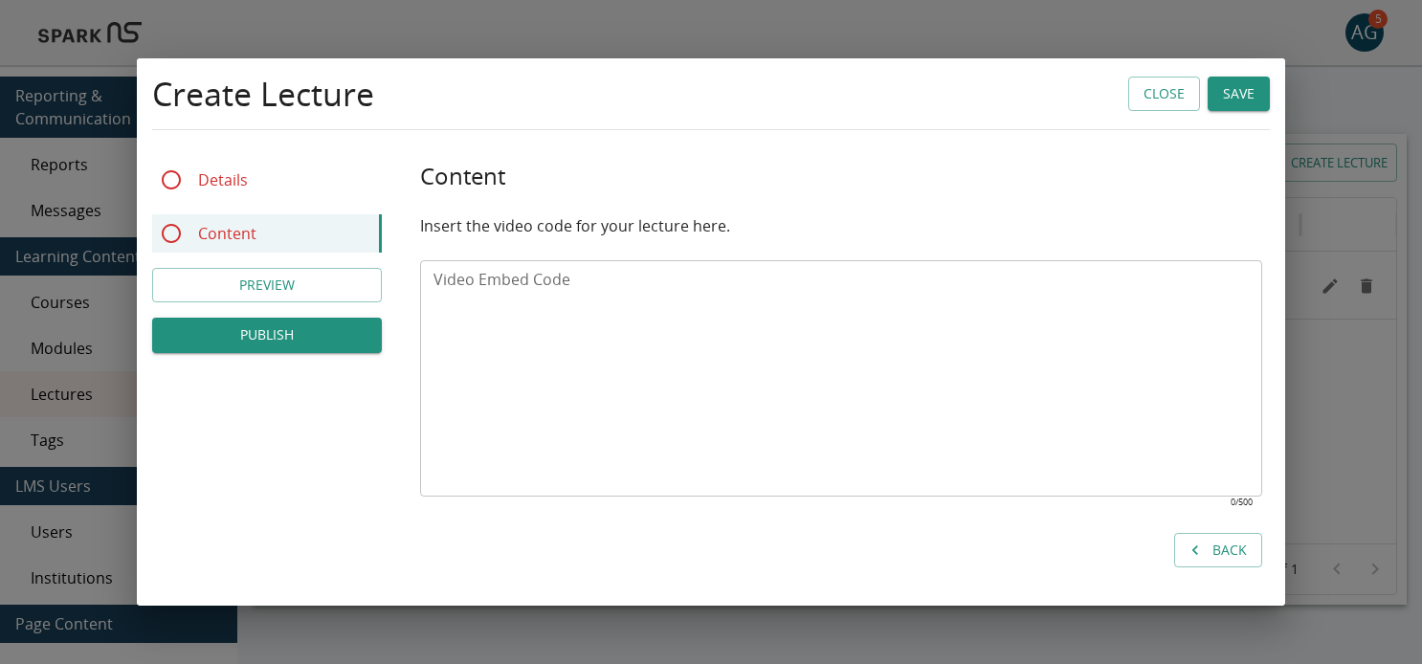
click at [1205, 551] on icon "Back" at bounding box center [1195, 550] width 19 height 19
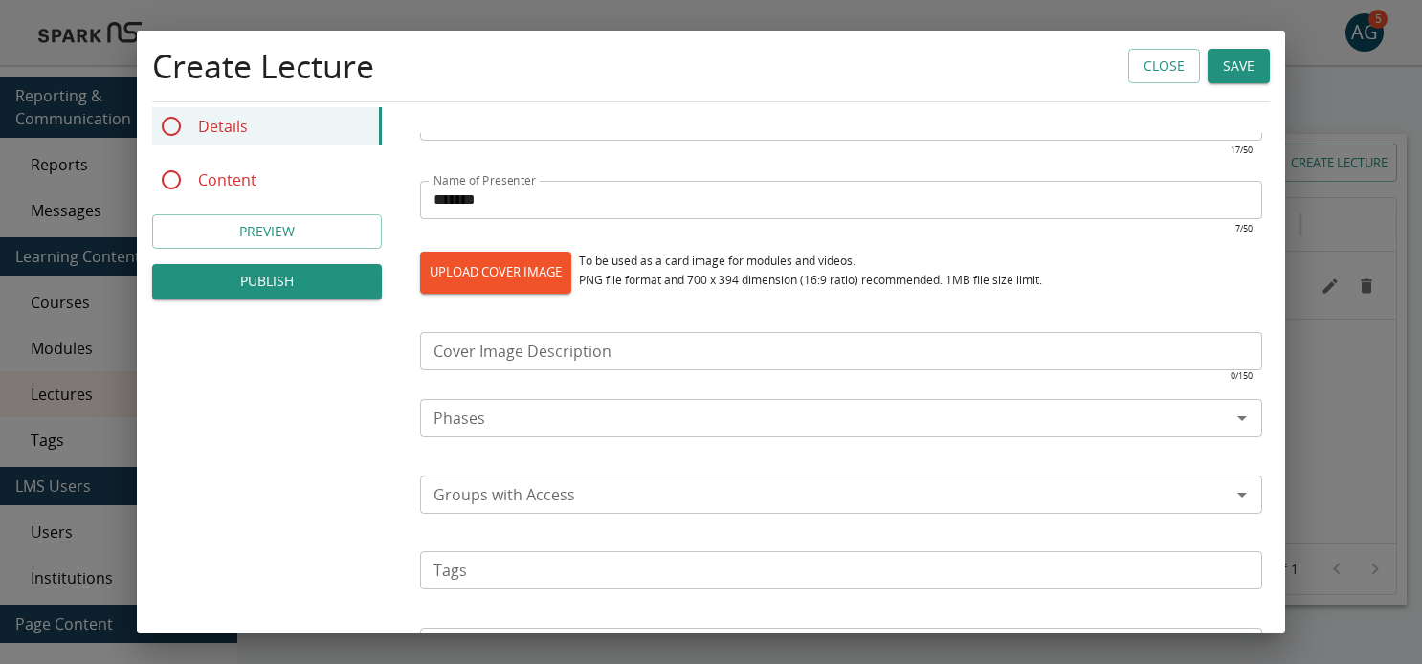
scroll to position [261, 0]
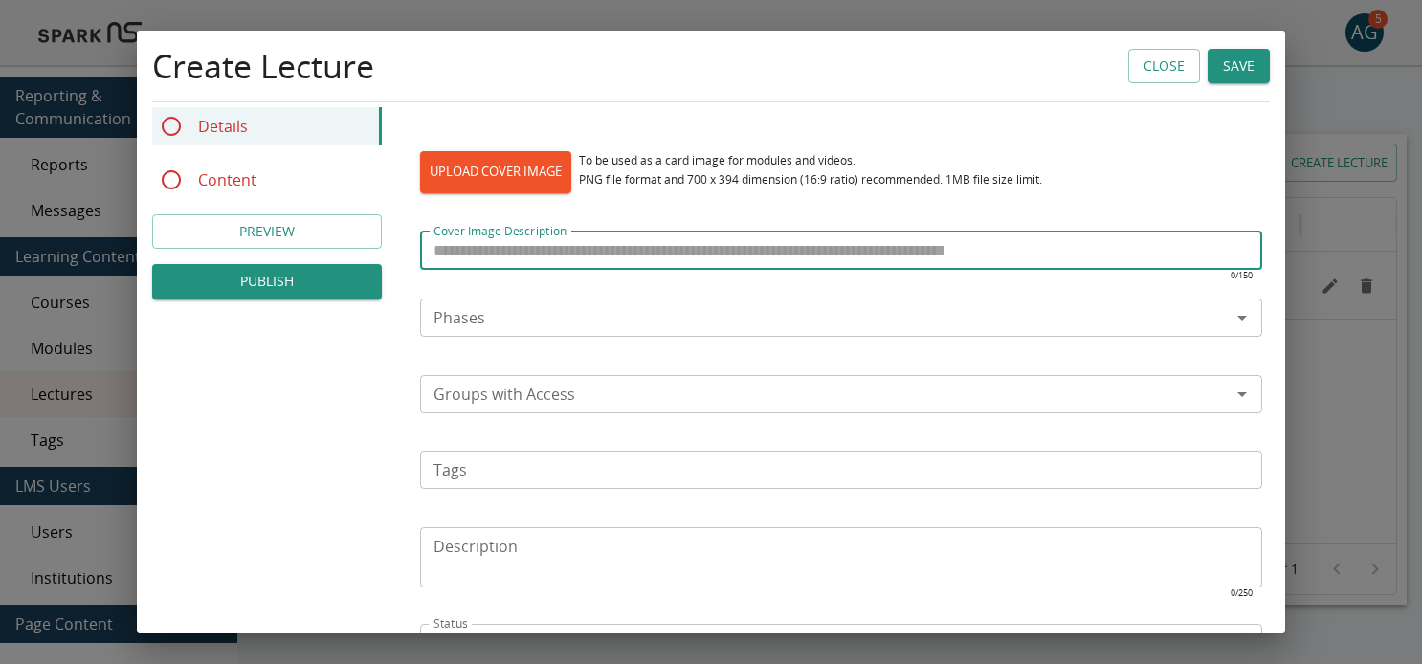
click at [646, 251] on input "Cover Image Description" at bounding box center [841, 251] width 842 height 38
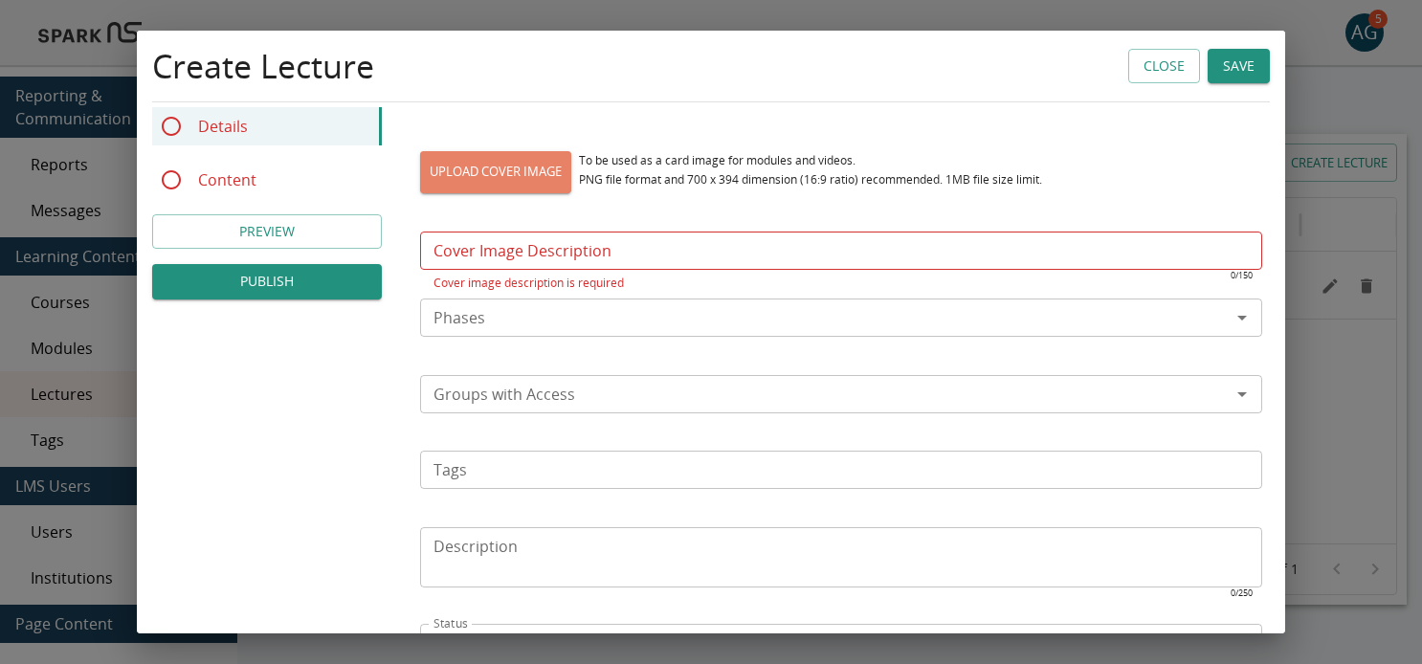
click at [520, 161] on label "UPLOAD COVER IMAGE" at bounding box center [495, 172] width 151 height 42
click at [421, 192] on input "UPLOAD COVER IMAGE" at bounding box center [420, 192] width 1 height 1
type input "**********"
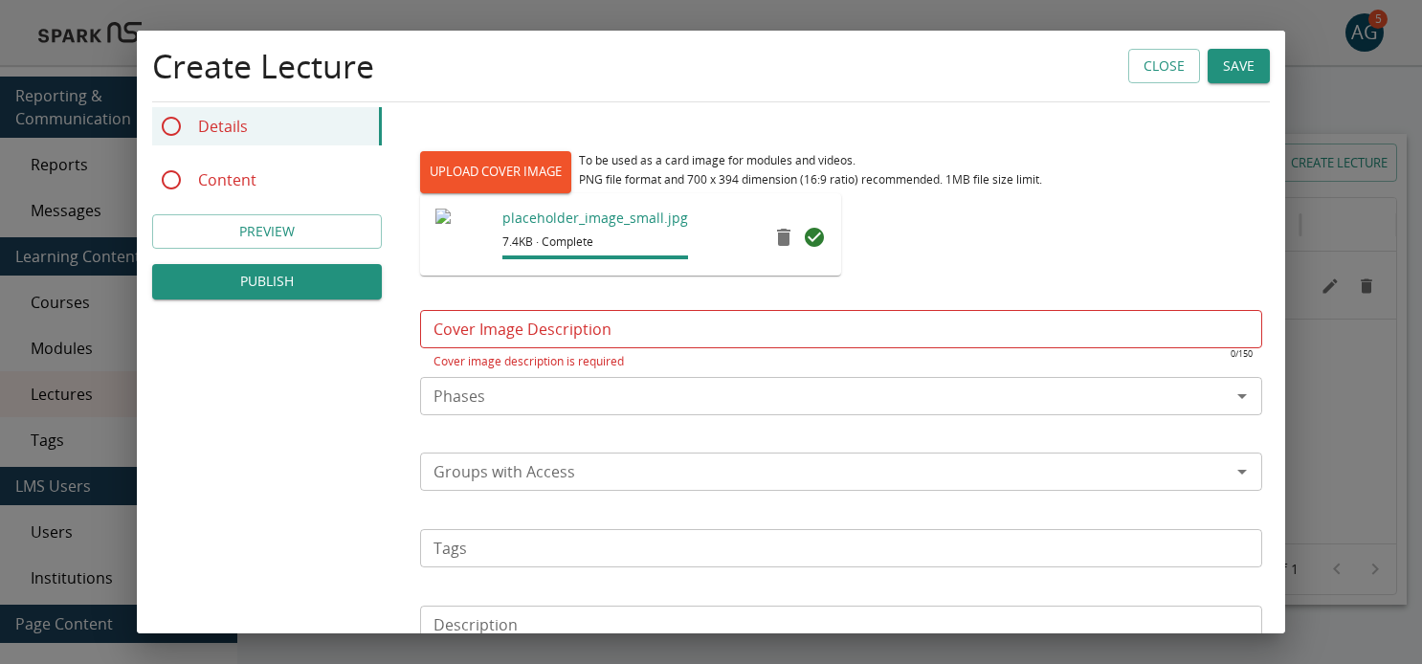
click at [629, 340] on input "Cover Image Description" at bounding box center [841, 329] width 842 height 38
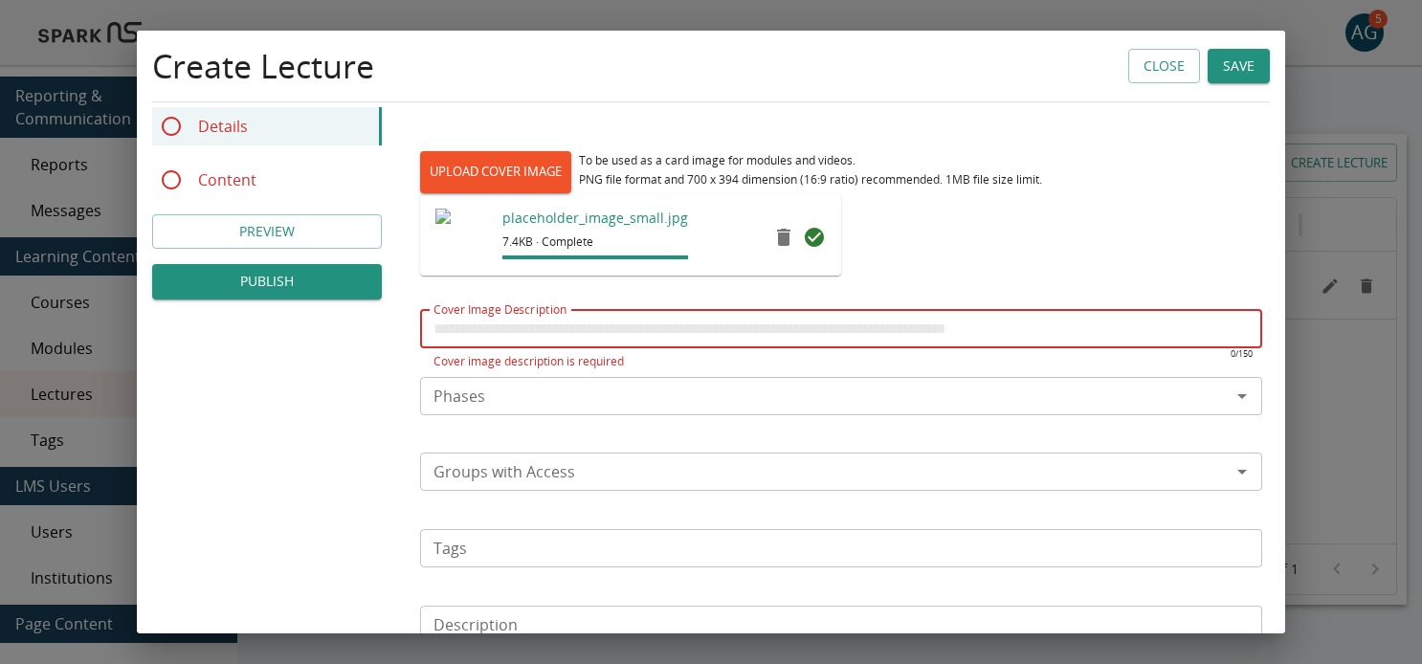
type input "**********"
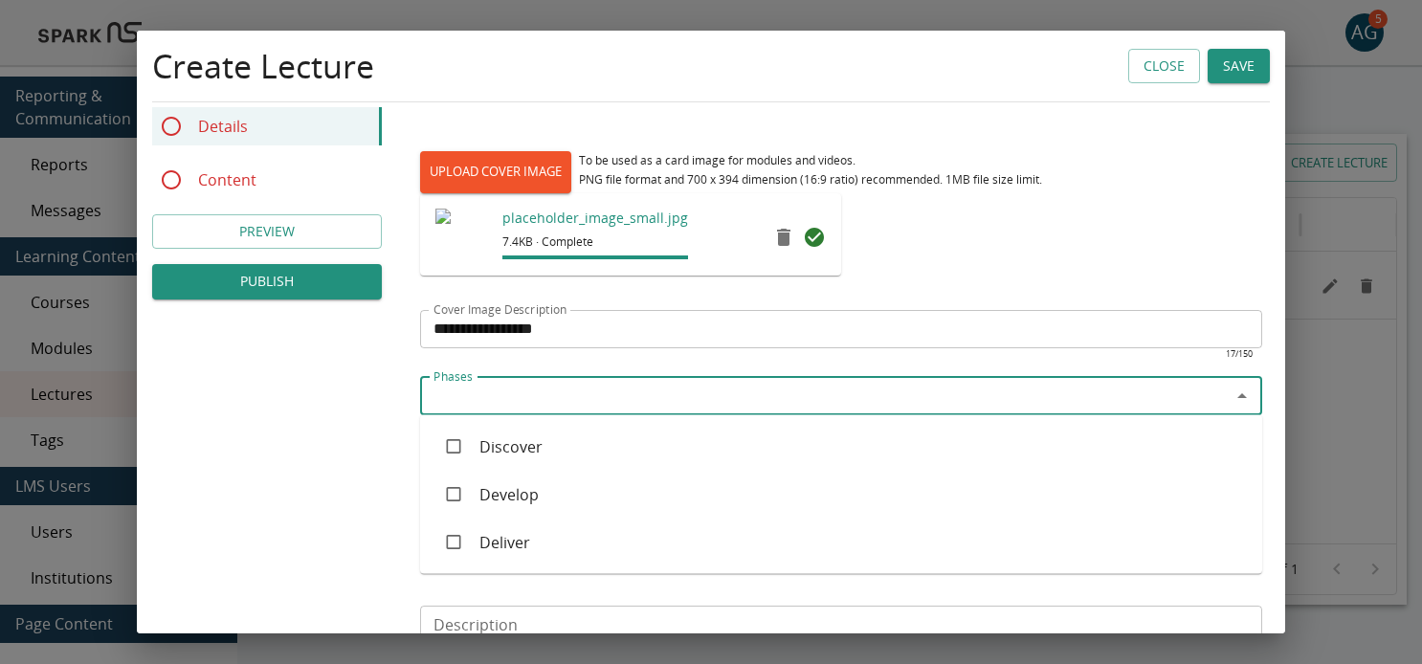
click at [533, 397] on input "Phases" at bounding box center [825, 396] width 799 height 27
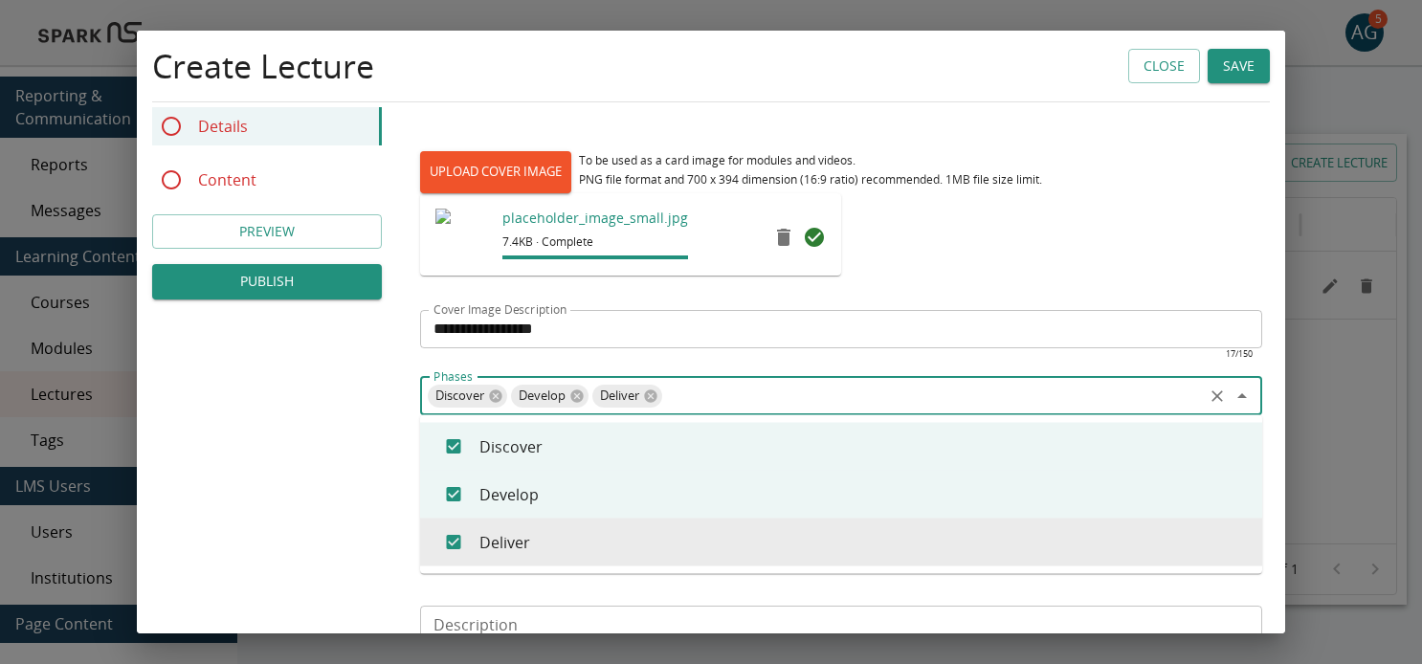
click at [346, 464] on div "**********" at bounding box center [711, 381] width 1148 height 1018
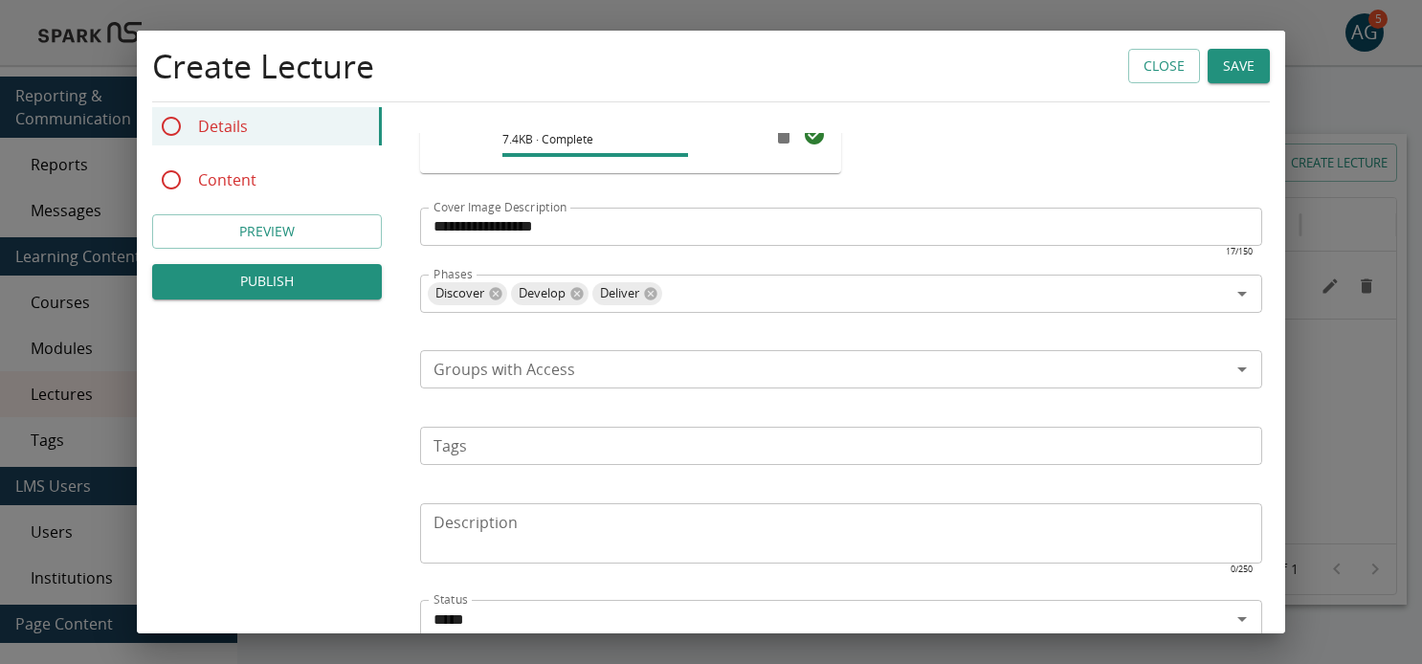
scroll to position [440, 0]
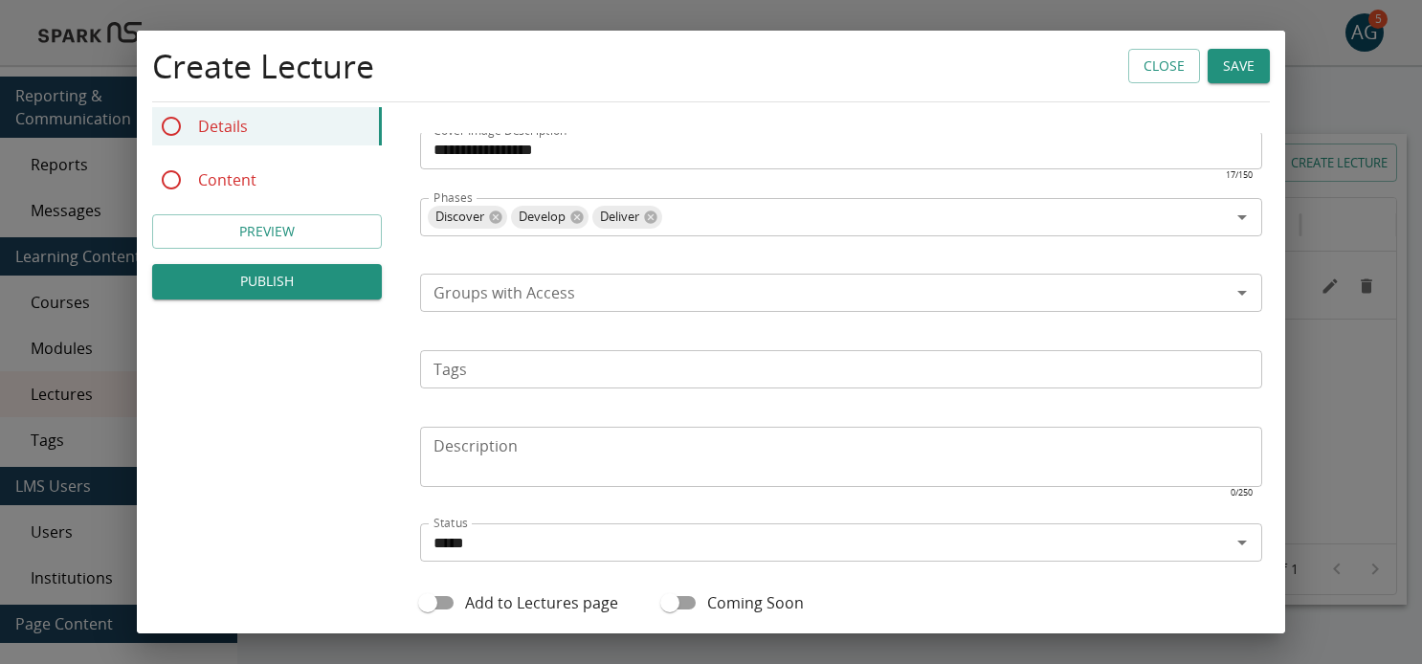
click at [555, 300] on input "Groups with Access" at bounding box center [825, 292] width 799 height 27
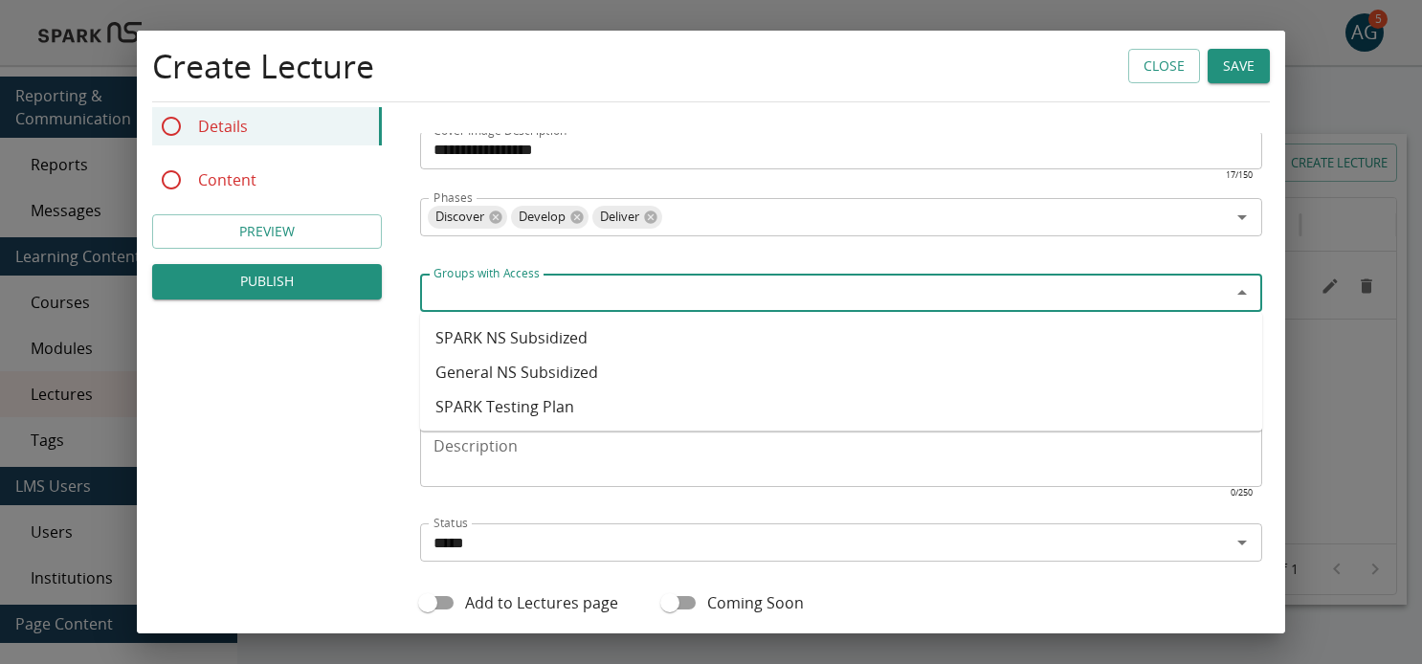
click at [524, 404] on li "SPARK Testing Plan" at bounding box center [841, 406] width 842 height 34
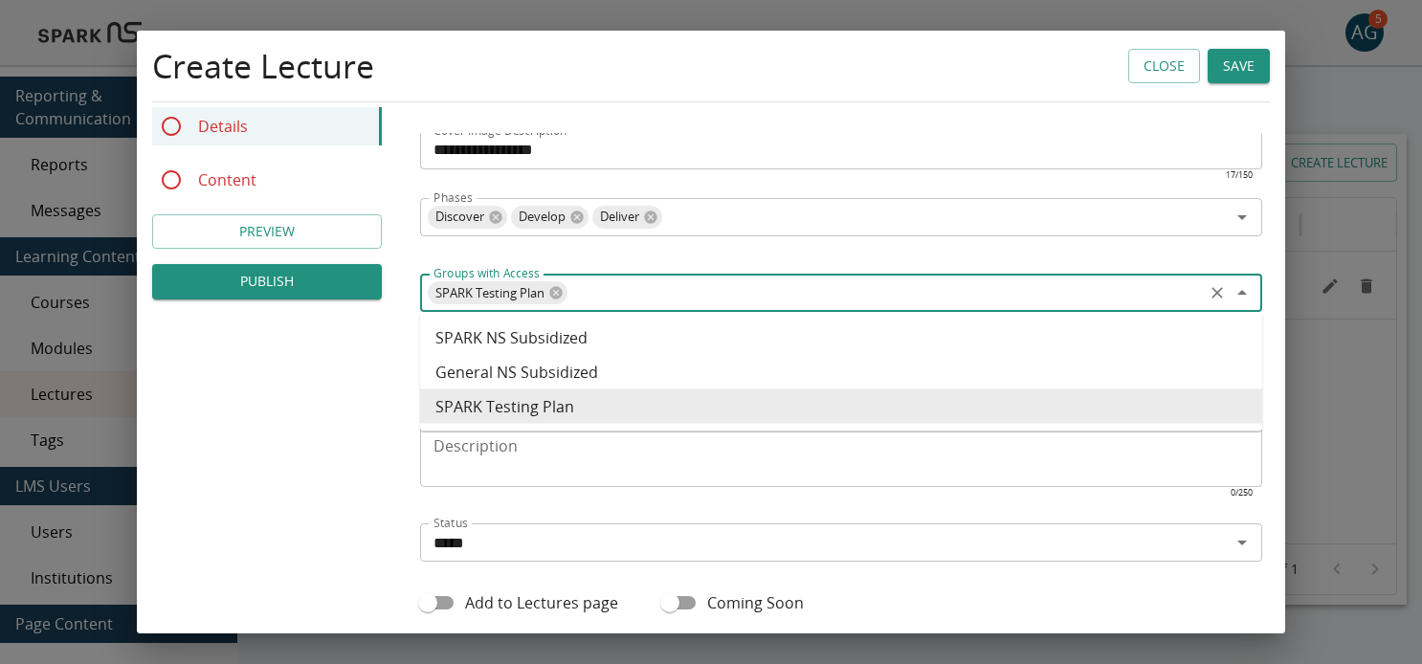
click at [348, 462] on div "**********" at bounding box center [711, 202] width 1148 height 1018
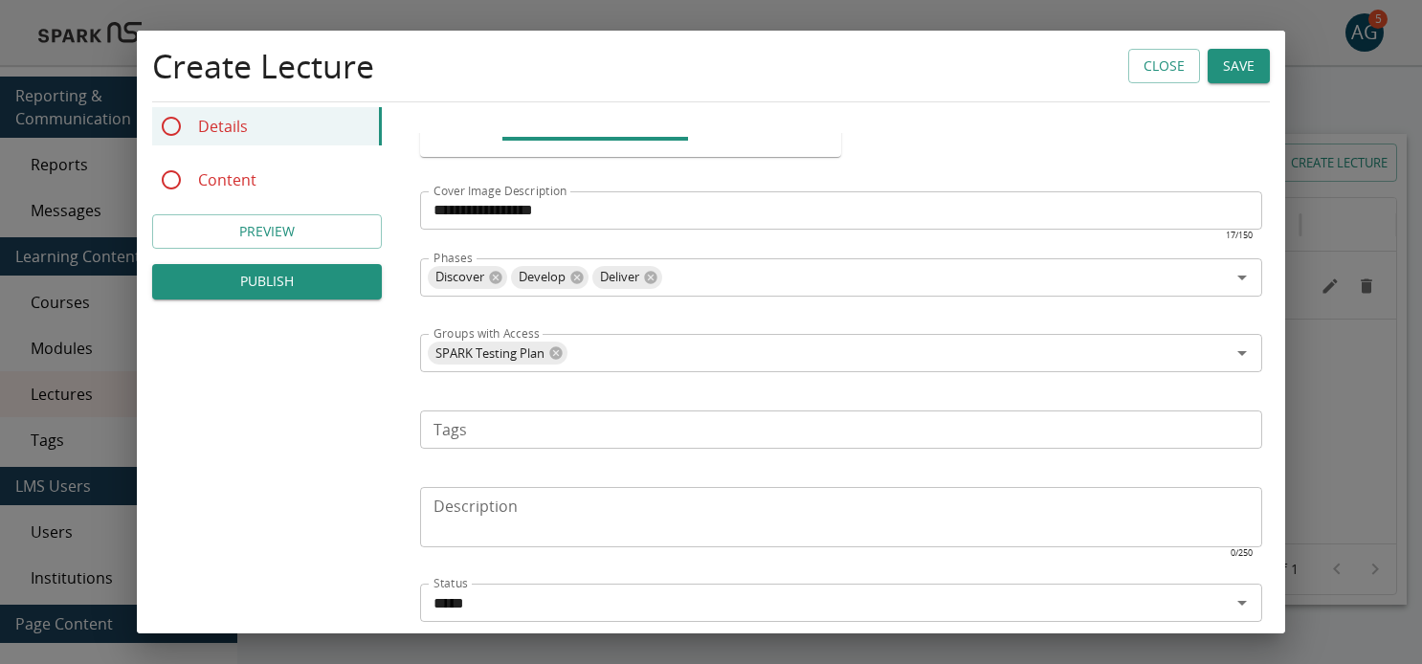
scroll to position [412, 0]
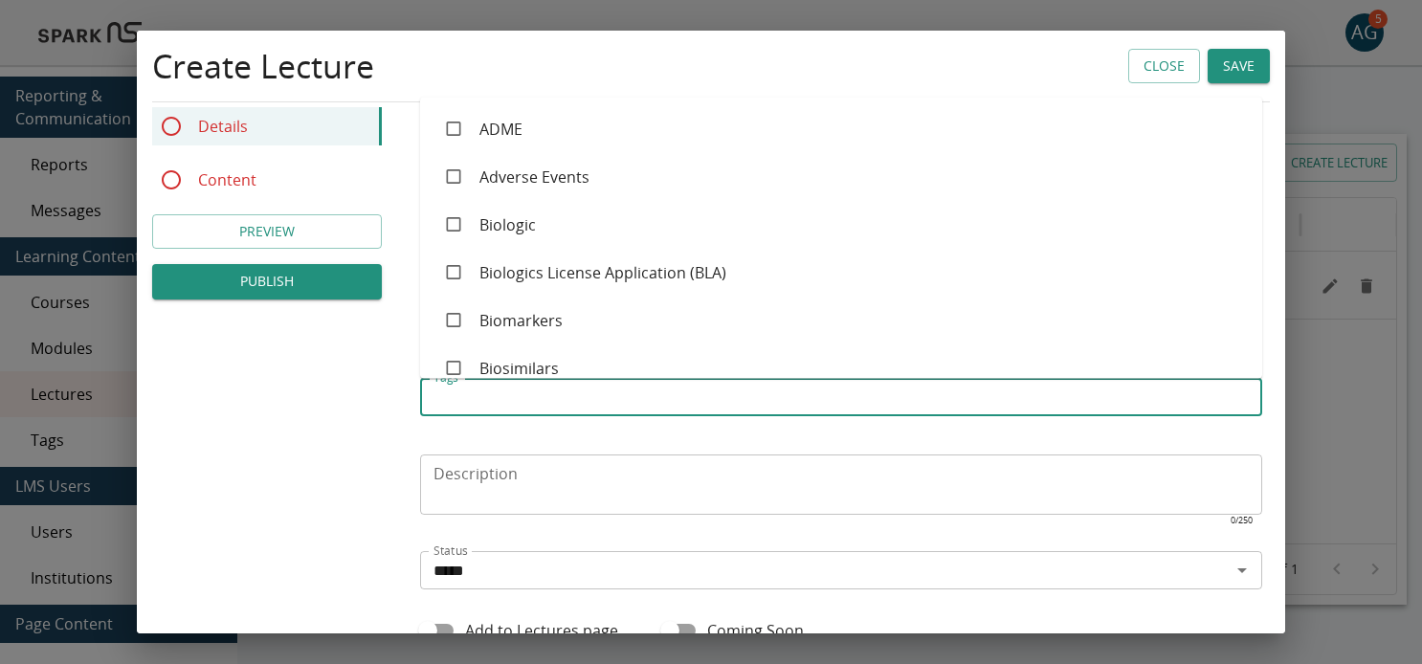
click at [481, 399] on input "Tags" at bounding box center [840, 397] width 828 height 27
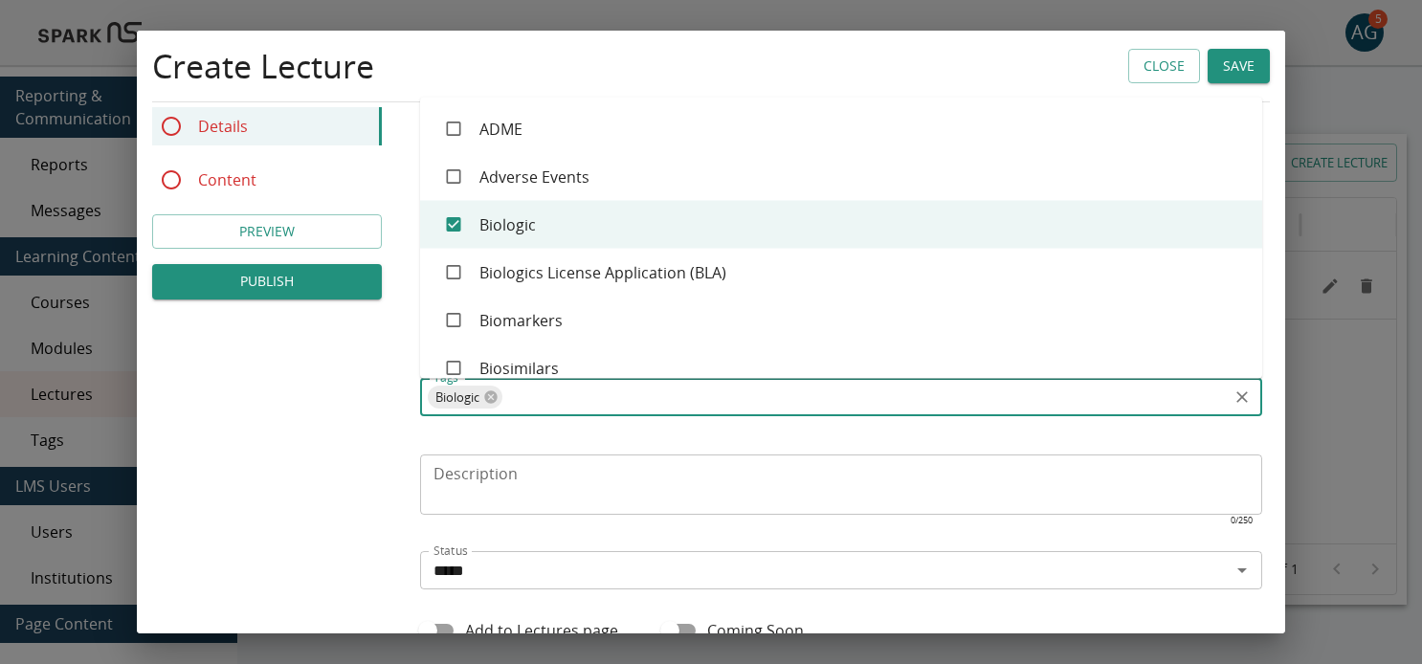
click at [288, 461] on div "**********" at bounding box center [711, 230] width 1148 height 1018
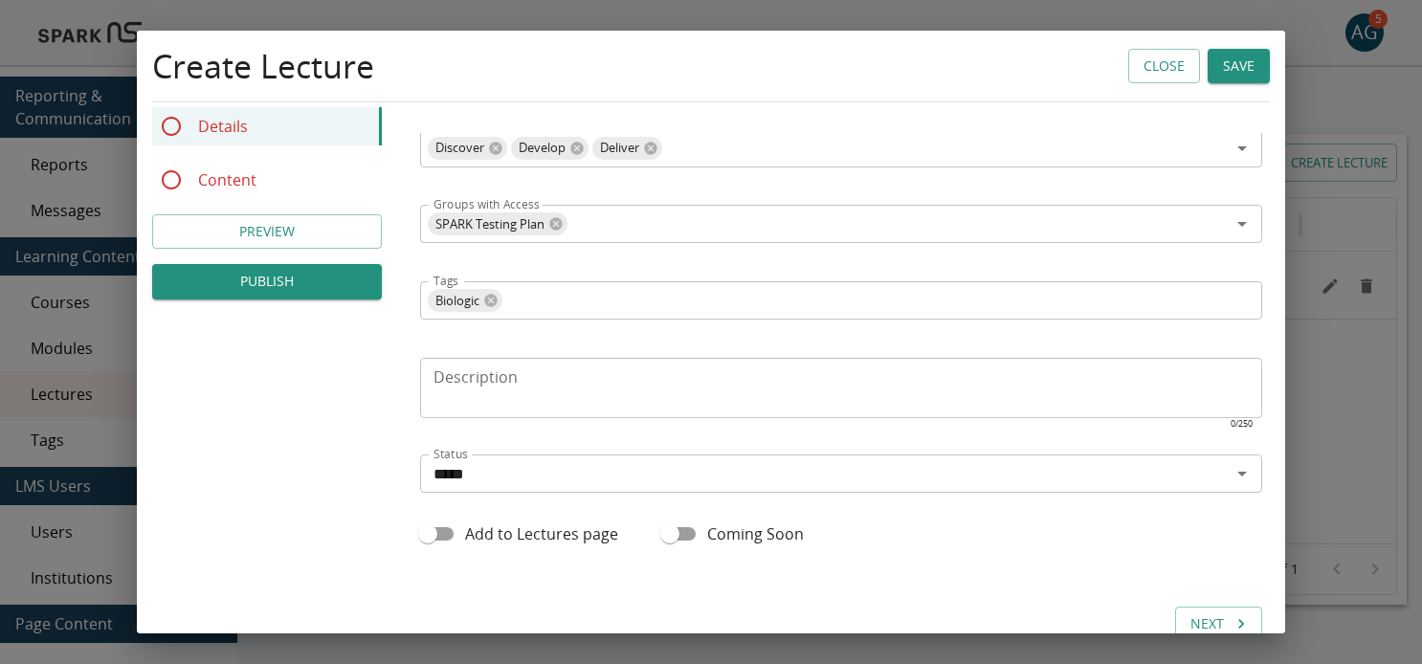
scroll to position [555, 0]
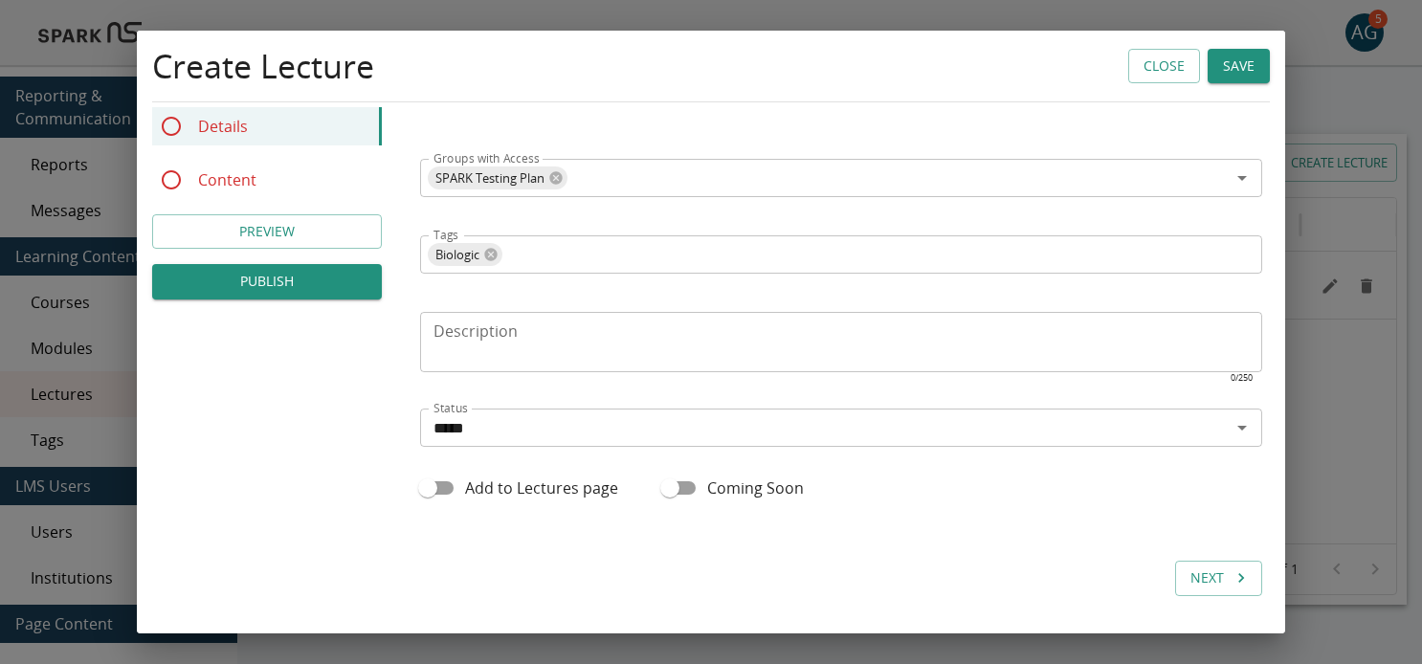
click at [484, 338] on textarea "Description" at bounding box center [840, 343] width 815 height 44
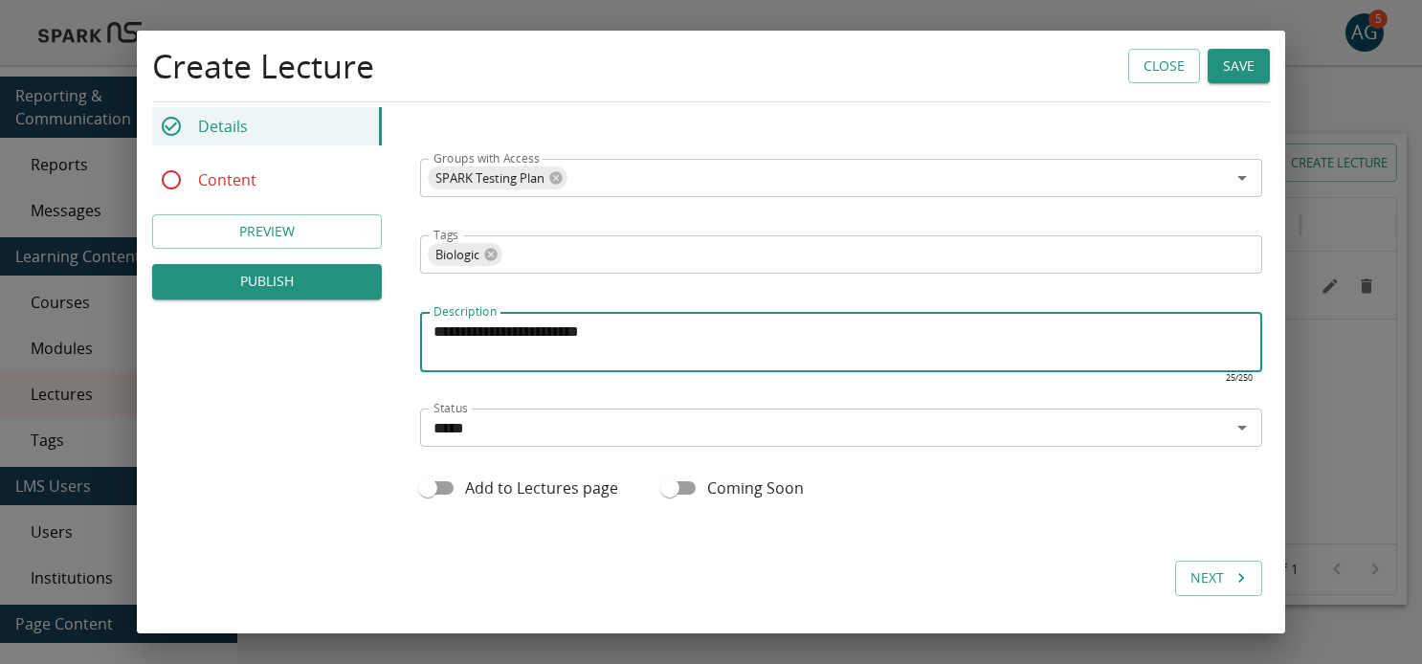
type textarea "**********"
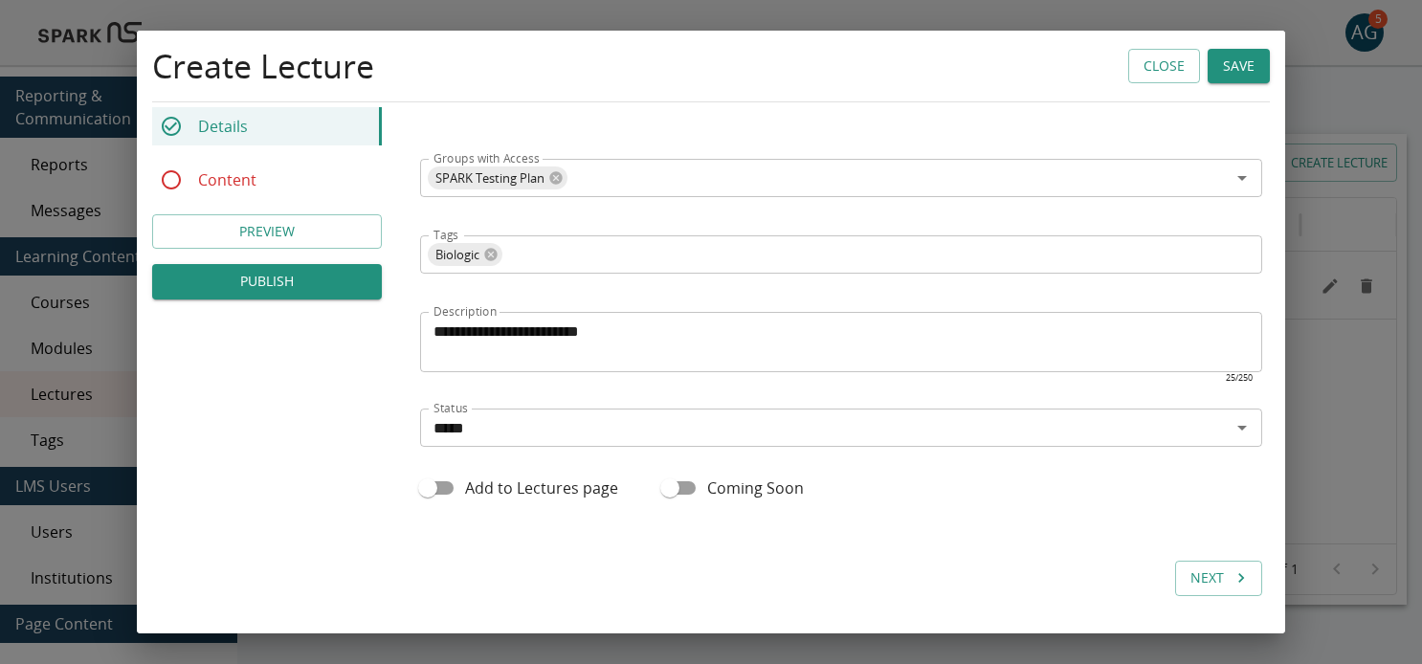
click at [763, 512] on div "**********" at bounding box center [841, 87] width 842 height 1018
click at [1196, 578] on button "Next" at bounding box center [1218, 578] width 87 height 35
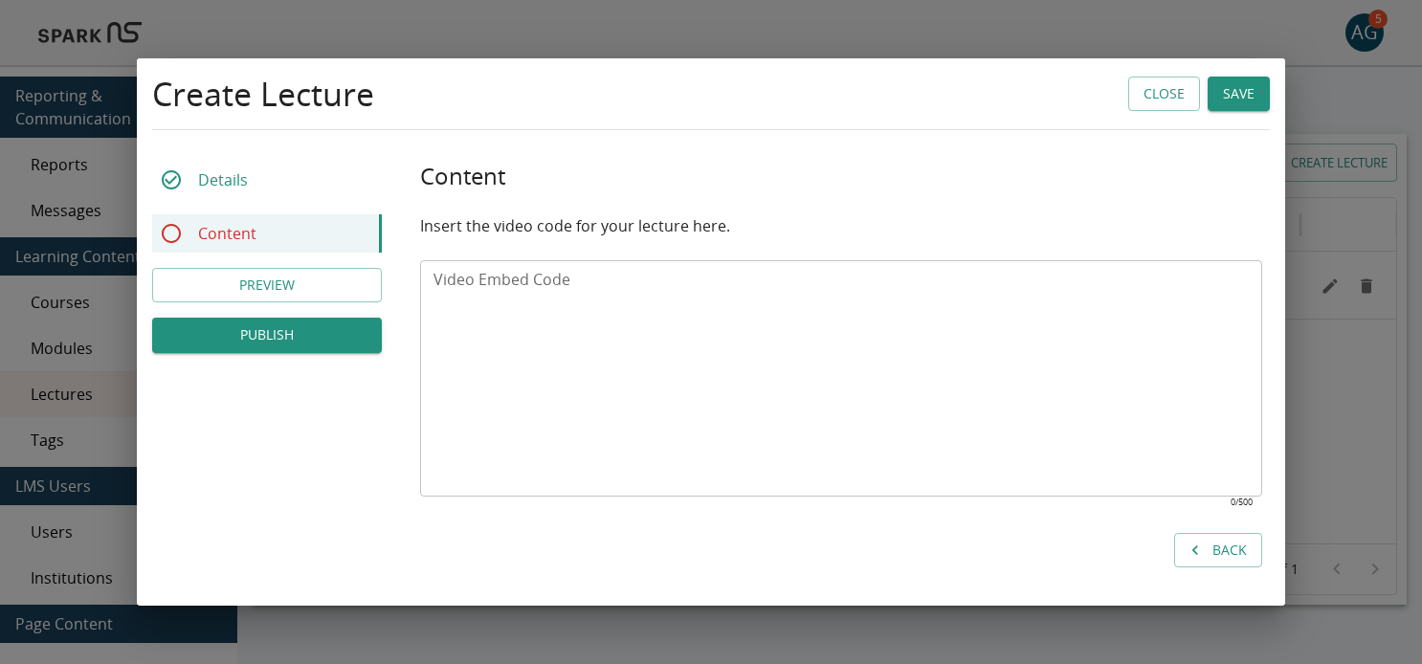
click at [492, 279] on textarea "Video Embed Code" at bounding box center [840, 378] width 815 height 220
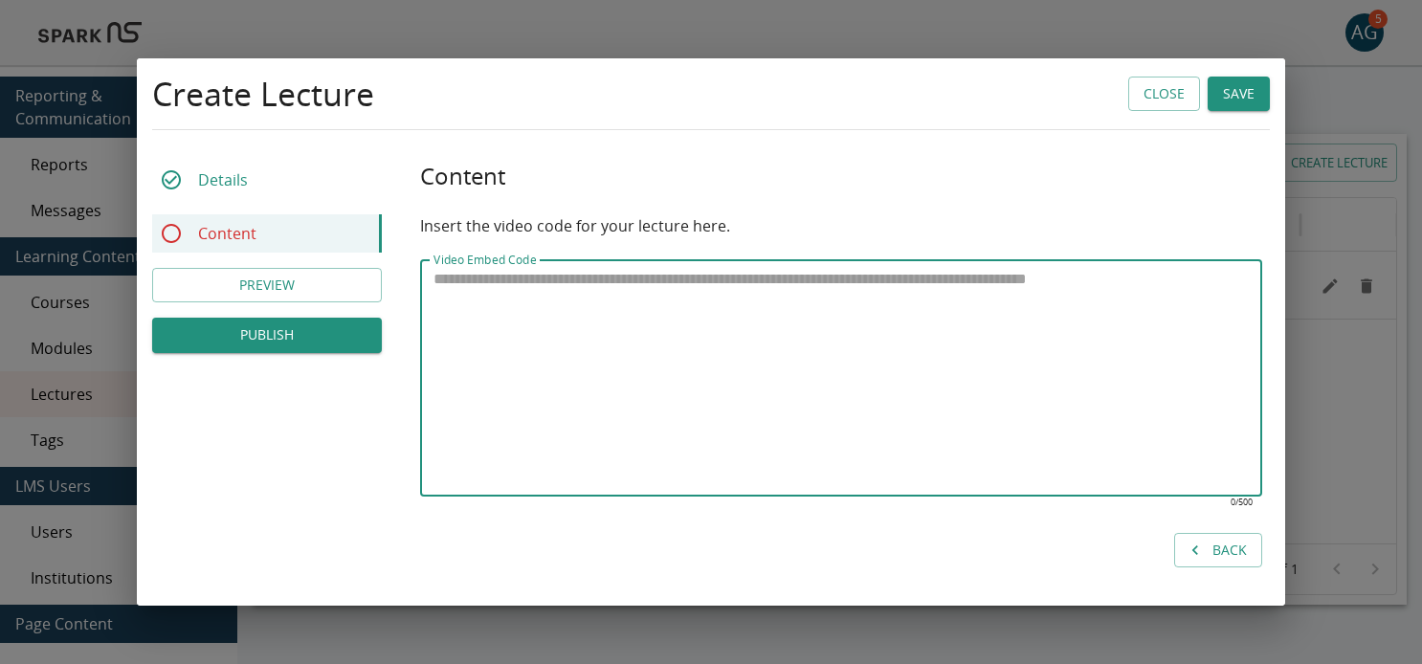
drag, startPoint x: 472, startPoint y: 282, endPoint x: 873, endPoint y: 311, distance: 402.0
click at [873, 311] on textarea "Video Embed Code" at bounding box center [840, 378] width 815 height 220
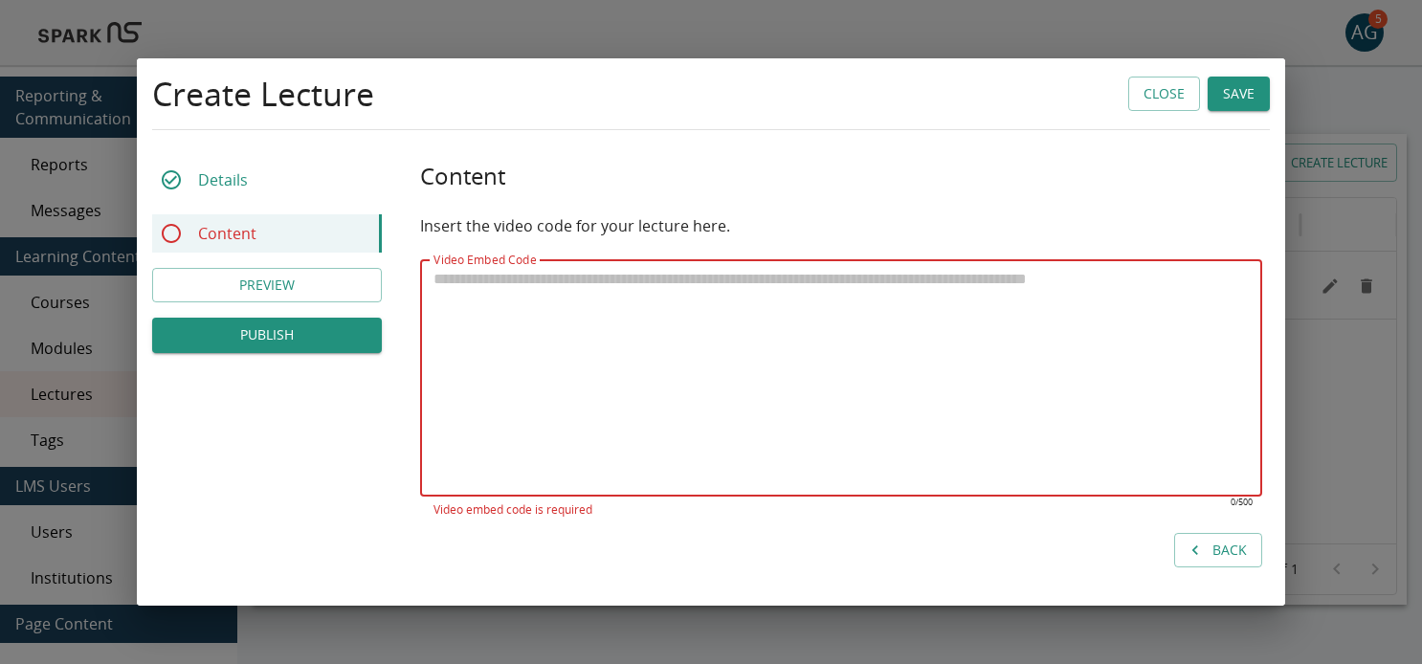
paste textarea "**********"
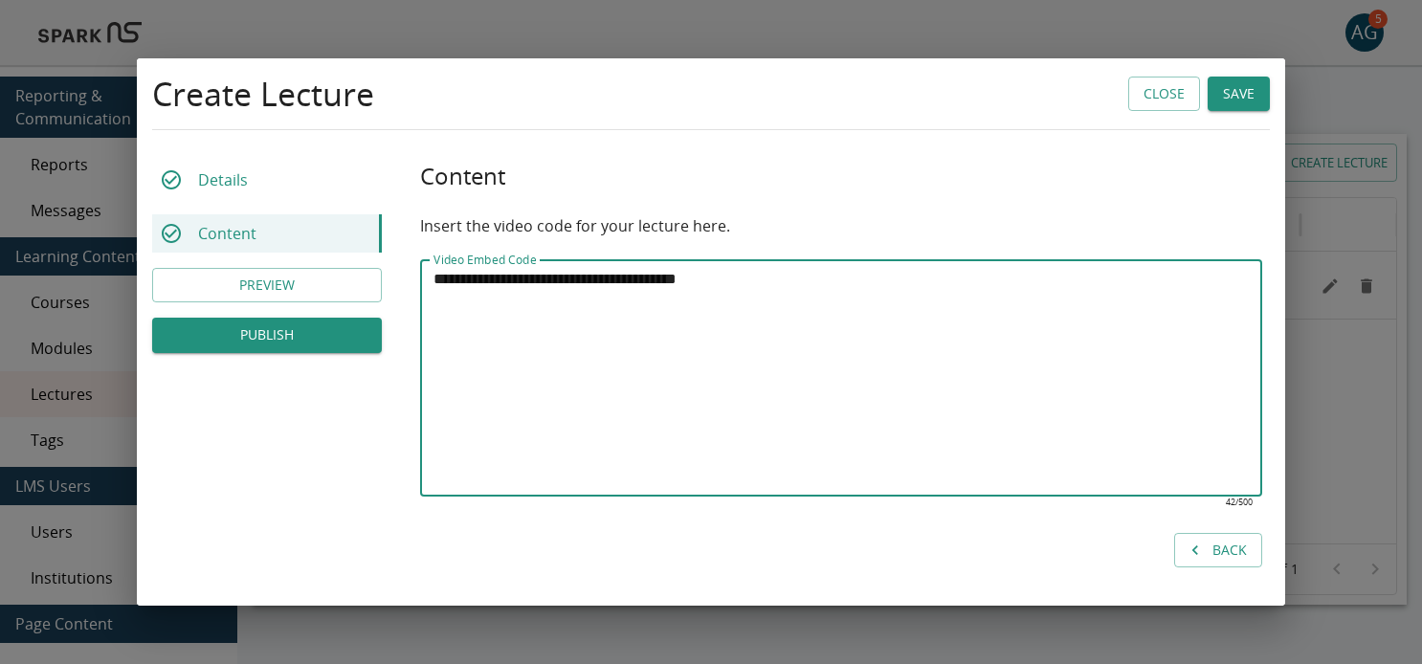
type textarea "**********"
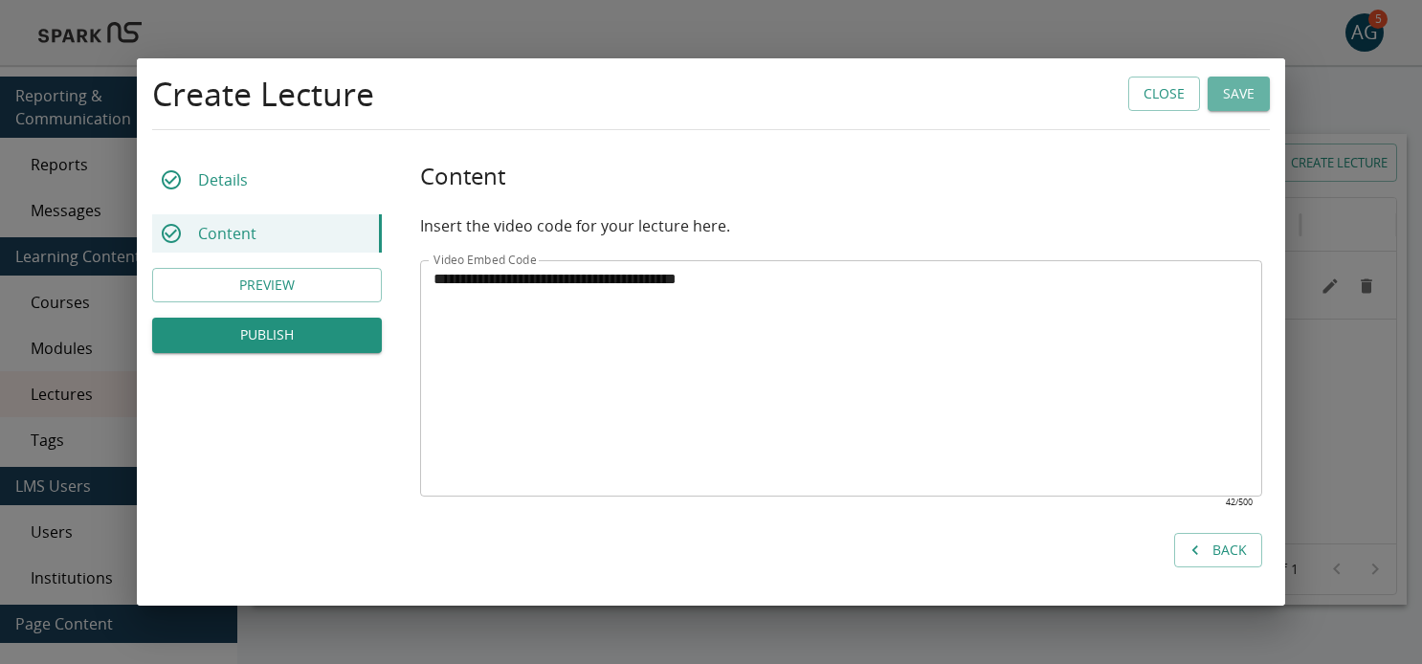
click at [1236, 93] on button "Save" at bounding box center [1239, 94] width 62 height 35
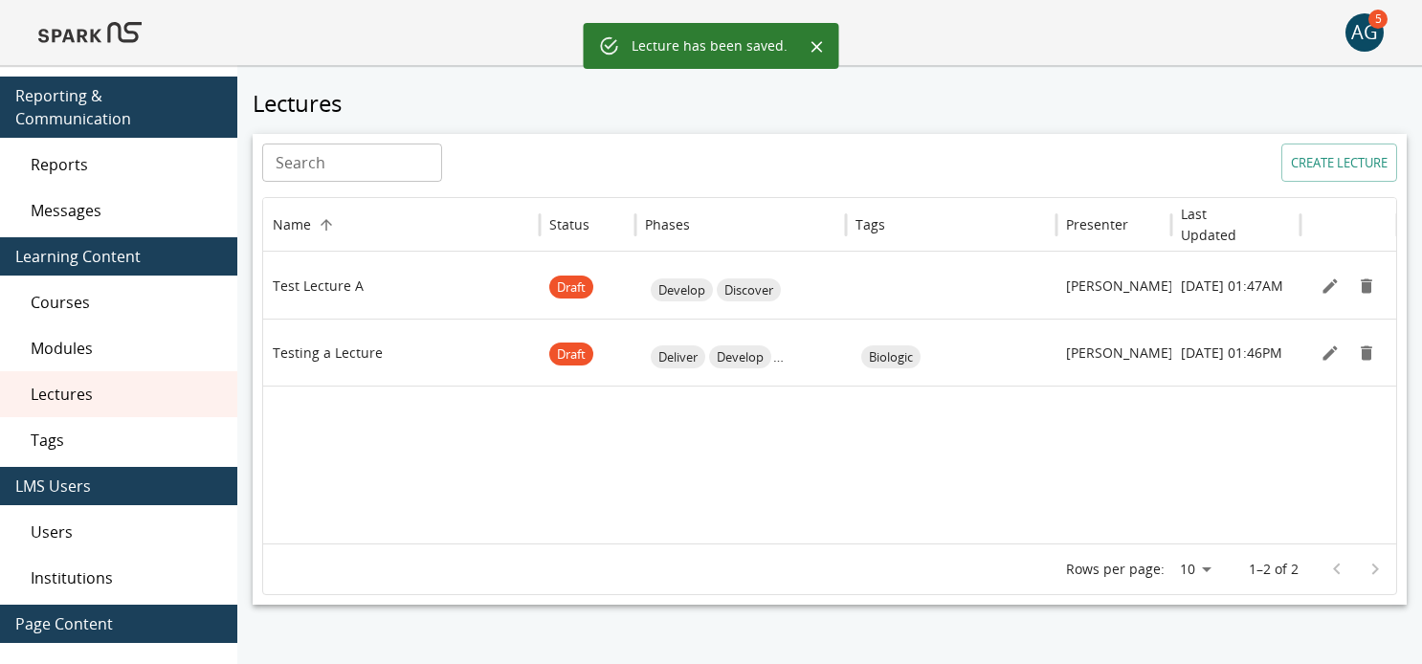
click at [122, 337] on span "Modules" at bounding box center [126, 348] width 191 height 23
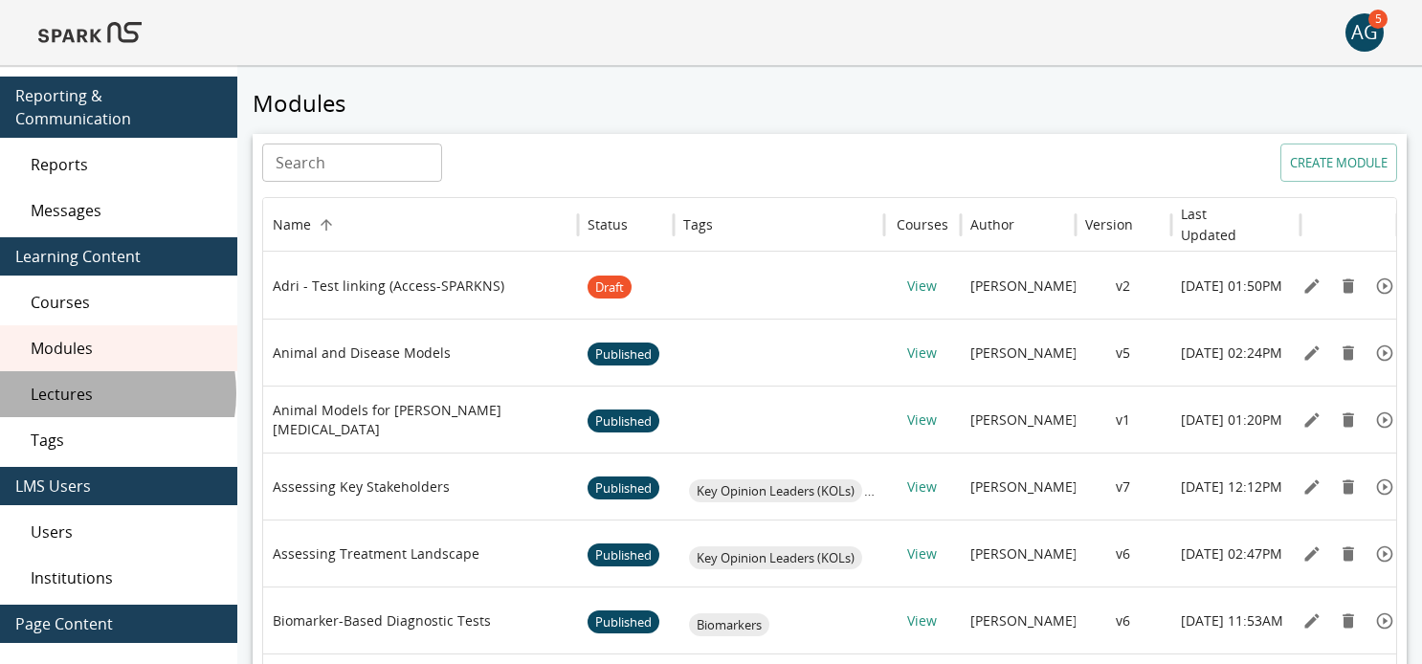
click at [82, 383] on span "Lectures" at bounding box center [126, 394] width 191 height 23
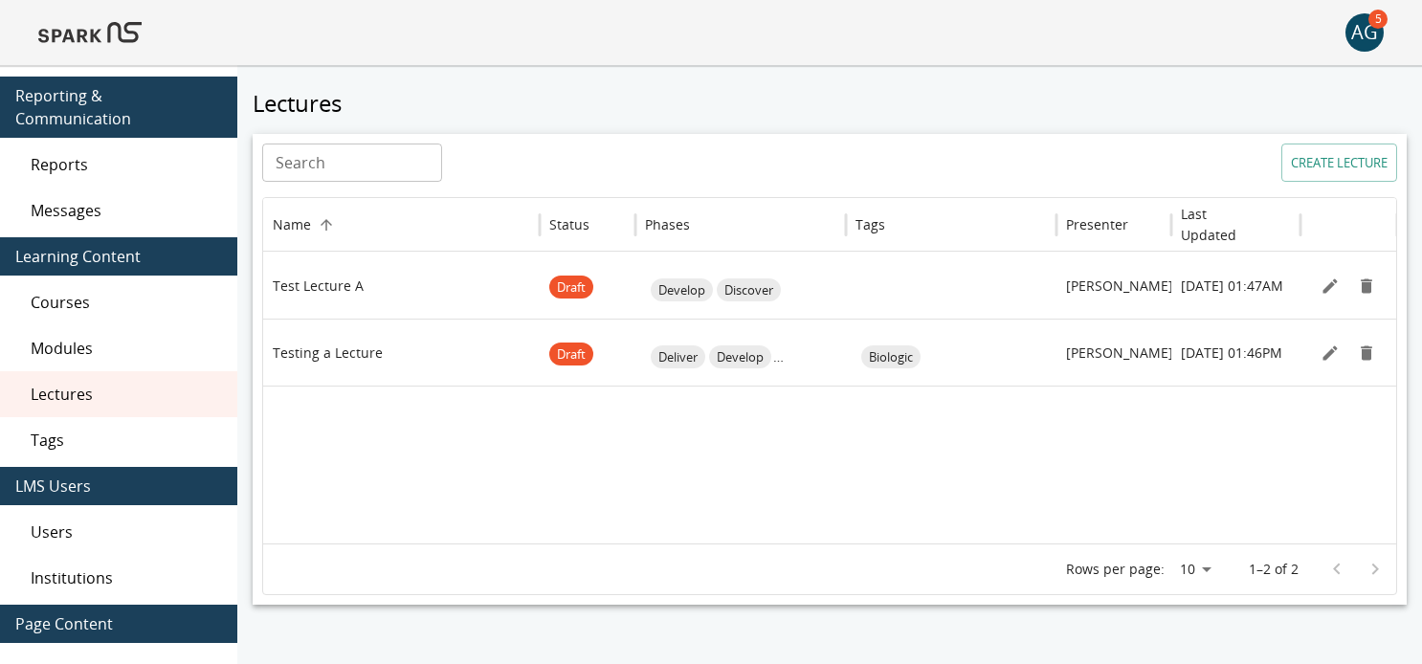
click at [66, 337] on span "Modules" at bounding box center [126, 348] width 191 height 23
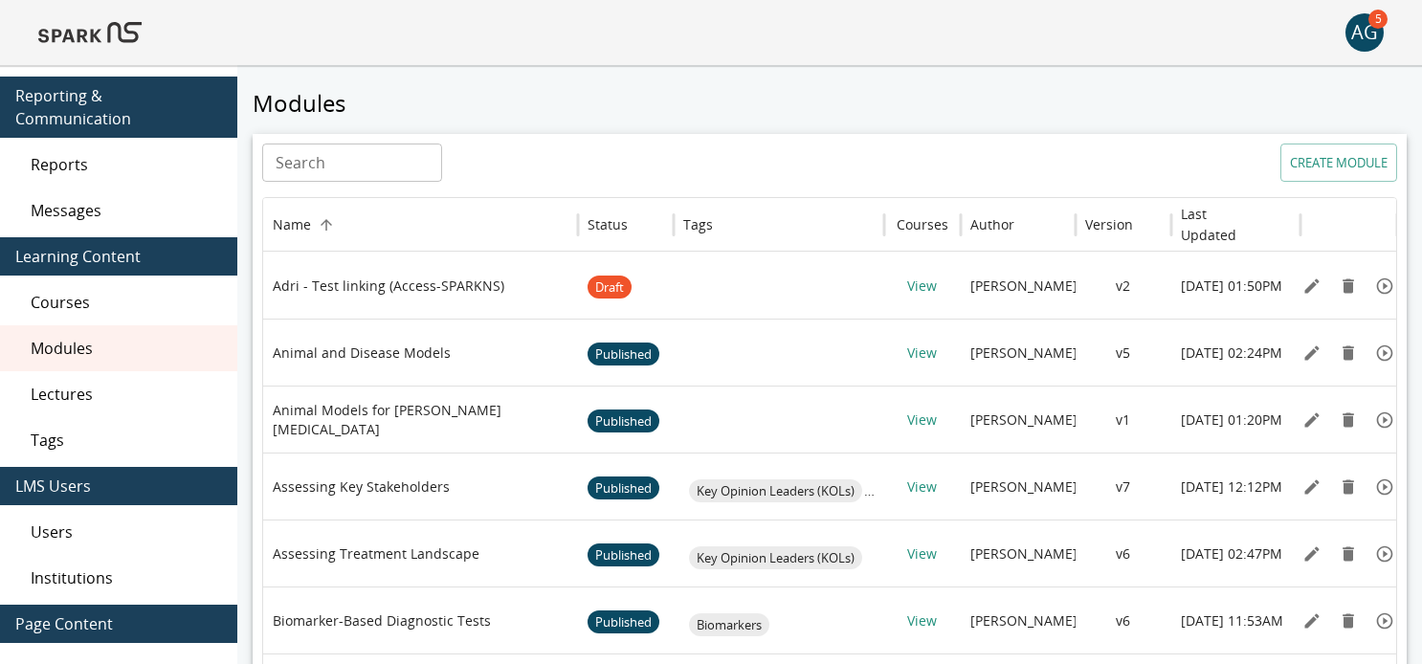
click at [792, 64] on div "AG 5" at bounding box center [711, 32] width 1422 height 65
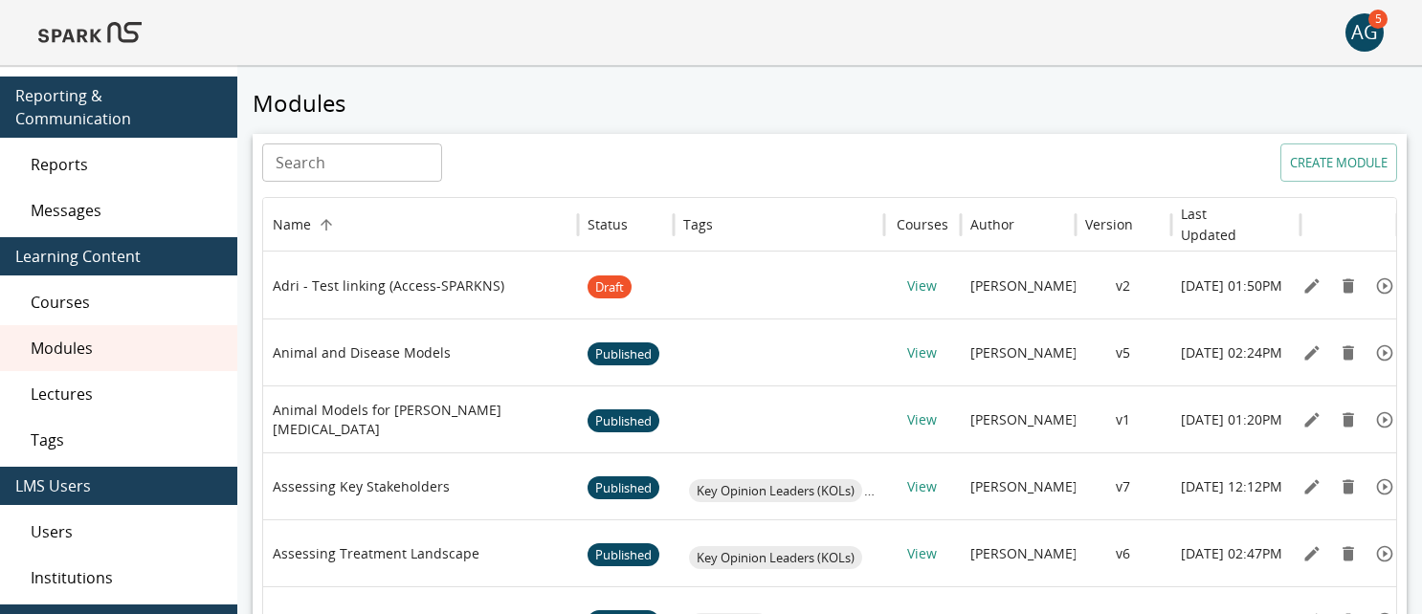
click at [77, 383] on span "Lectures" at bounding box center [126, 394] width 191 height 23
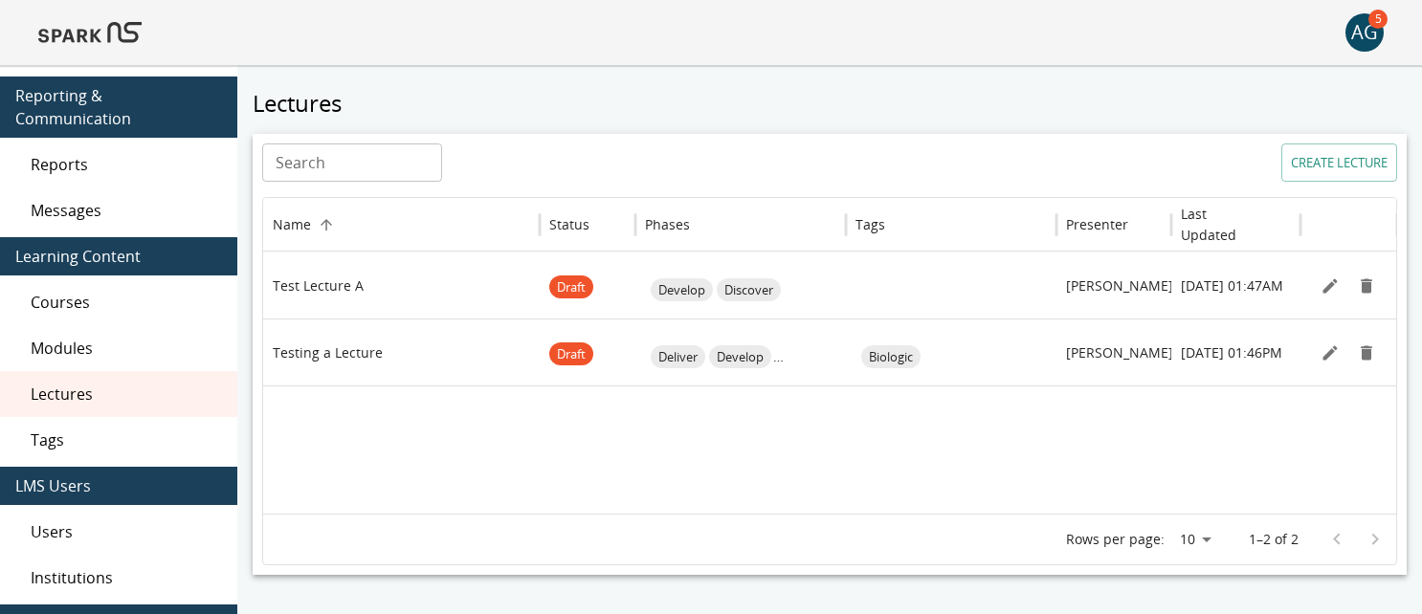
click at [83, 337] on span "Modules" at bounding box center [126, 348] width 191 height 23
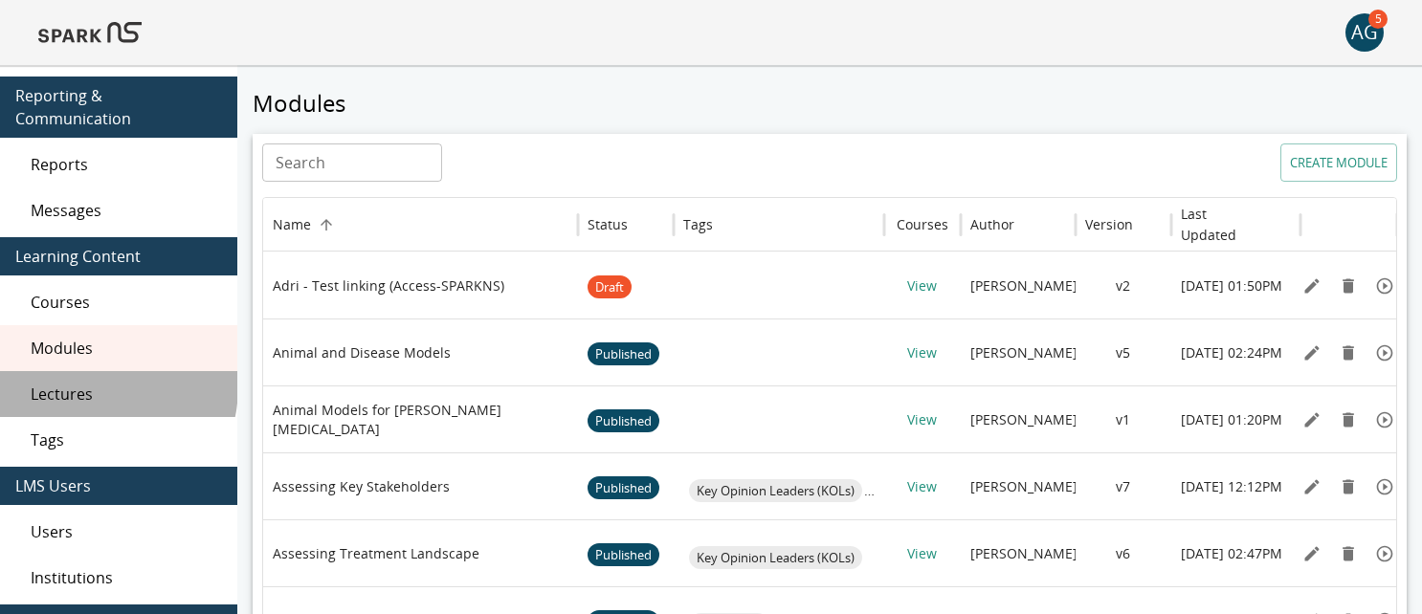
click at [81, 383] on span "Lectures" at bounding box center [126, 394] width 191 height 23
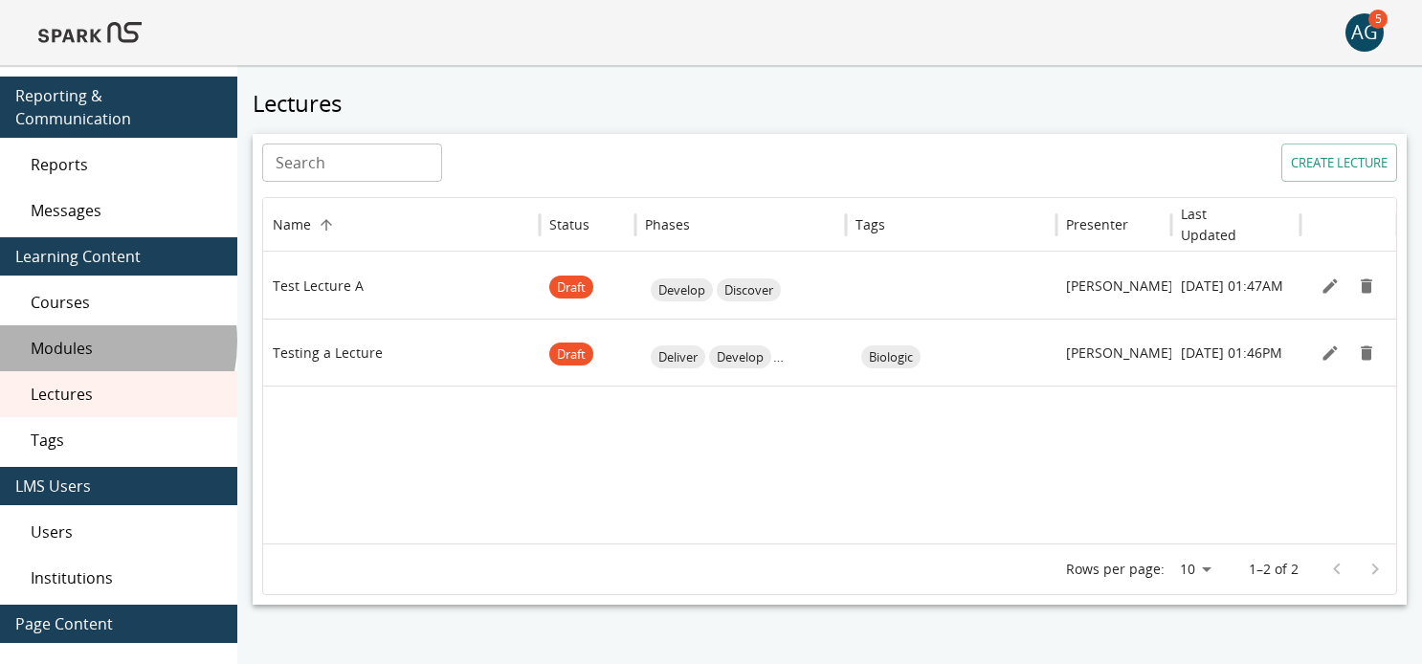
click at [80, 337] on span "Modules" at bounding box center [126, 348] width 191 height 23
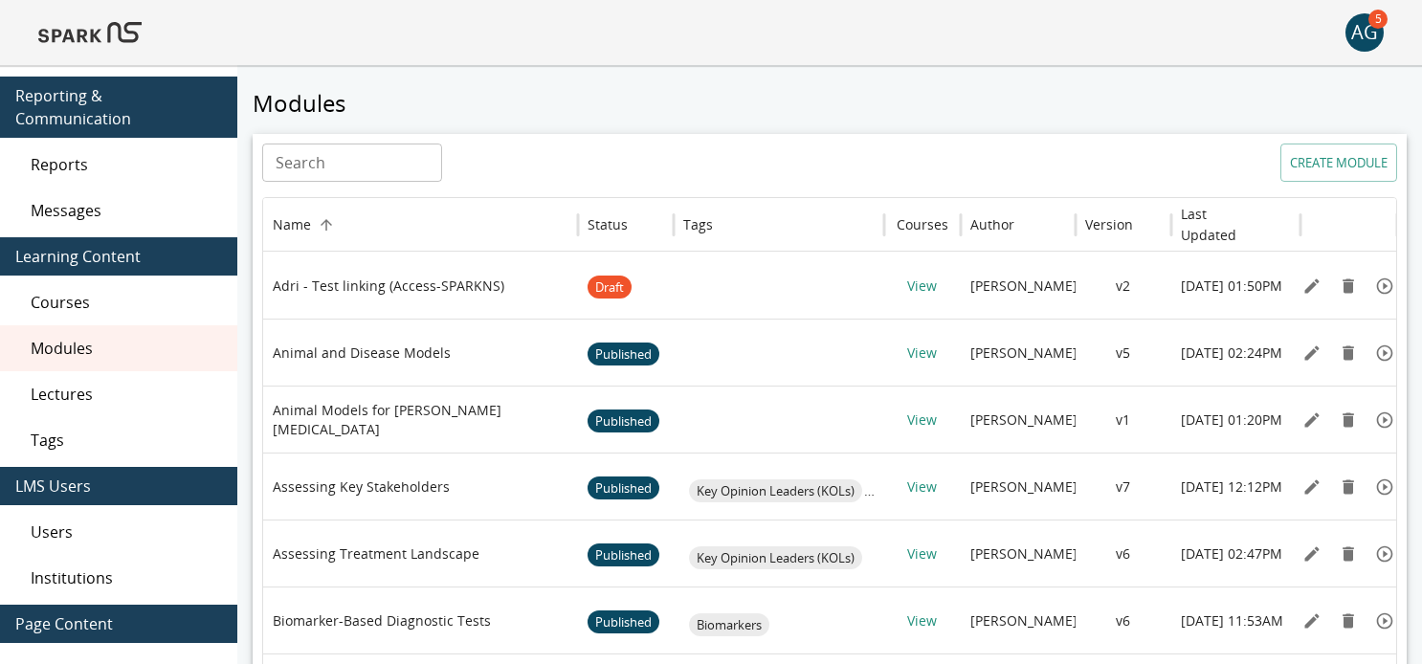
click at [1324, 169] on button "CREATE MODULE" at bounding box center [1338, 163] width 117 height 38
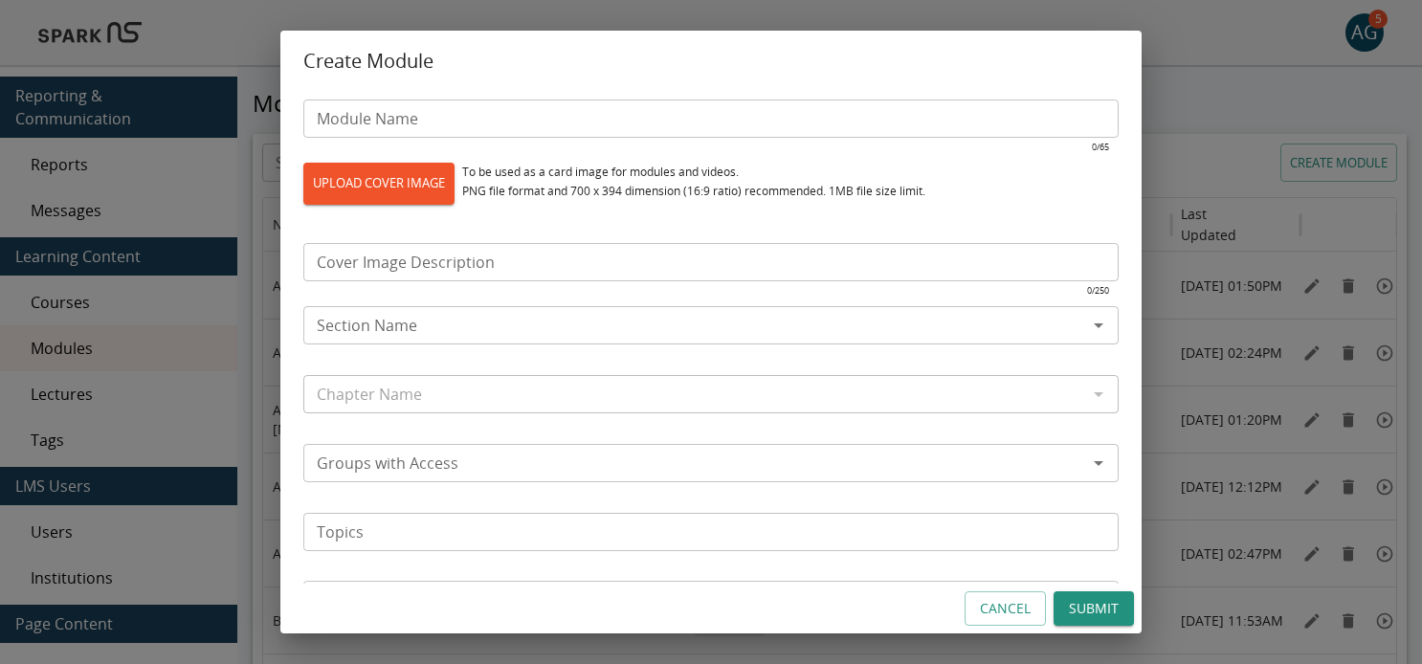
click at [983, 606] on button "Cancel" at bounding box center [1005, 608] width 81 height 35
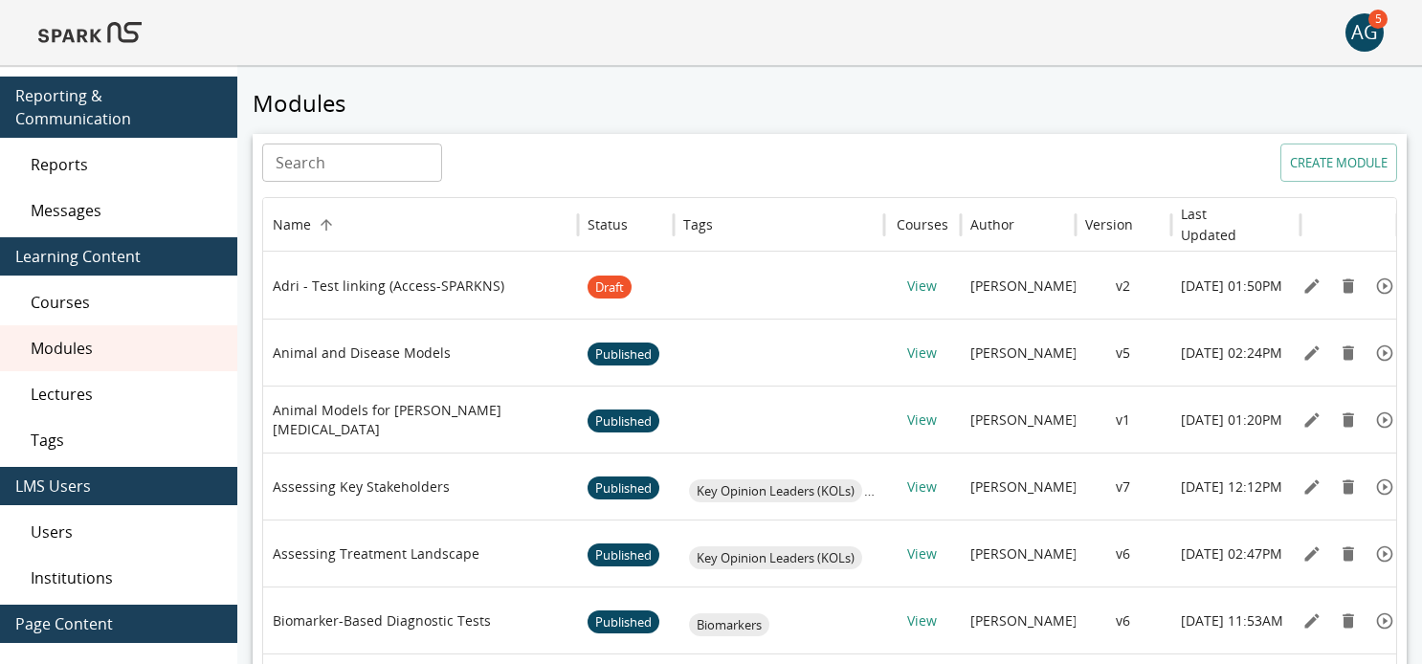
click at [100, 291] on span "Courses" at bounding box center [126, 302] width 191 height 23
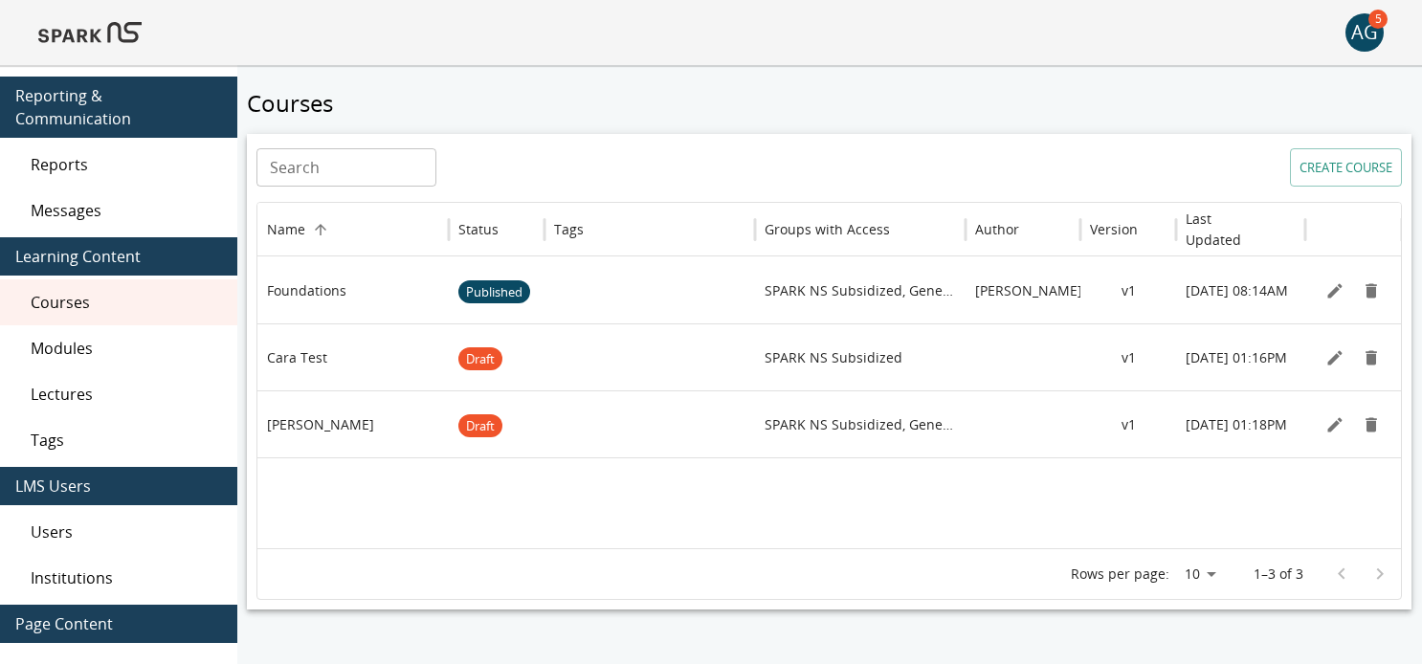
click at [1352, 165] on button "CREATE COURSE" at bounding box center [1346, 167] width 112 height 38
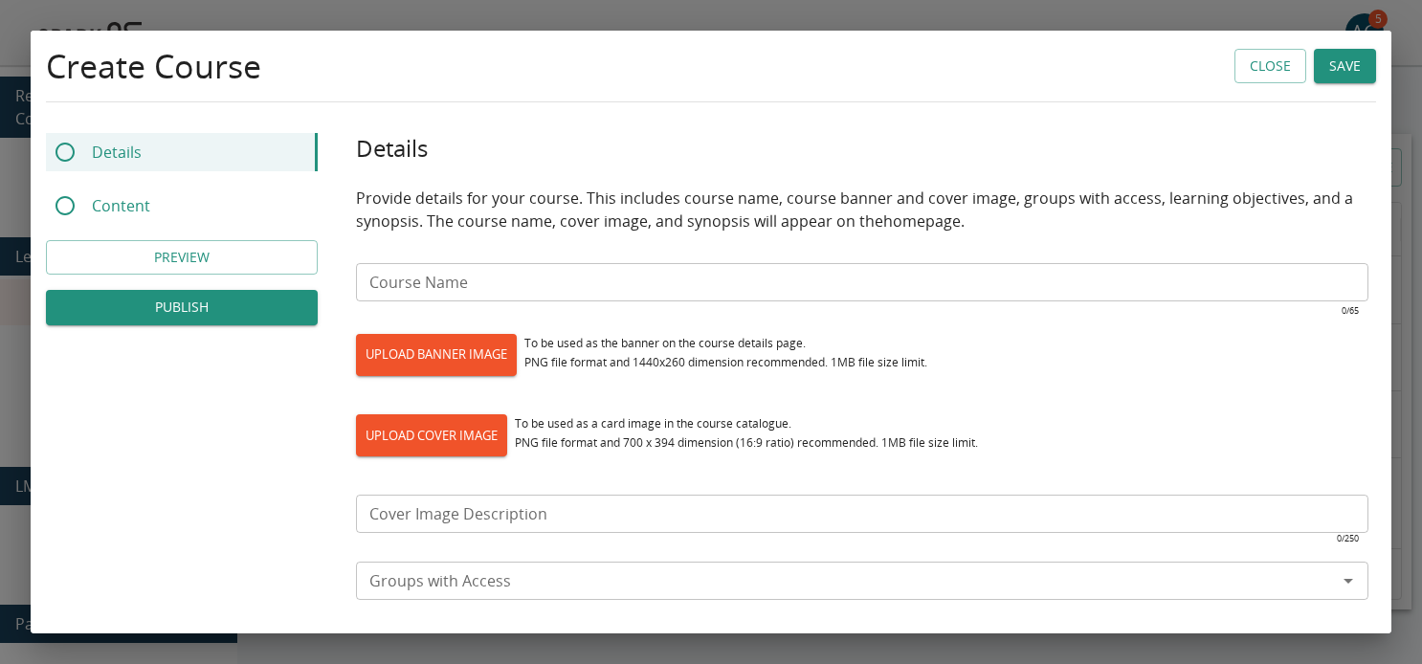
click at [433, 281] on input "Course Name" at bounding box center [862, 282] width 1012 height 38
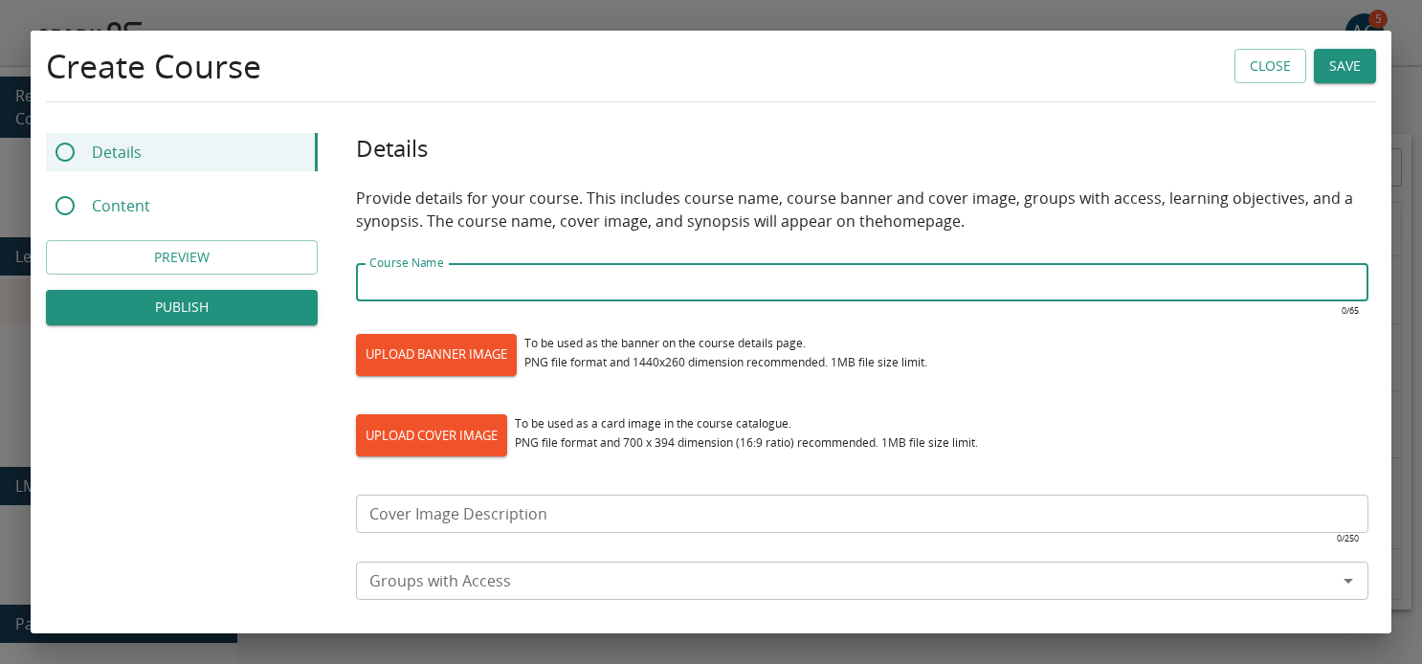
click at [392, 515] on input "Cover Image Description" at bounding box center [862, 514] width 1012 height 38
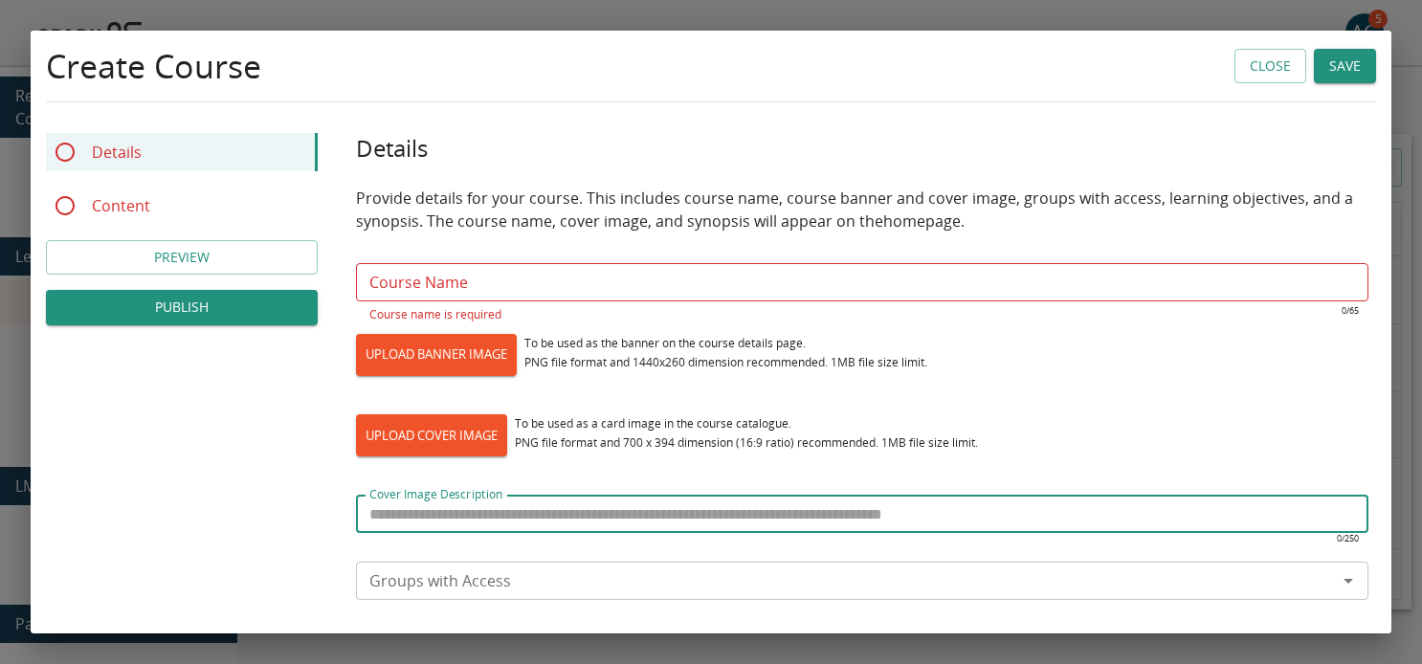
click at [1252, 74] on button "Close" at bounding box center [1270, 66] width 72 height 35
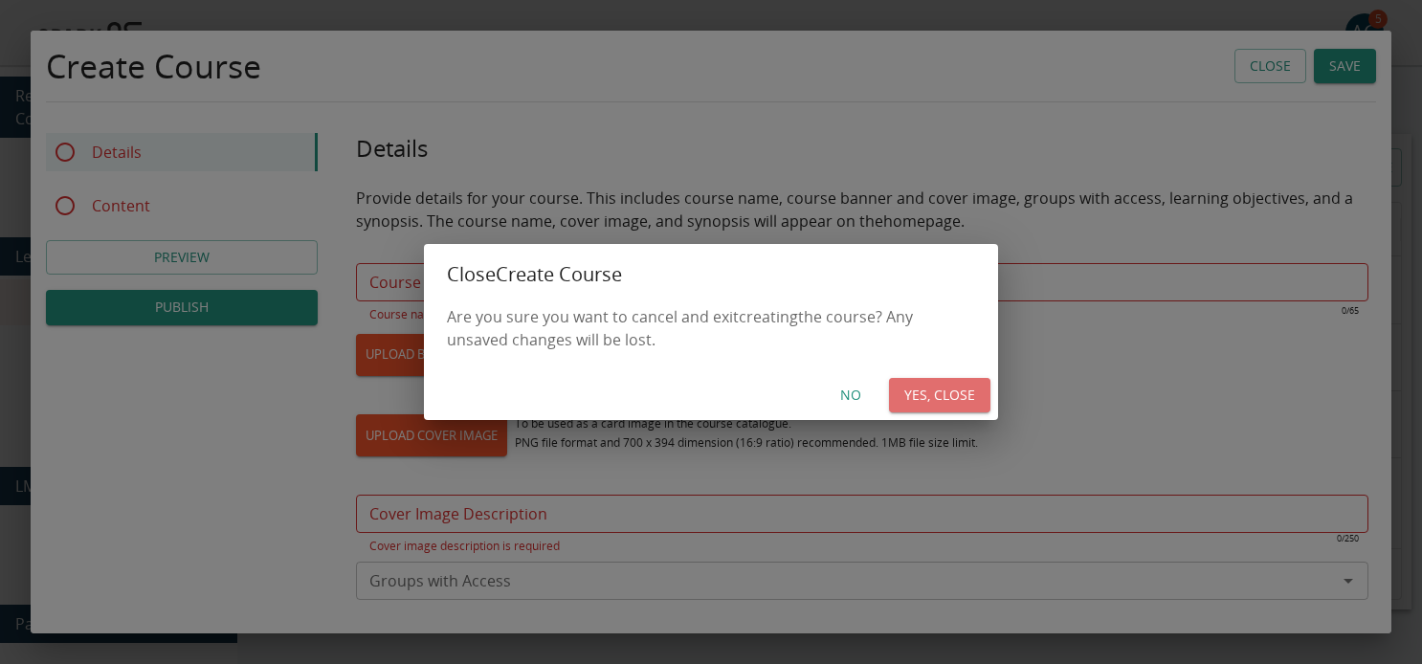
click at [944, 399] on button "YES, CLOSE" at bounding box center [939, 395] width 101 height 35
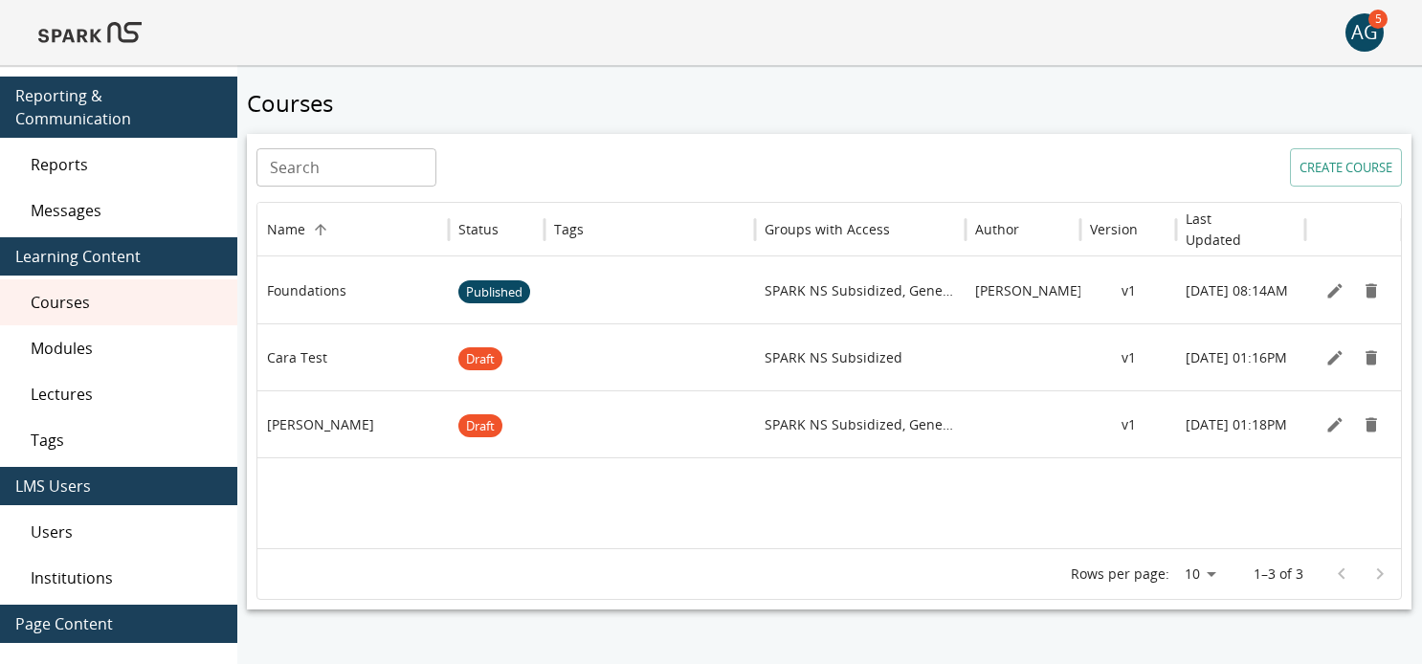
click at [115, 383] on span "Lectures" at bounding box center [126, 394] width 191 height 23
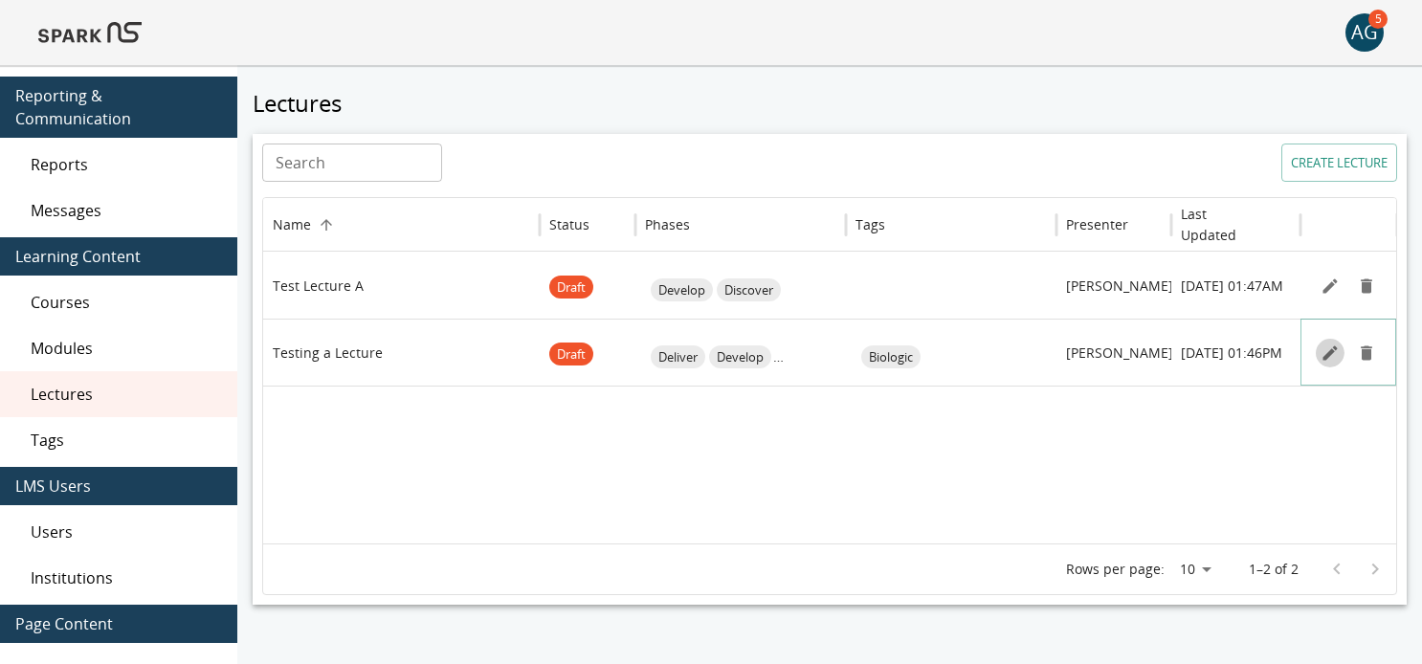
click at [1325, 352] on icon "Edit" at bounding box center [1330, 353] width 19 height 19
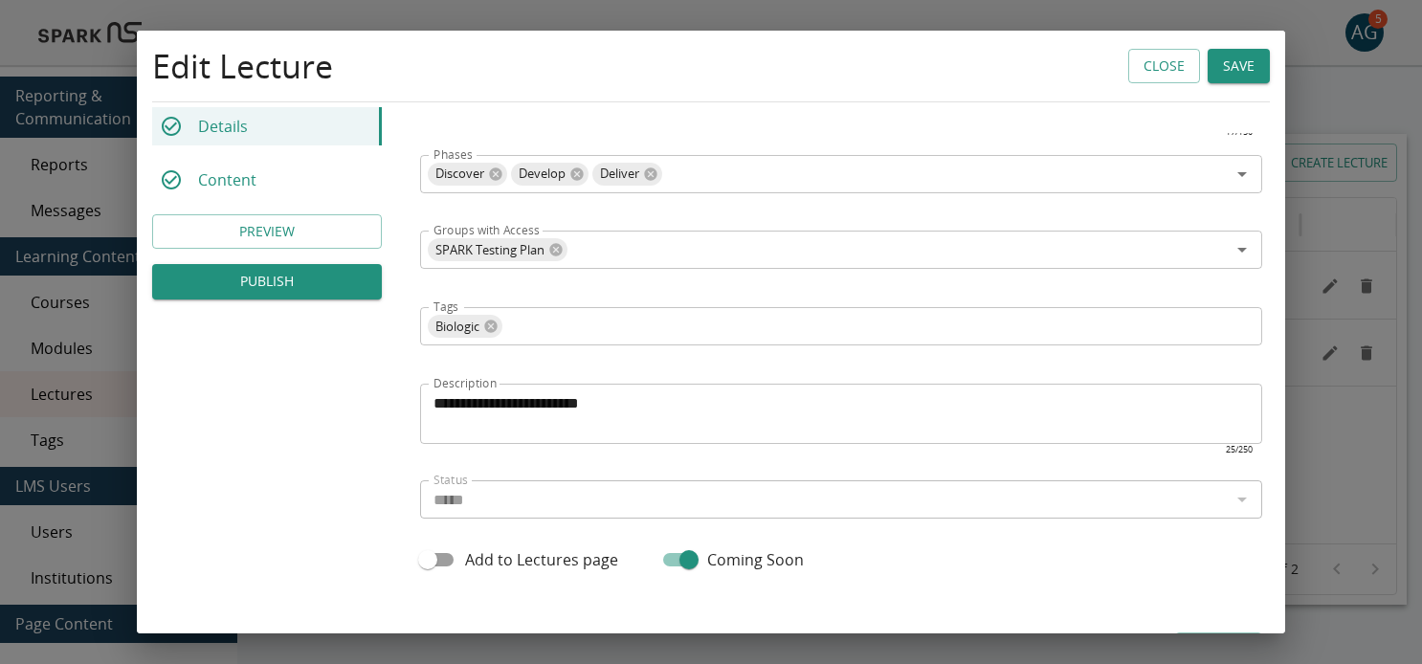
scroll to position [555, 0]
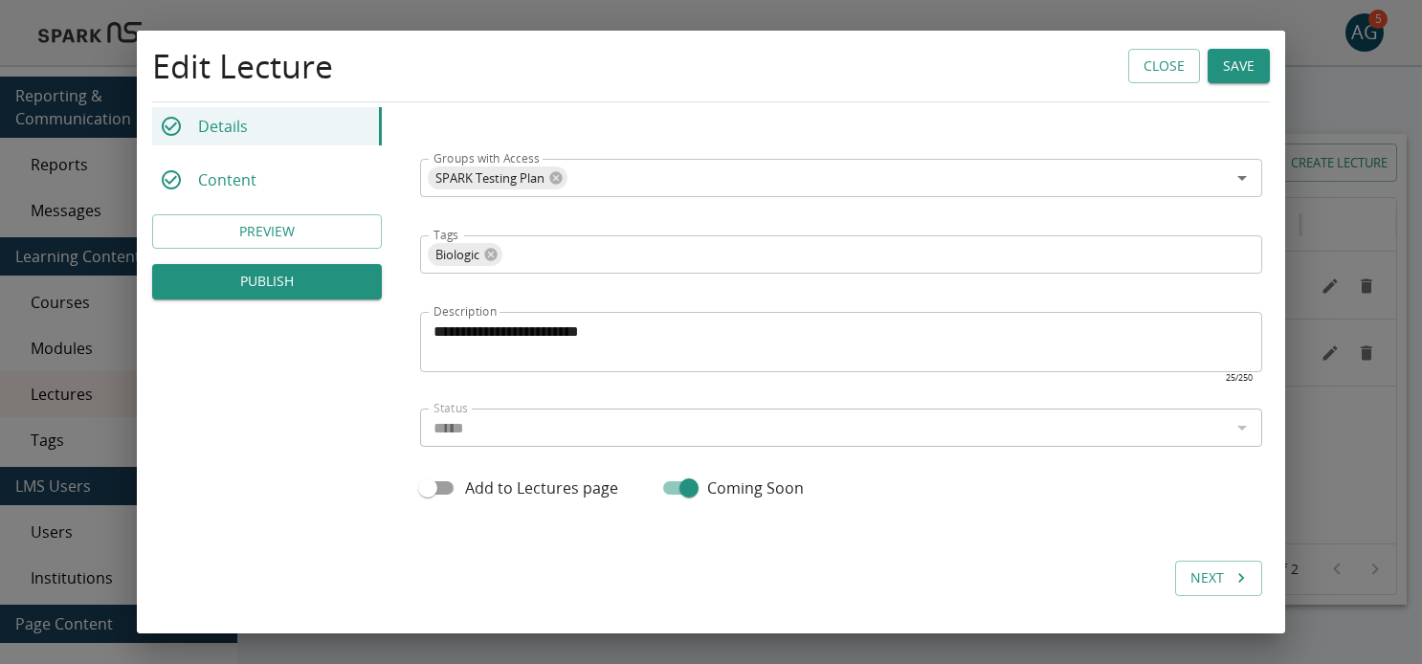
click at [275, 185] on div "Content" at bounding box center [267, 180] width 230 height 38
